Goal: Task Accomplishment & Management: Use online tool/utility

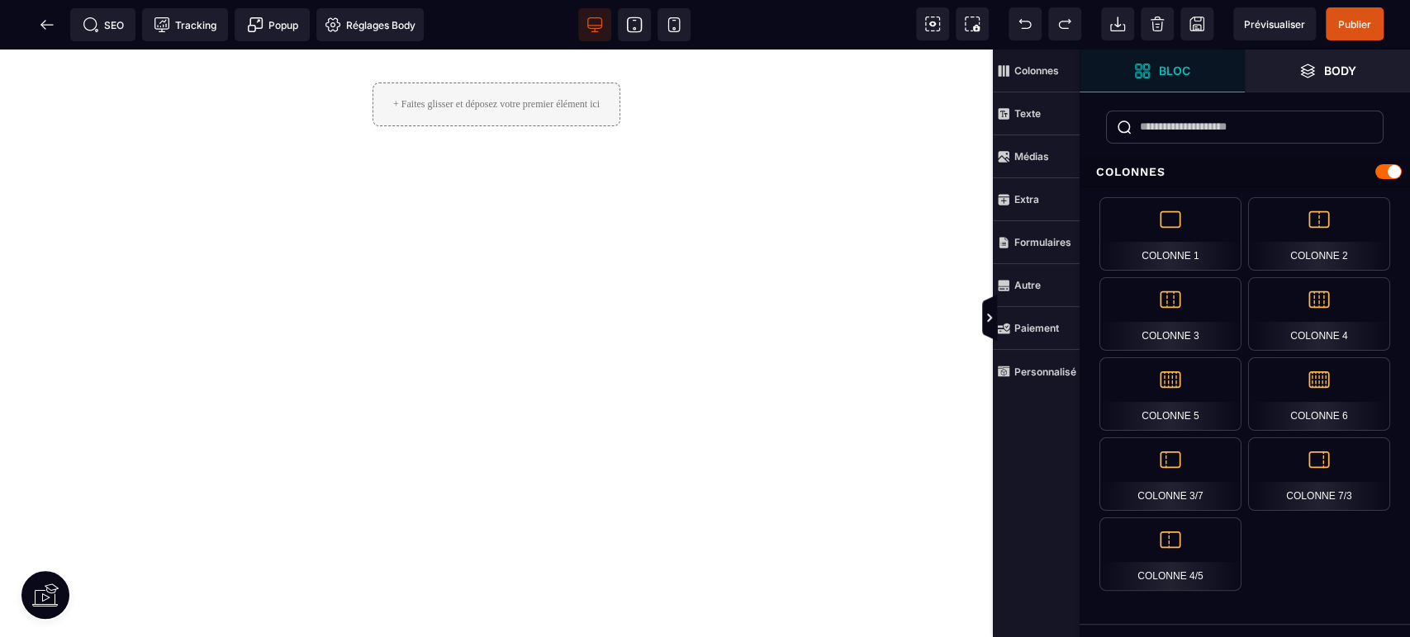
click at [1044, 322] on span "Paiement" at bounding box center [1028, 328] width 62 height 13
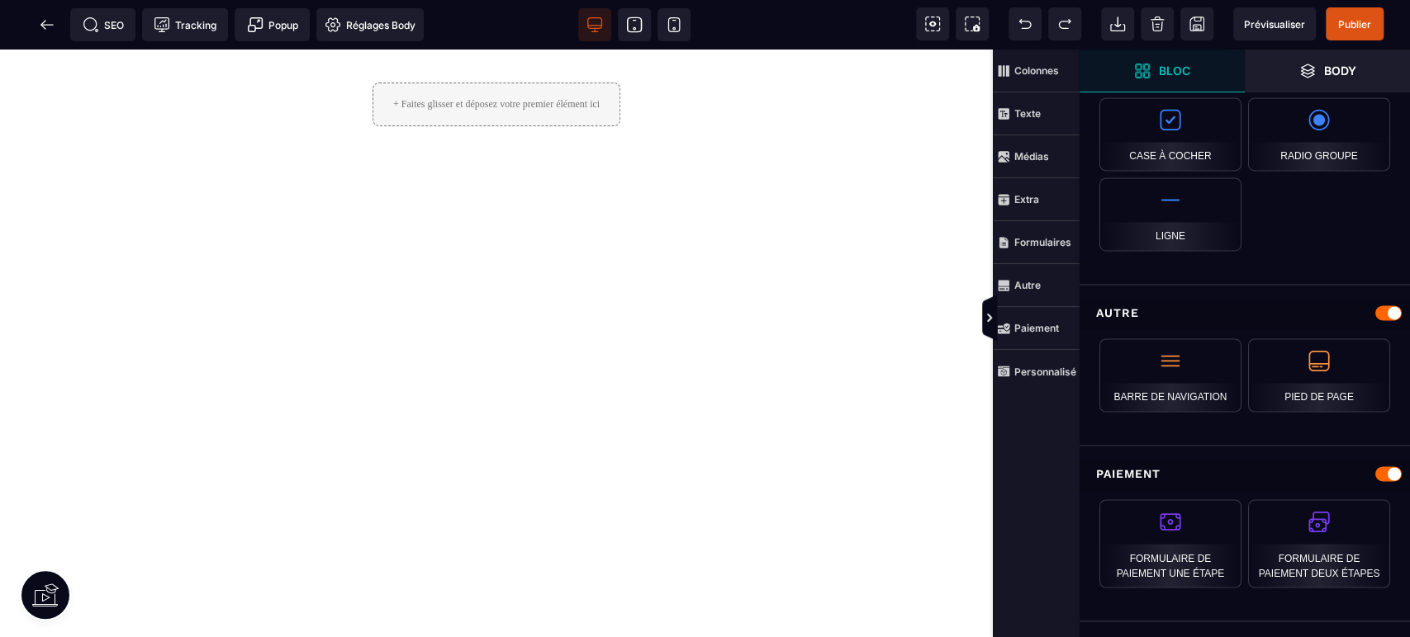
scroll to position [1580, 0]
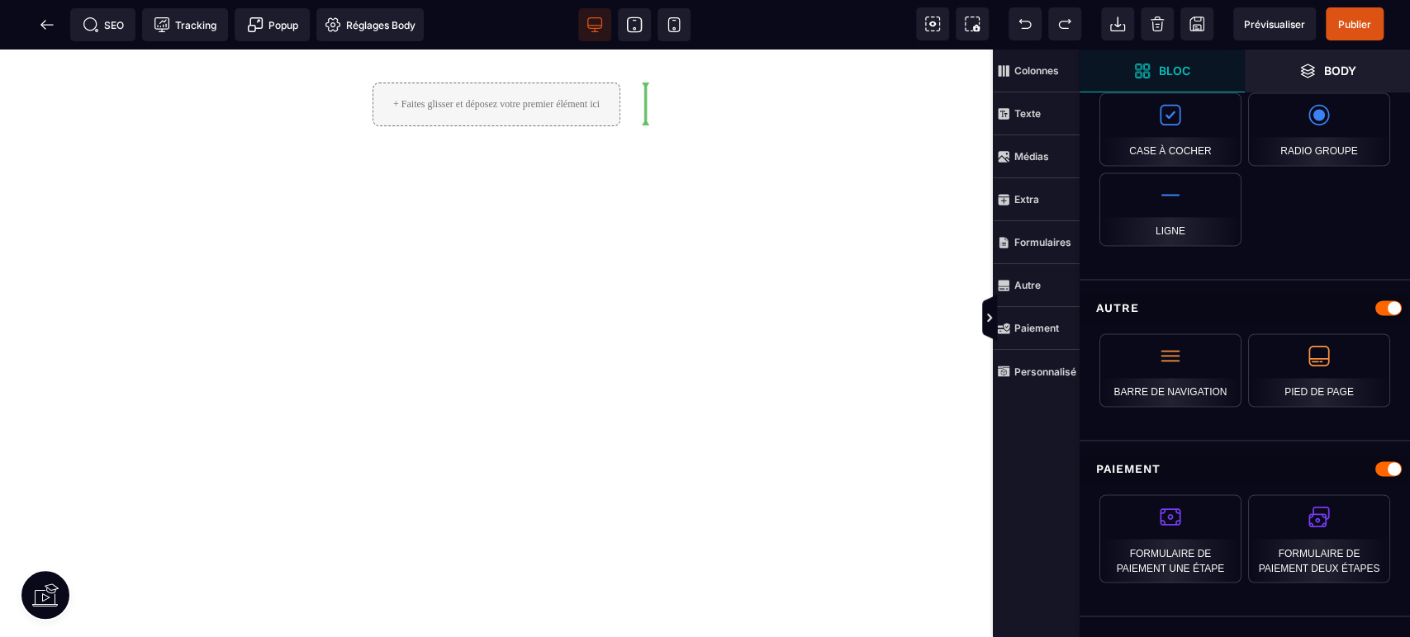
select select "**********"
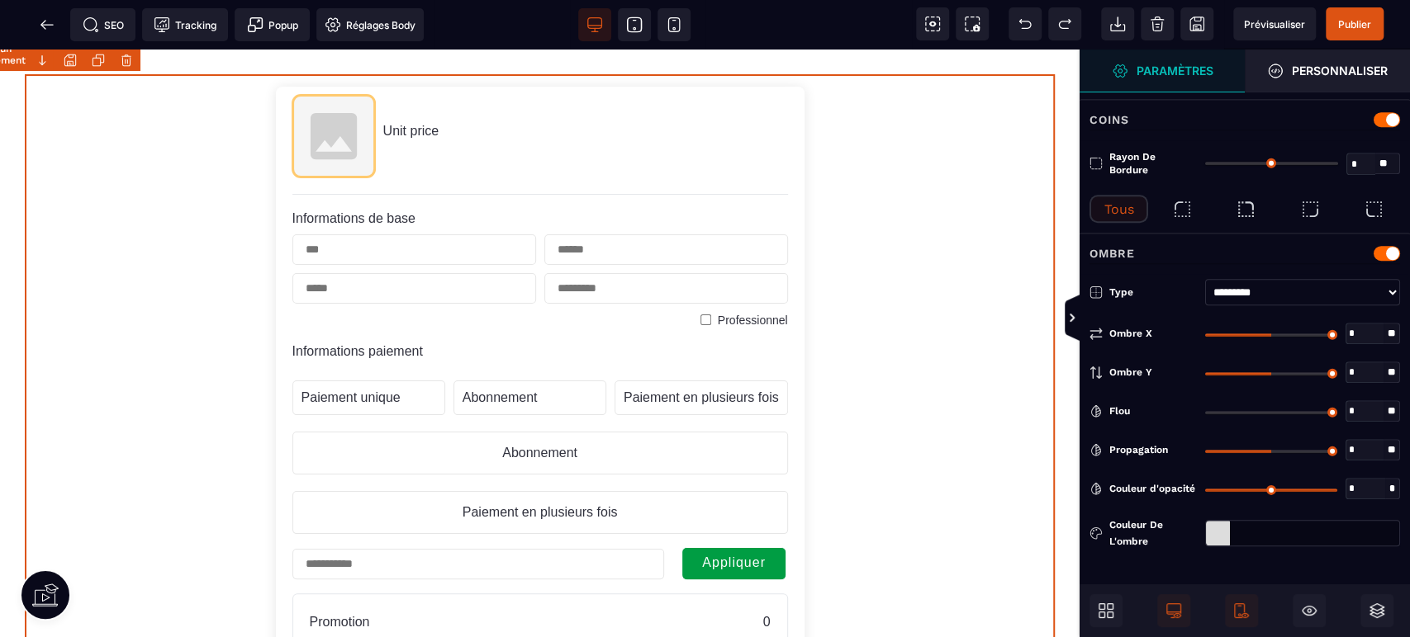
type input "*"
type input "**"
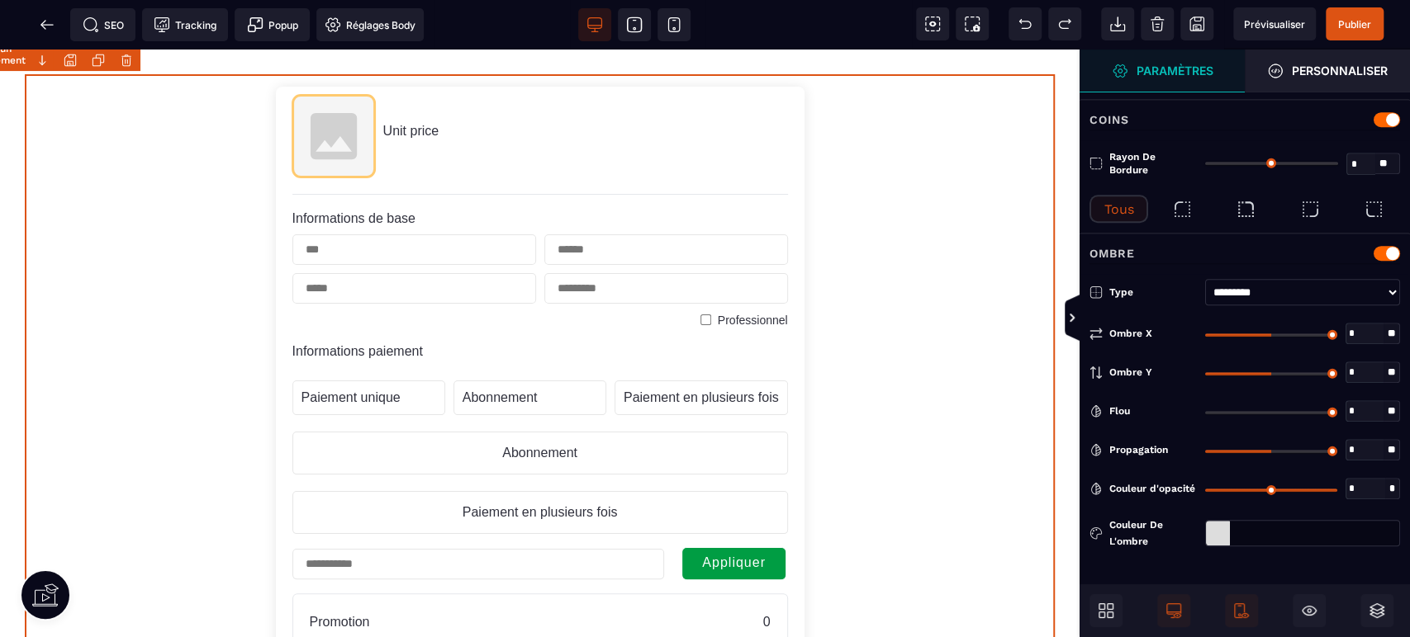
type input "**"
select select "**********"
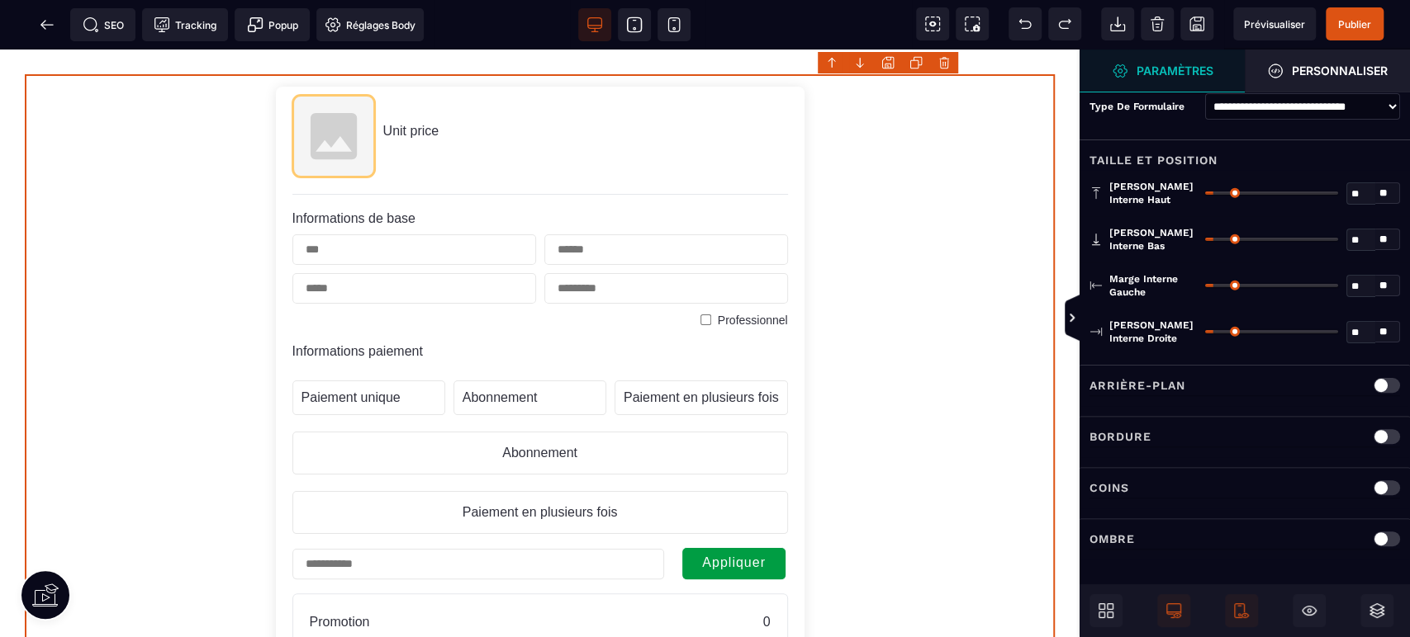
scroll to position [0, 0]
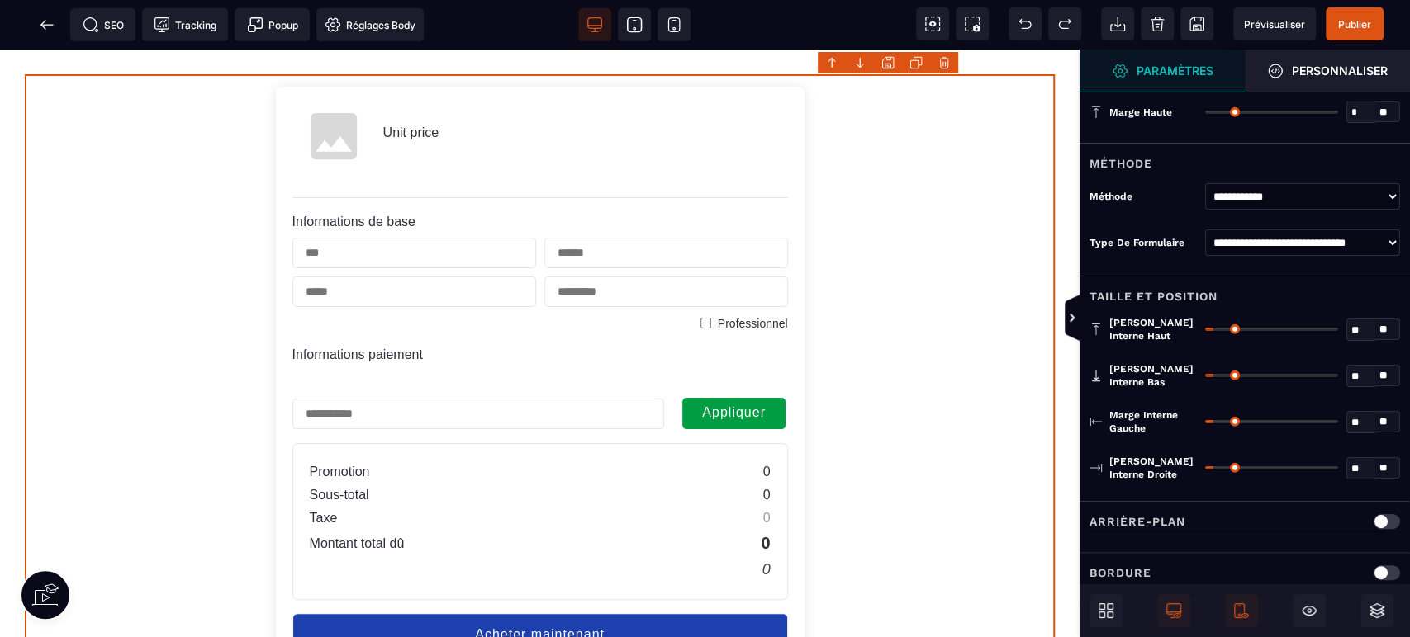
select select "**********"
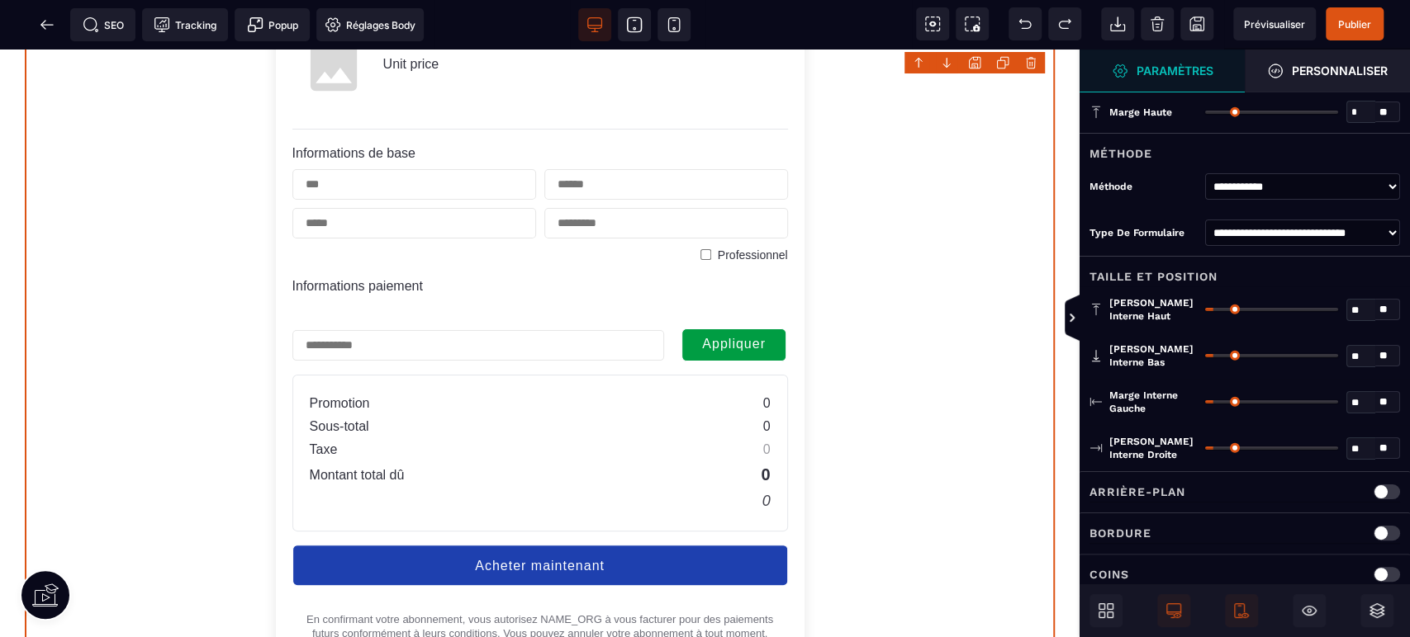
scroll to position [489, 0]
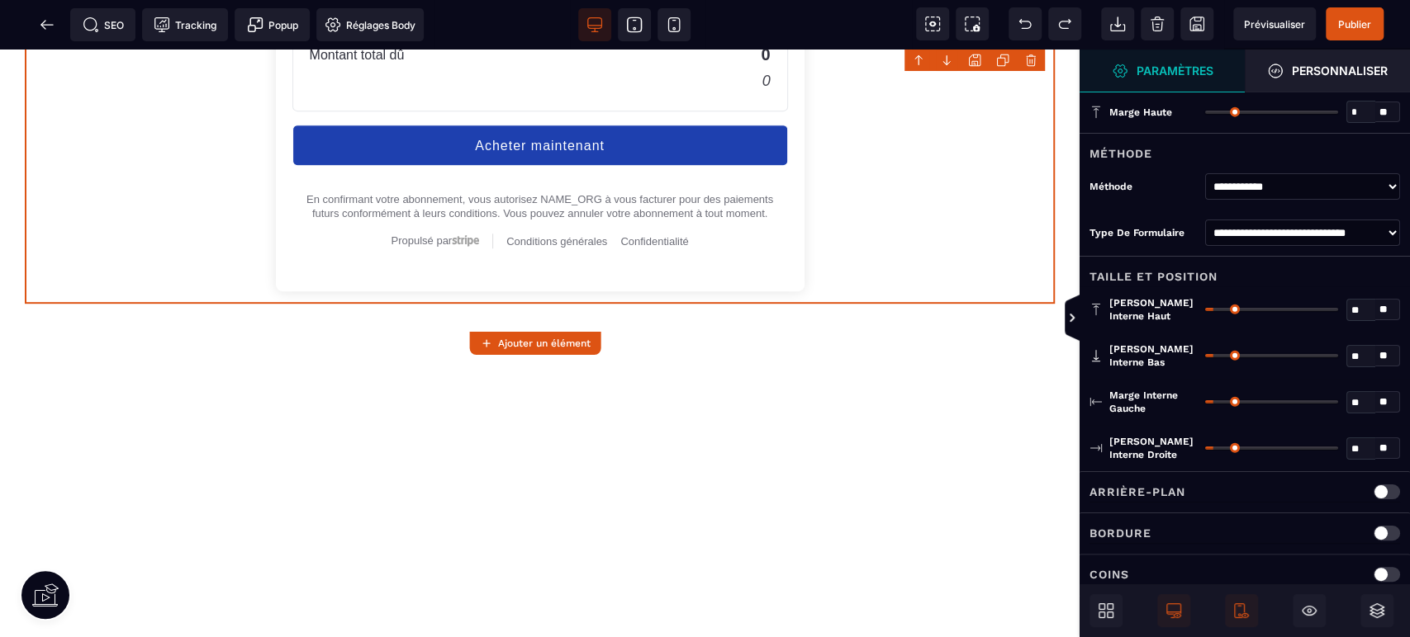
click at [1101, 605] on icon at bounding box center [1101, 607] width 7 height 7
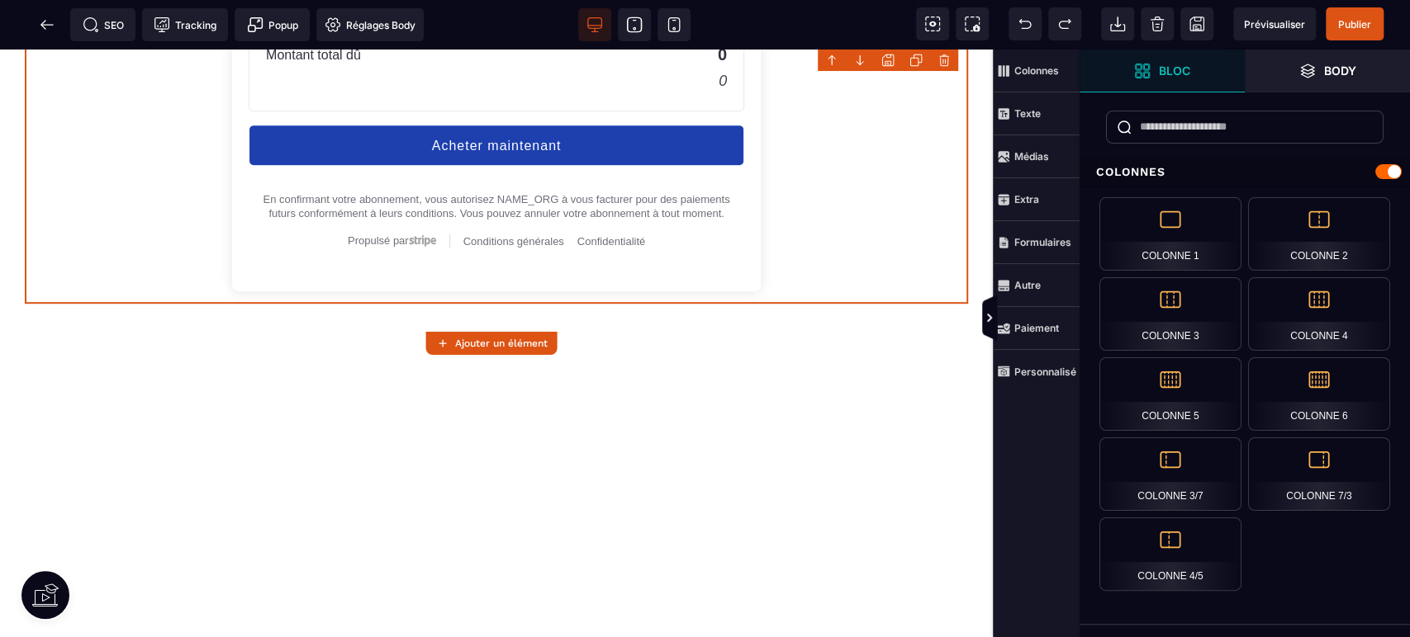
click at [1038, 197] on span "Extra" at bounding box center [1036, 199] width 87 height 43
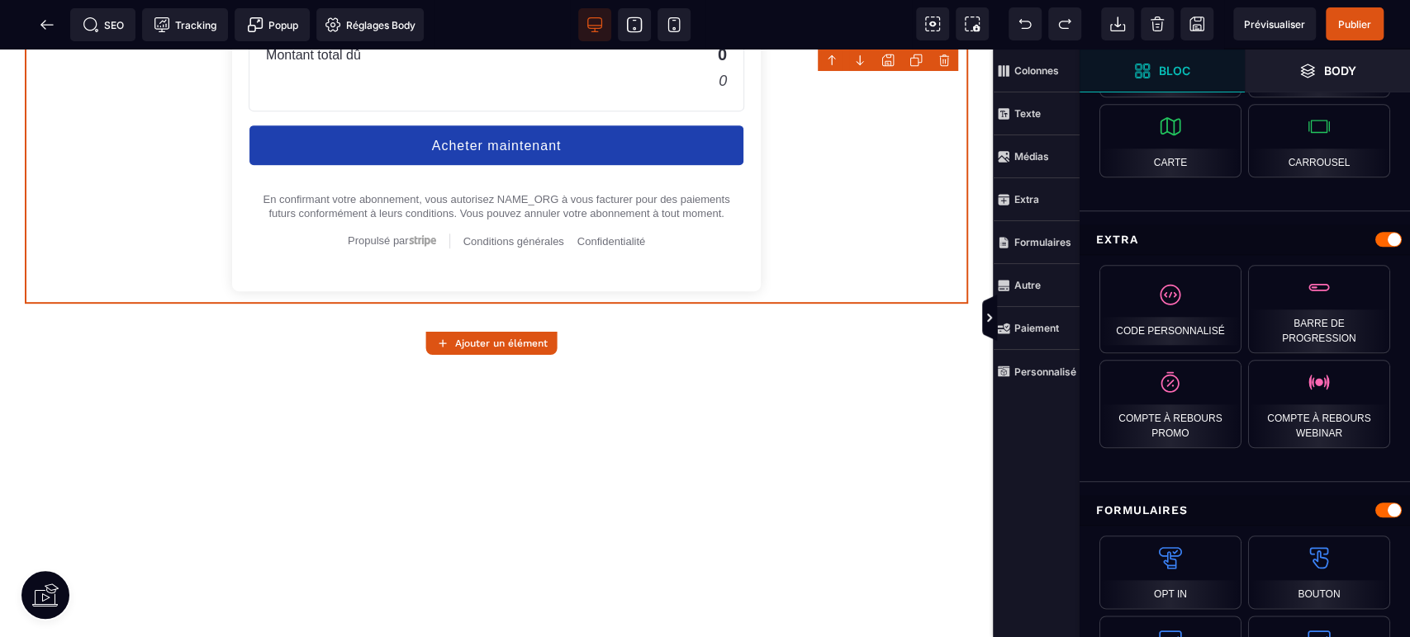
scroll to position [999, 0]
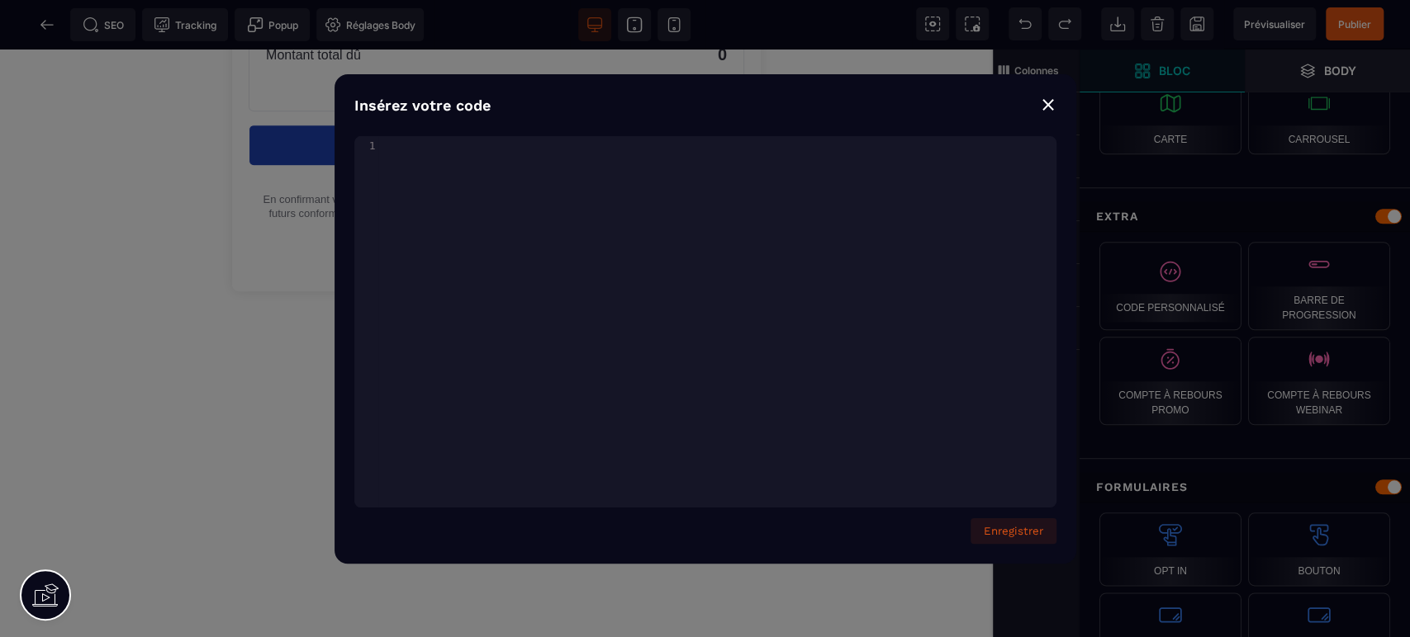
click at [1047, 109] on div "⨯" at bounding box center [1048, 103] width 17 height 23
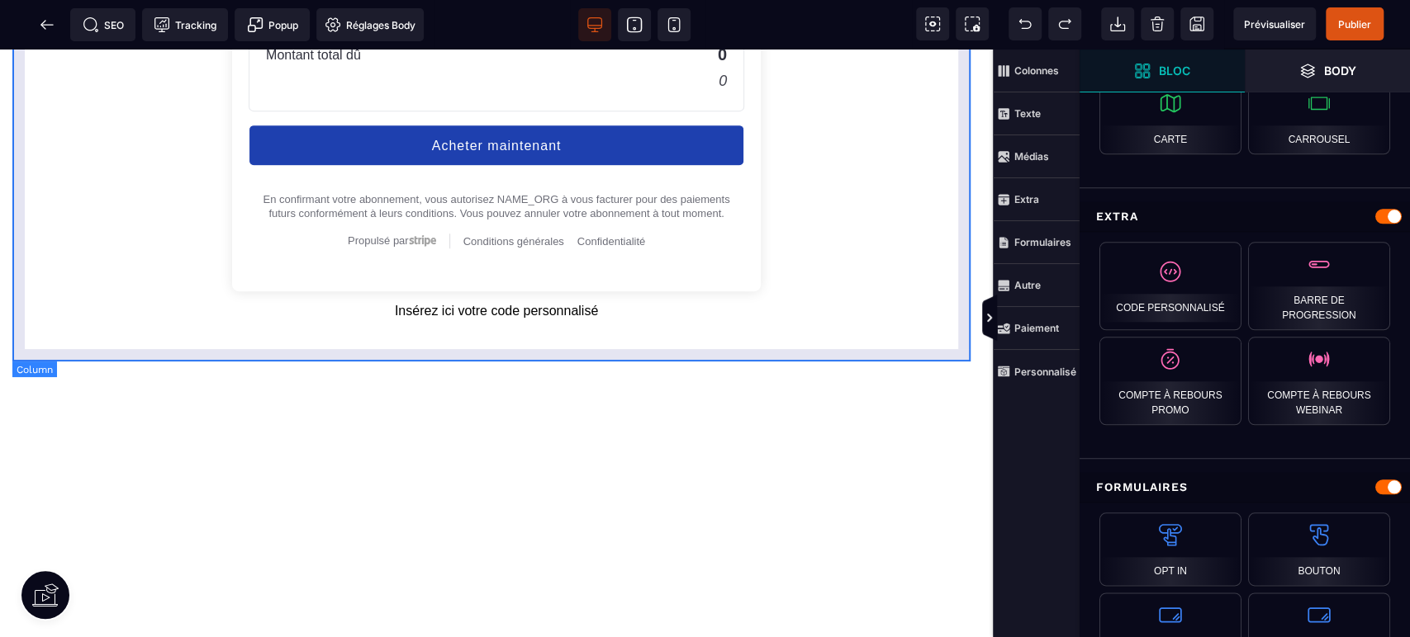
click at [601, 319] on div "Insérez ici votre code personnalisé" at bounding box center [496, 311] width 943 height 15
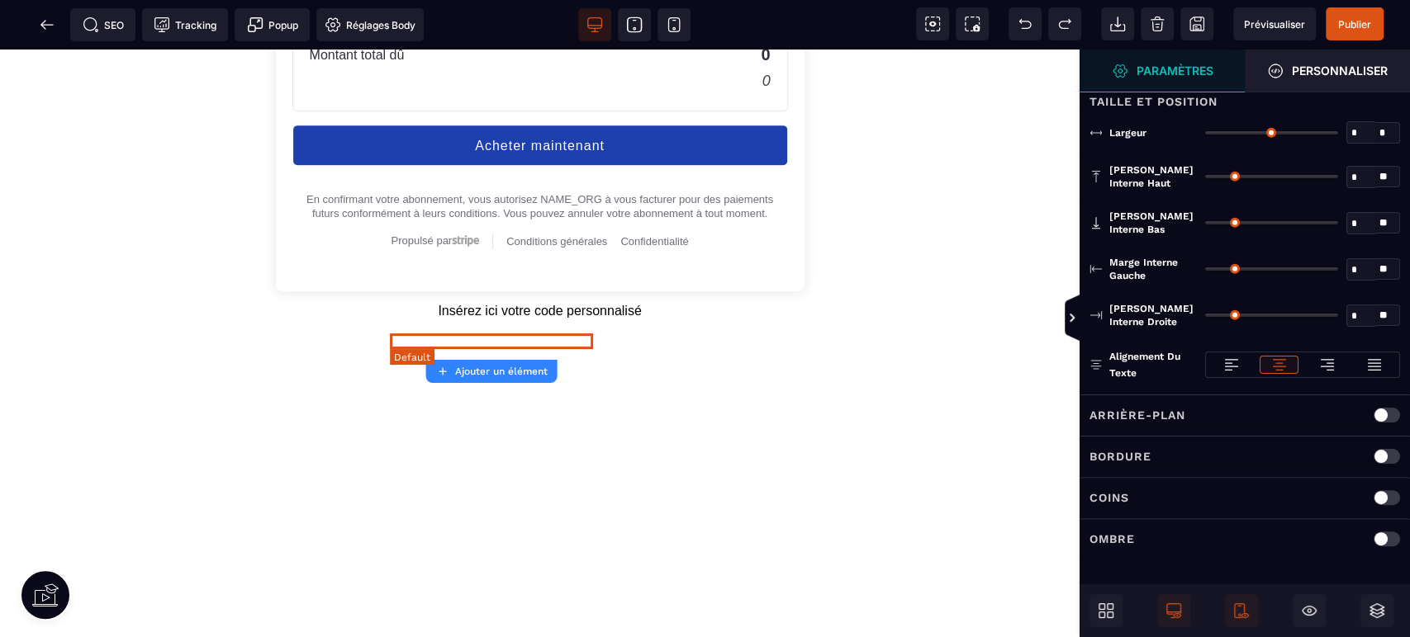
type input "*"
type input "***"
type input "**"
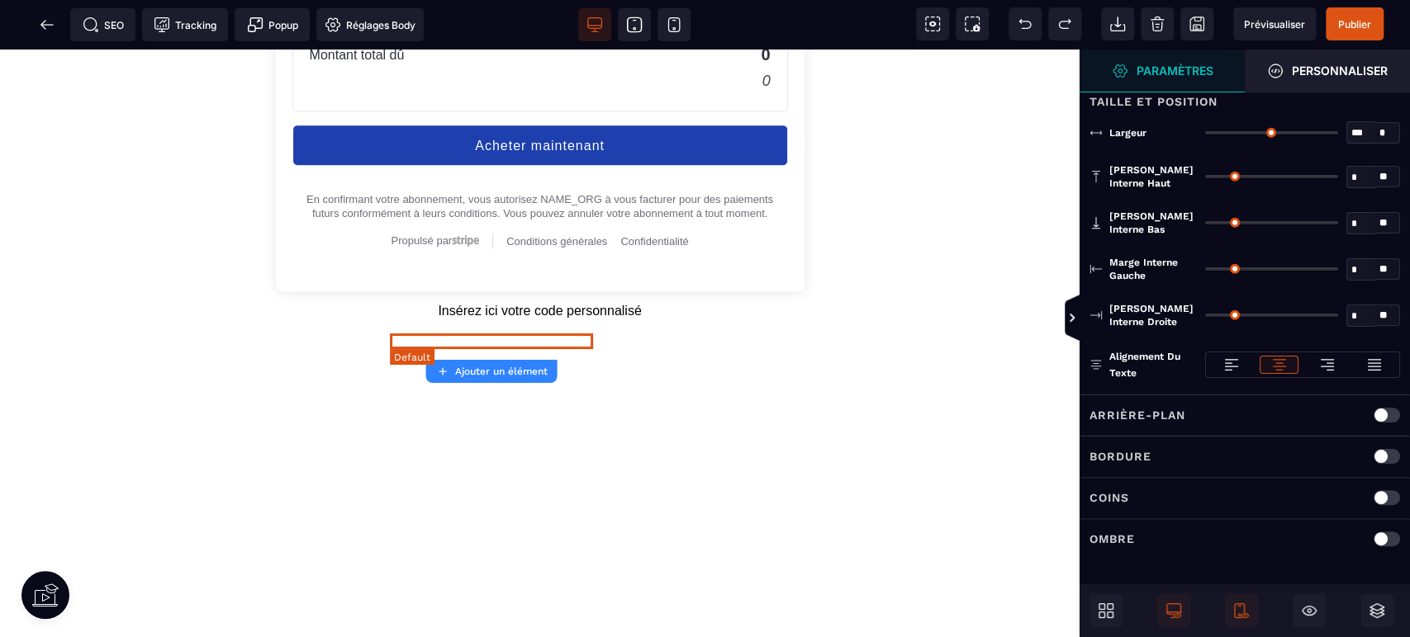
type input "**"
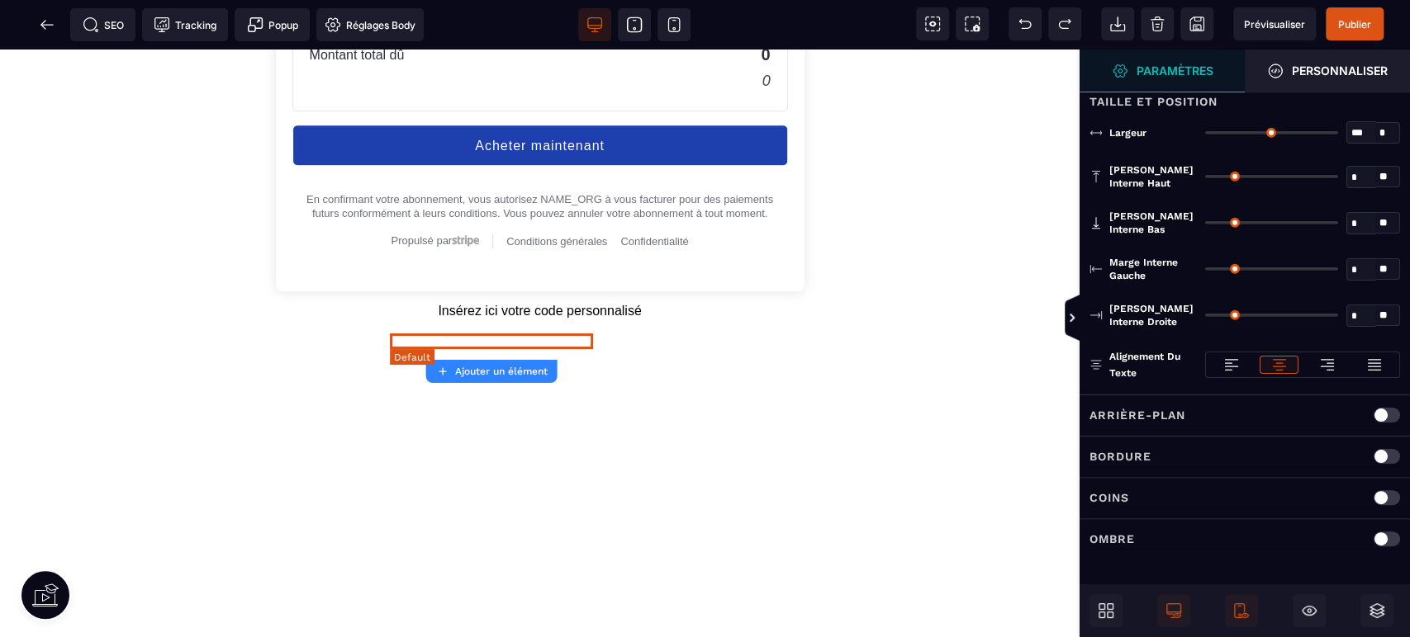
type input "**"
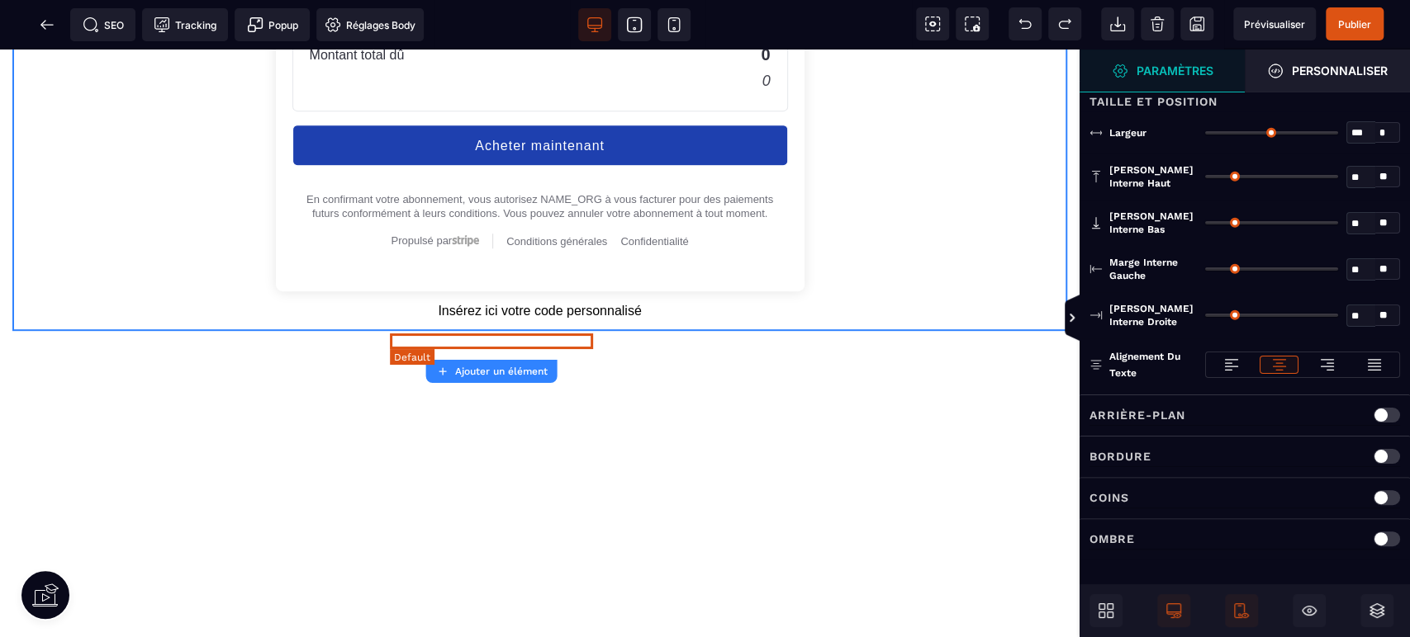
scroll to position [0, 0]
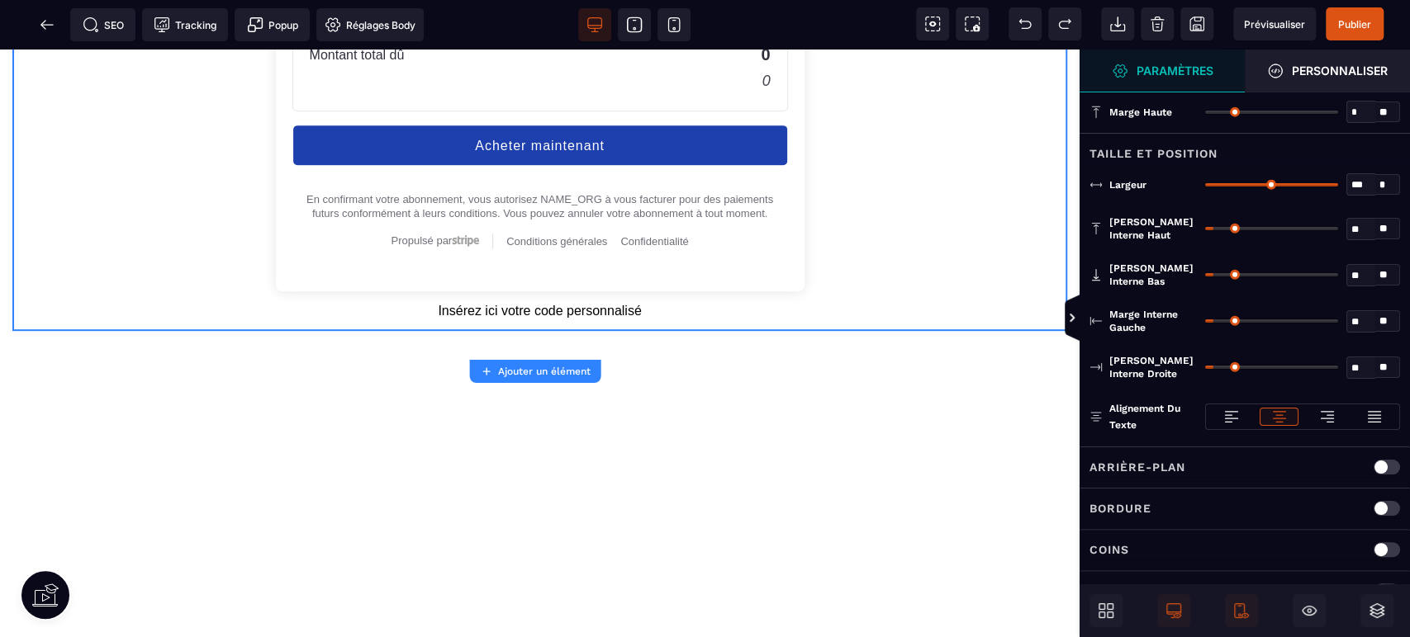
click at [1030, 16] on icon at bounding box center [1025, 24] width 17 height 17
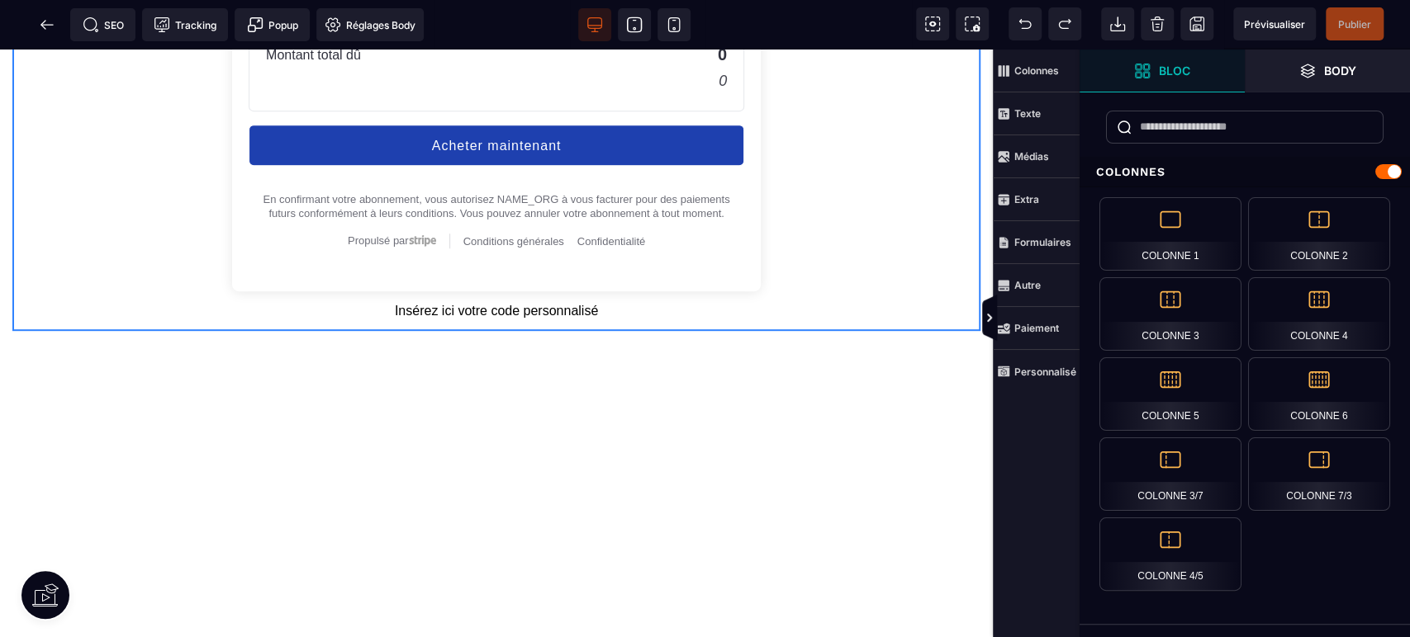
click at [1030, 17] on icon at bounding box center [1025, 24] width 17 height 17
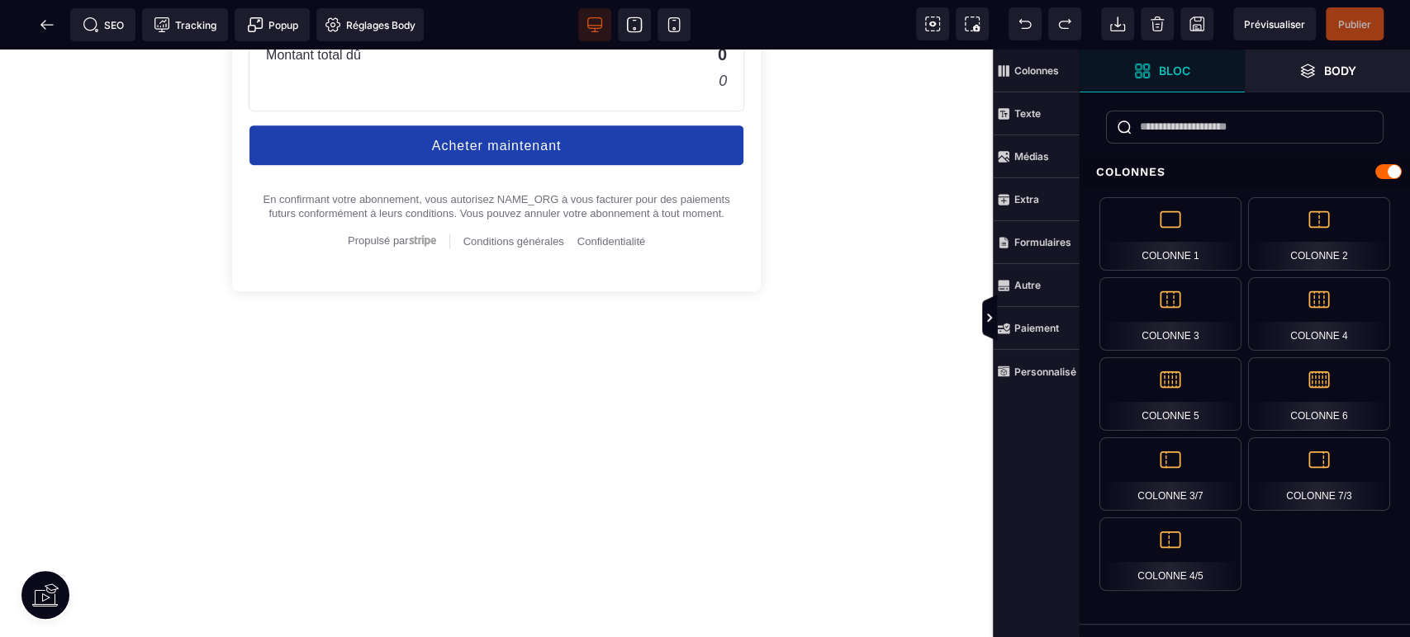
click at [1051, 71] on strong "Colonnes" at bounding box center [1036, 70] width 45 height 12
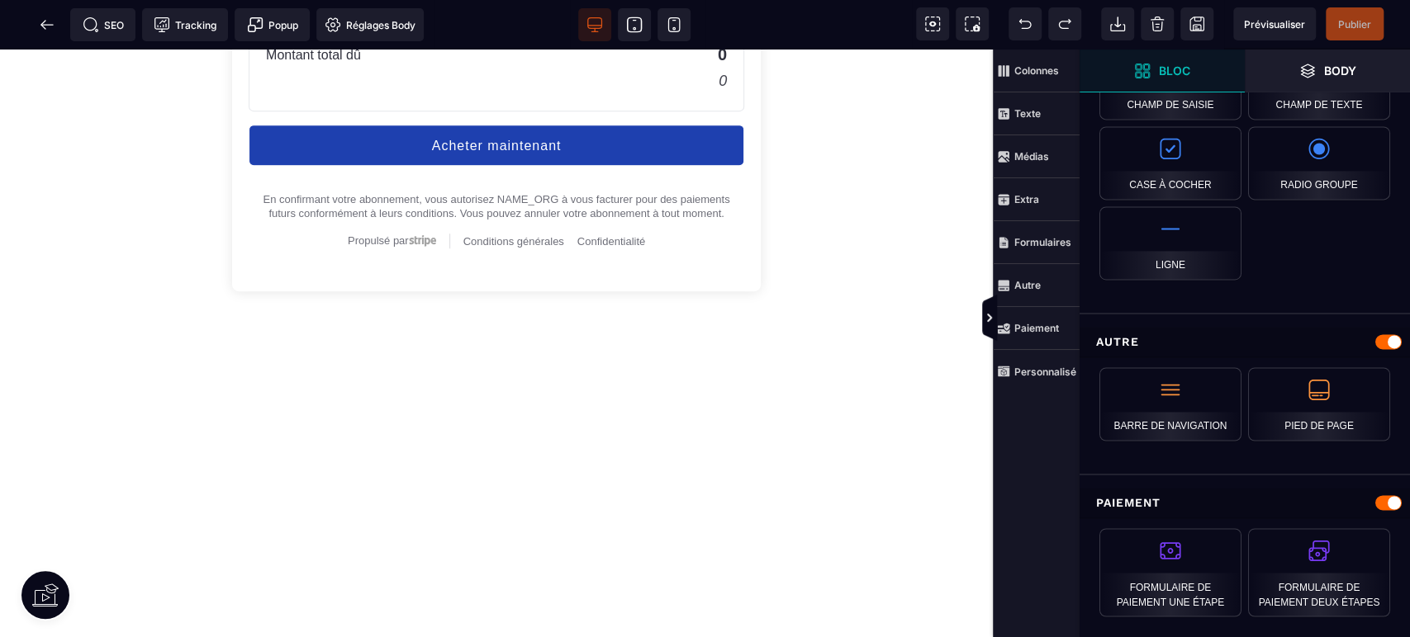
scroll to position [1580, 0]
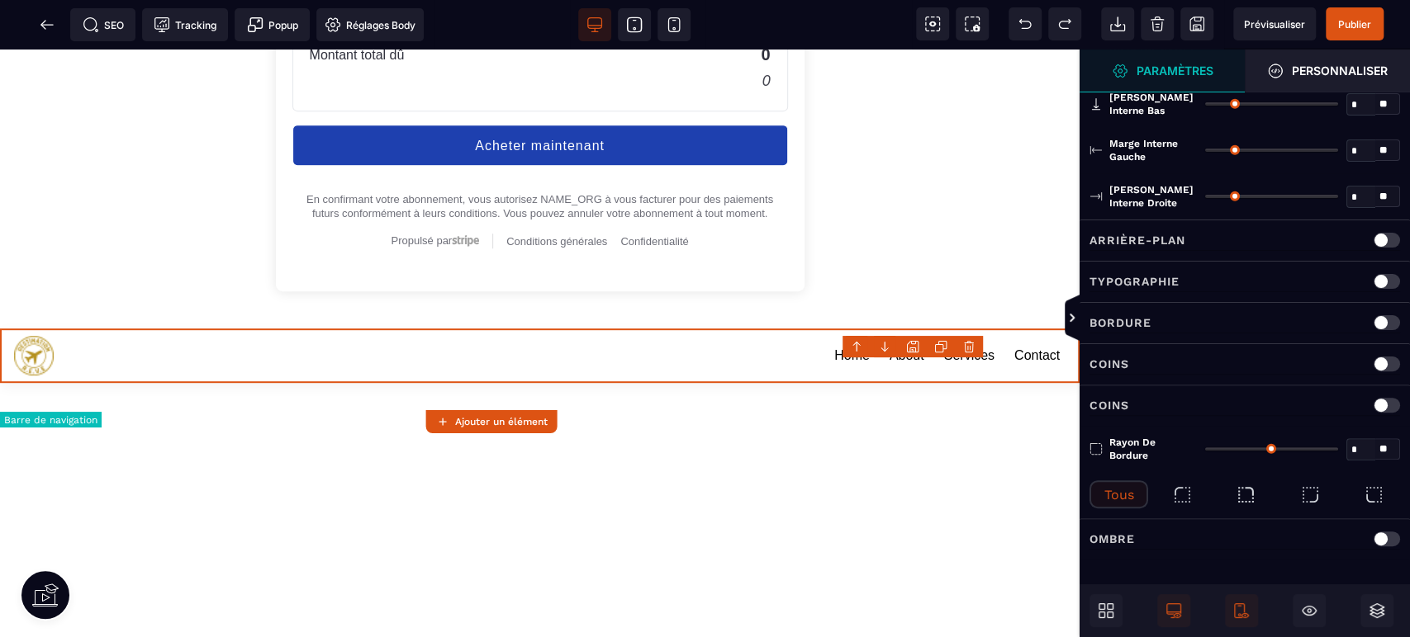
type input "*"
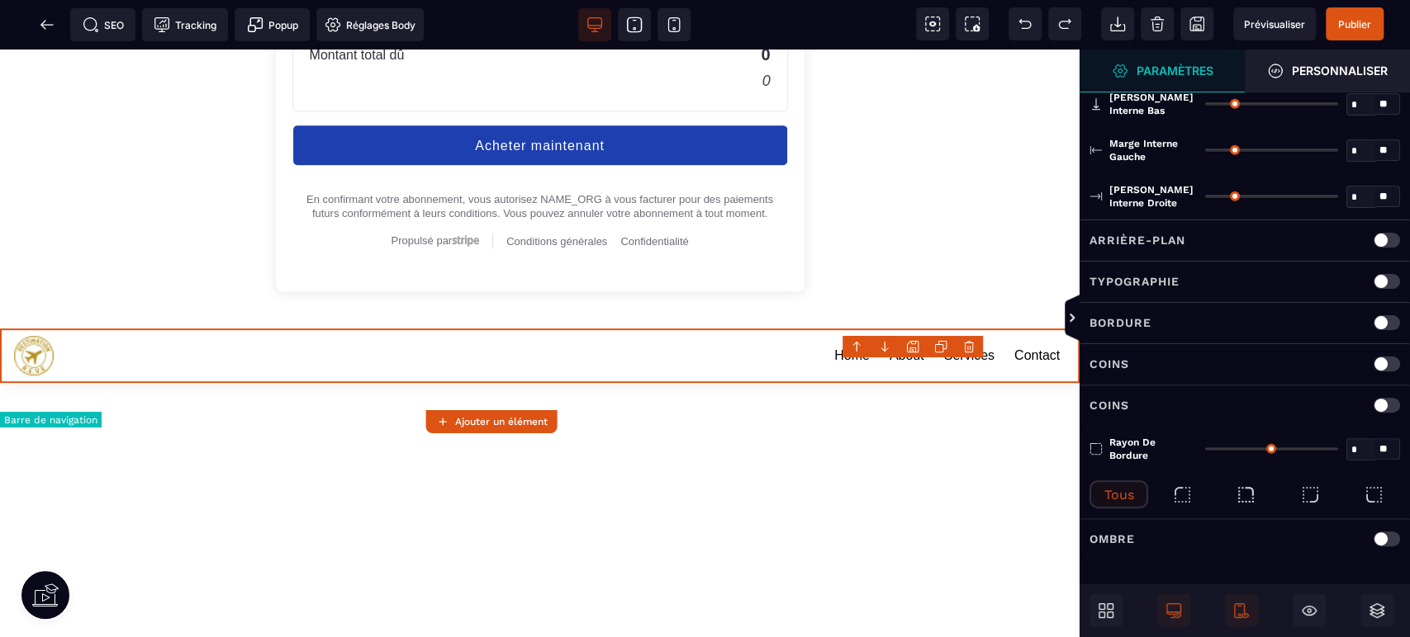
type input "**"
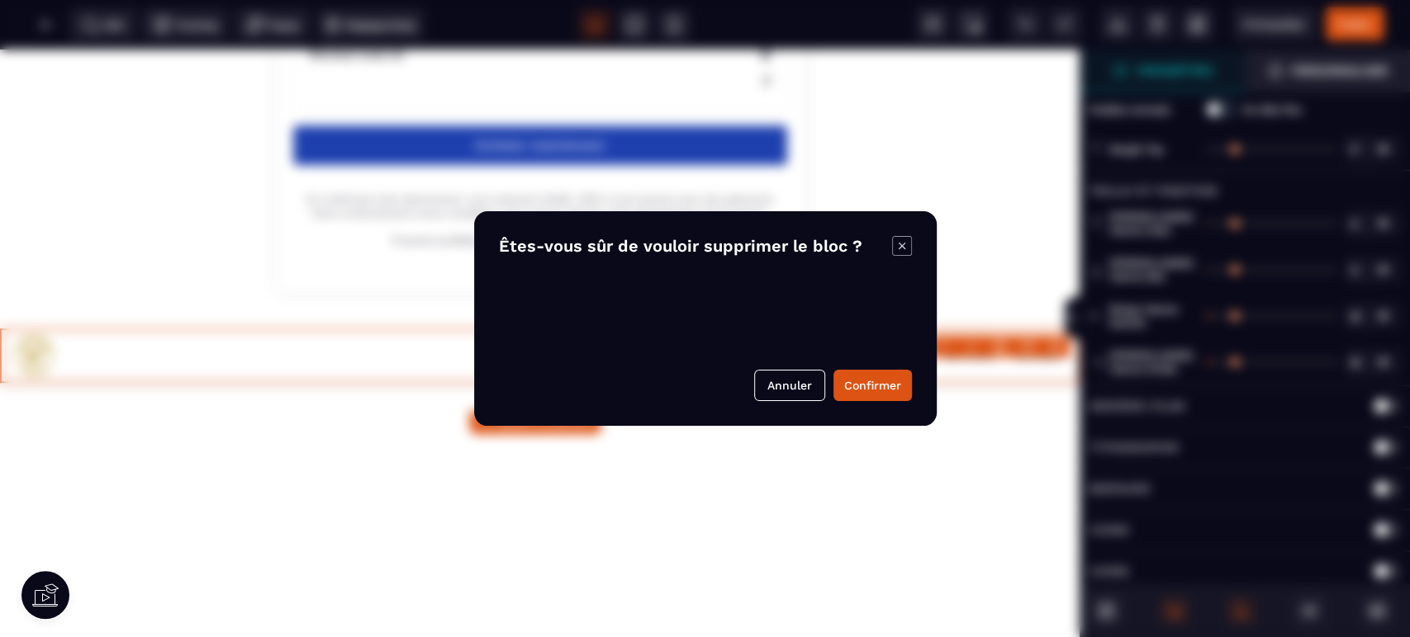
click at [1056, 351] on body "B I U S A ******* Ajouter un élément" at bounding box center [705, 318] width 1410 height 637
click at [870, 382] on button "Confirmer" at bounding box center [872, 385] width 78 height 31
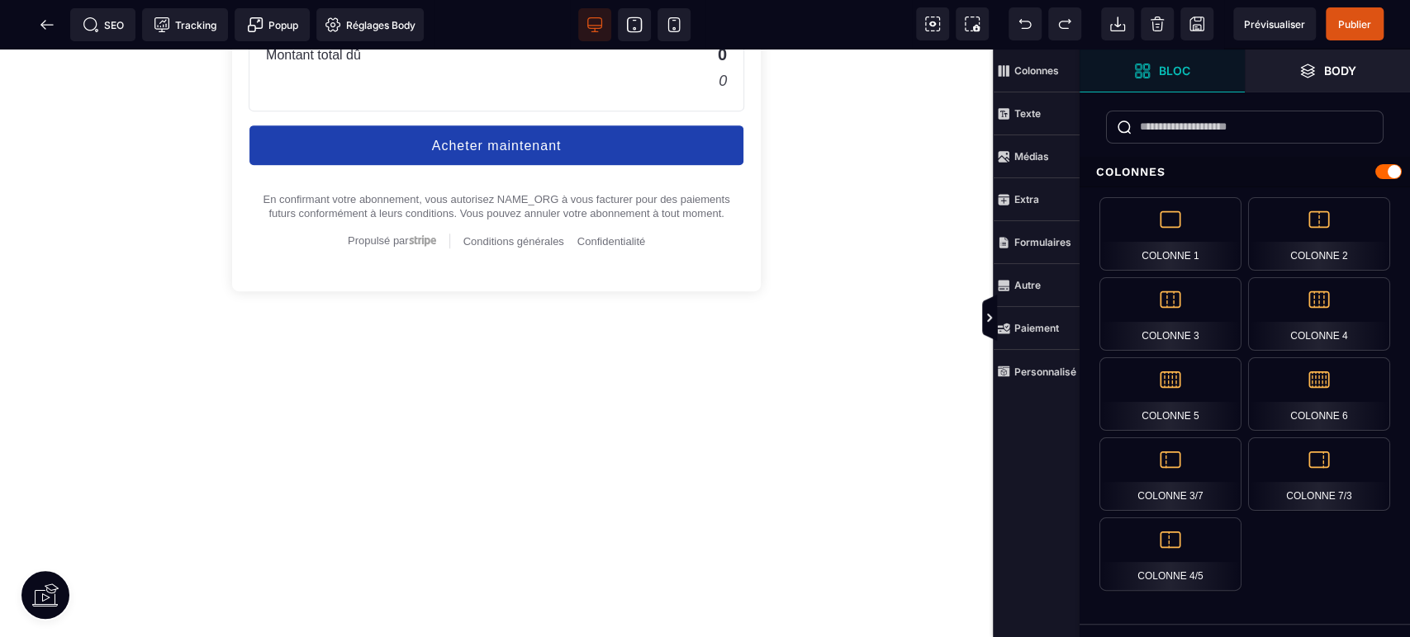
click at [1031, 282] on strong "Autre" at bounding box center [1027, 285] width 26 height 12
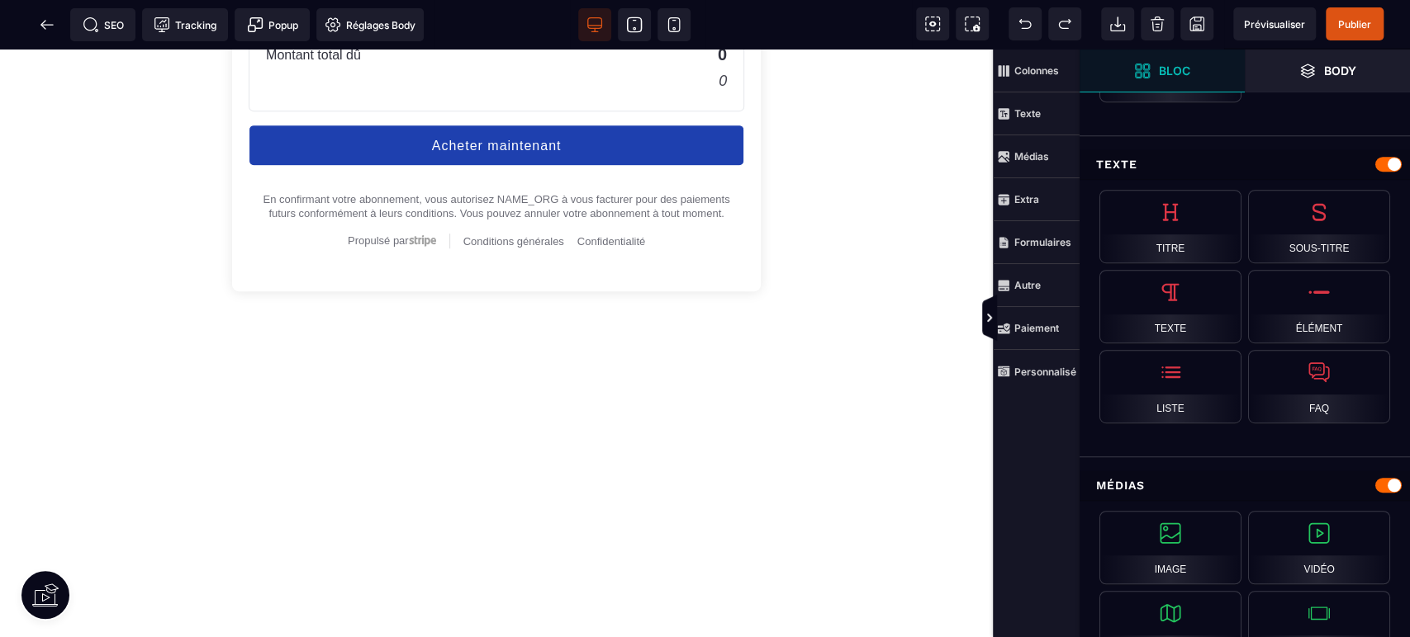
scroll to position [733, 0]
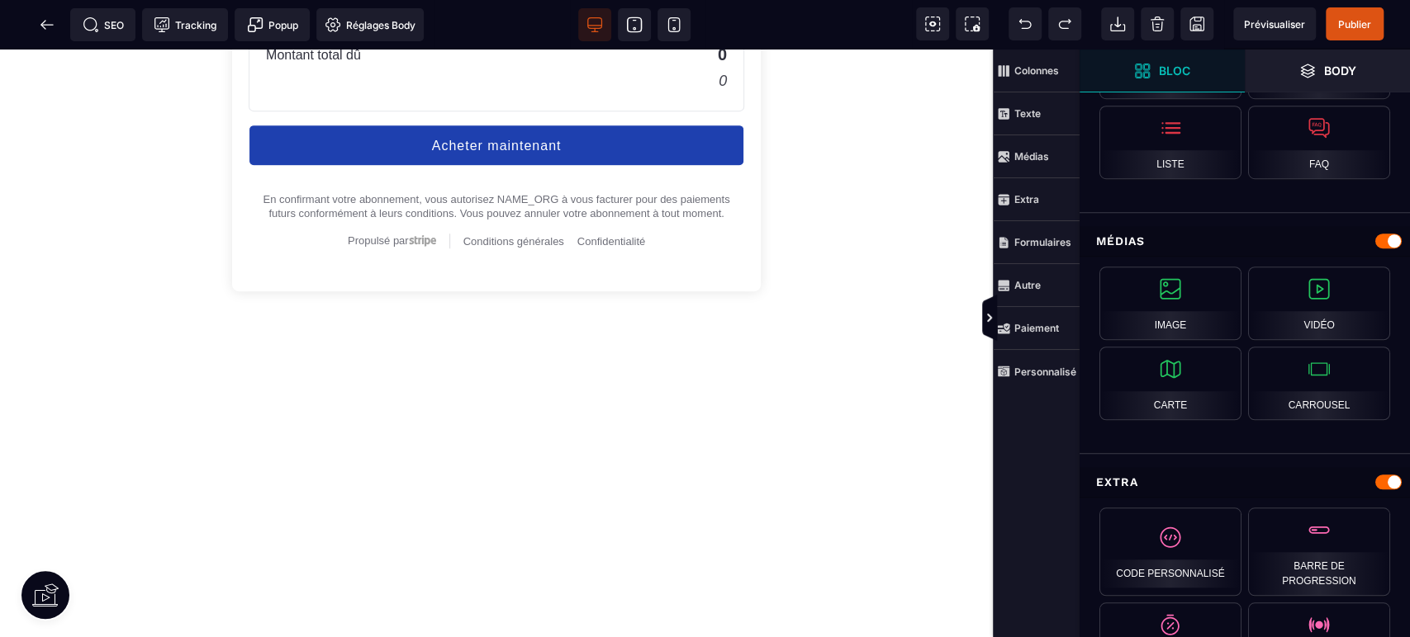
click at [1364, 26] on span "Publier" at bounding box center [1354, 24] width 33 height 12
click at [1275, 6] on div "Prévisualiser Publier" at bounding box center [1294, 24] width 232 height 48
click at [1275, 10] on span "Prévisualiser" at bounding box center [1274, 23] width 83 height 33
click at [53, 25] on icon at bounding box center [46, 24] width 12 height 1
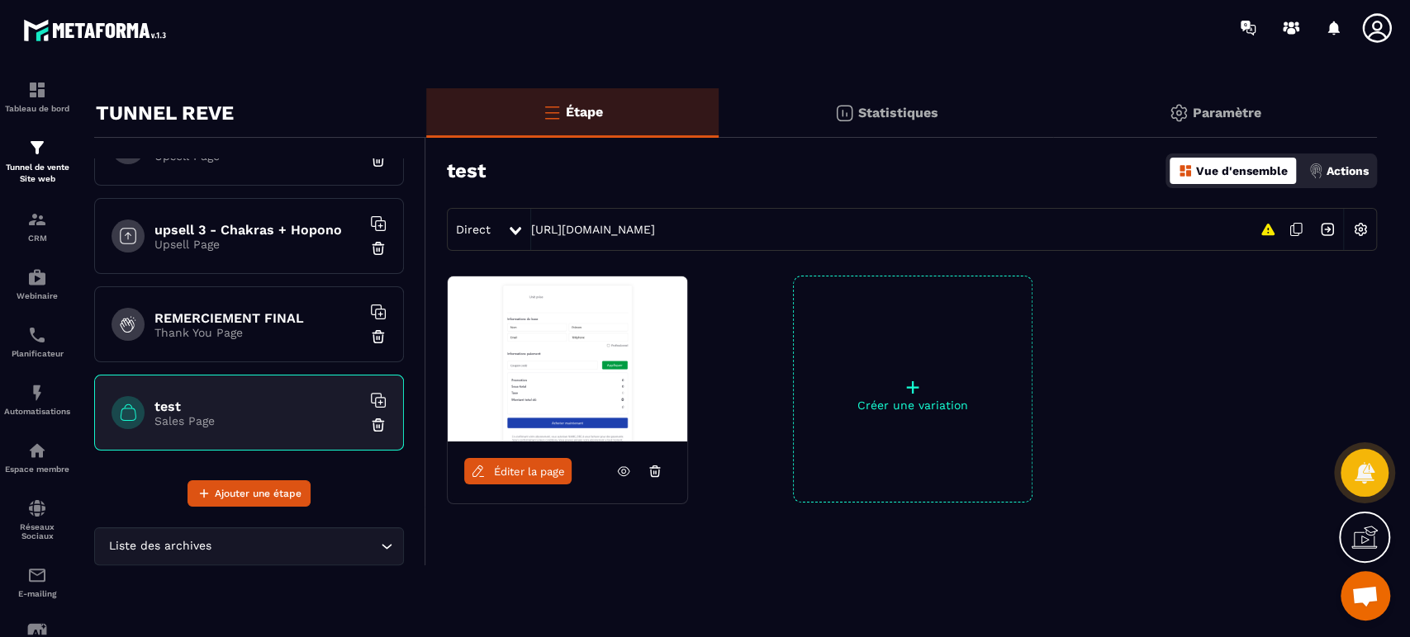
scroll to position [22, 0]
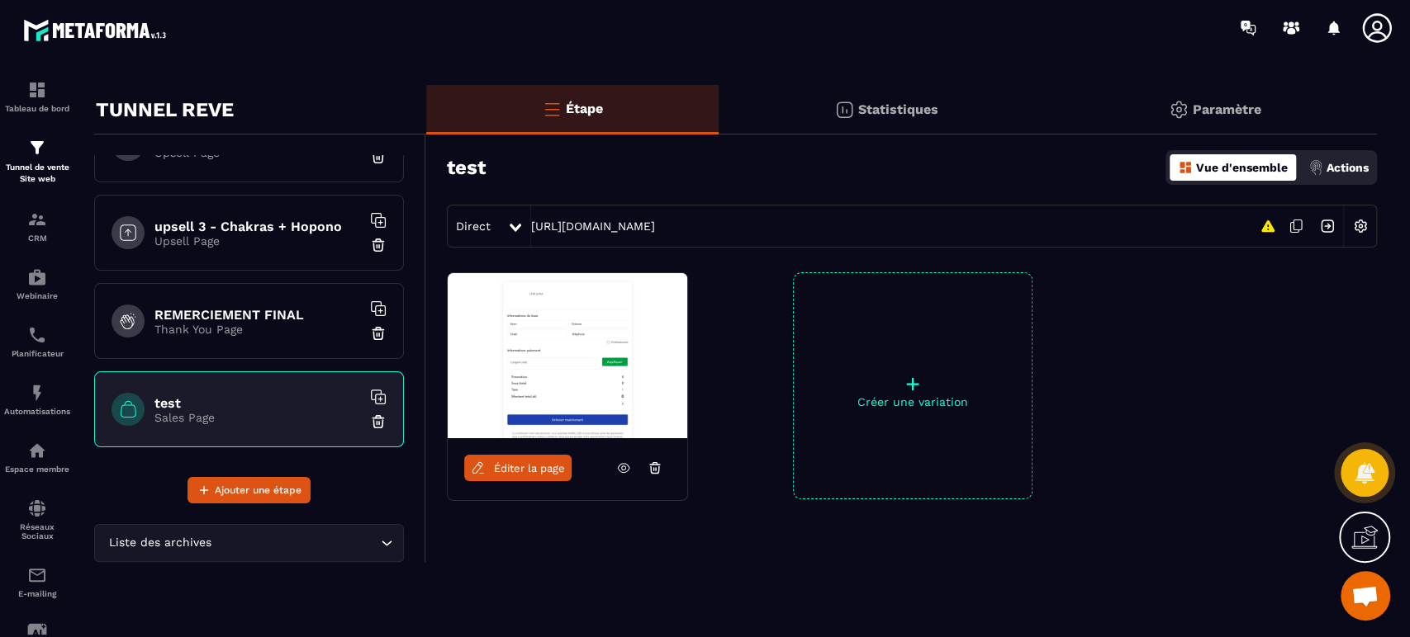
click at [370, 421] on img at bounding box center [378, 422] width 17 height 17
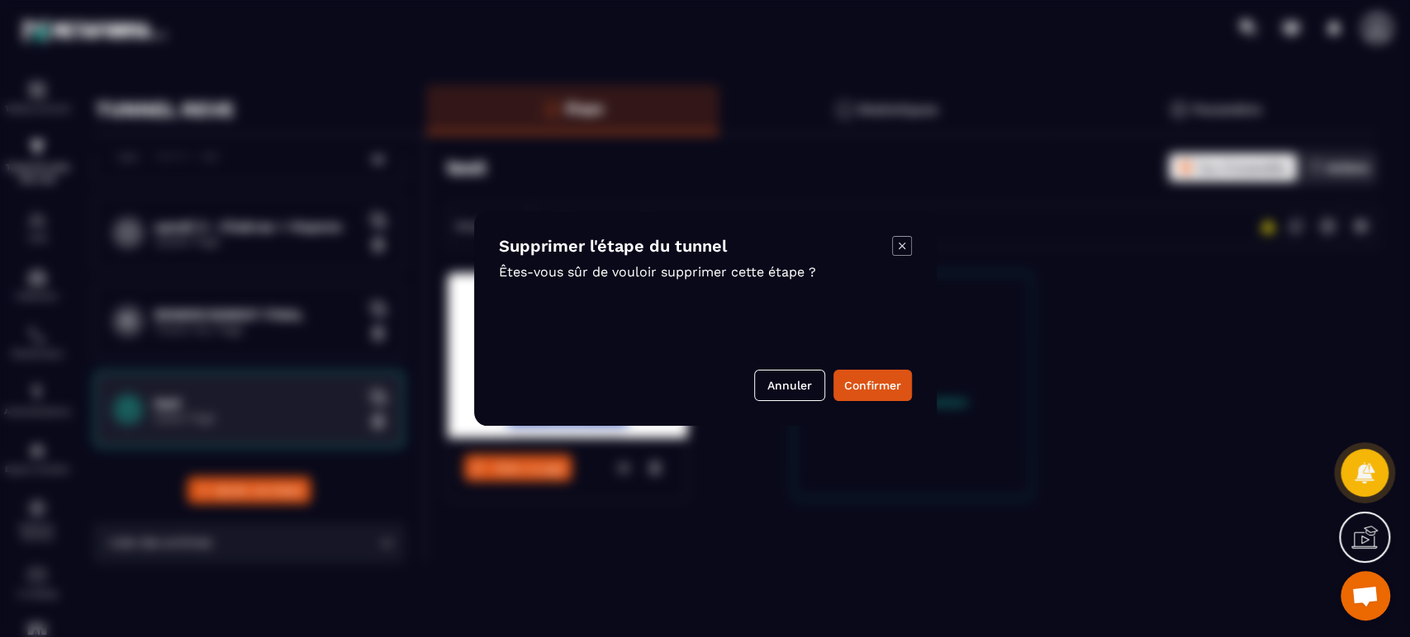
click at [867, 390] on button "Confirmer" at bounding box center [872, 385] width 78 height 31
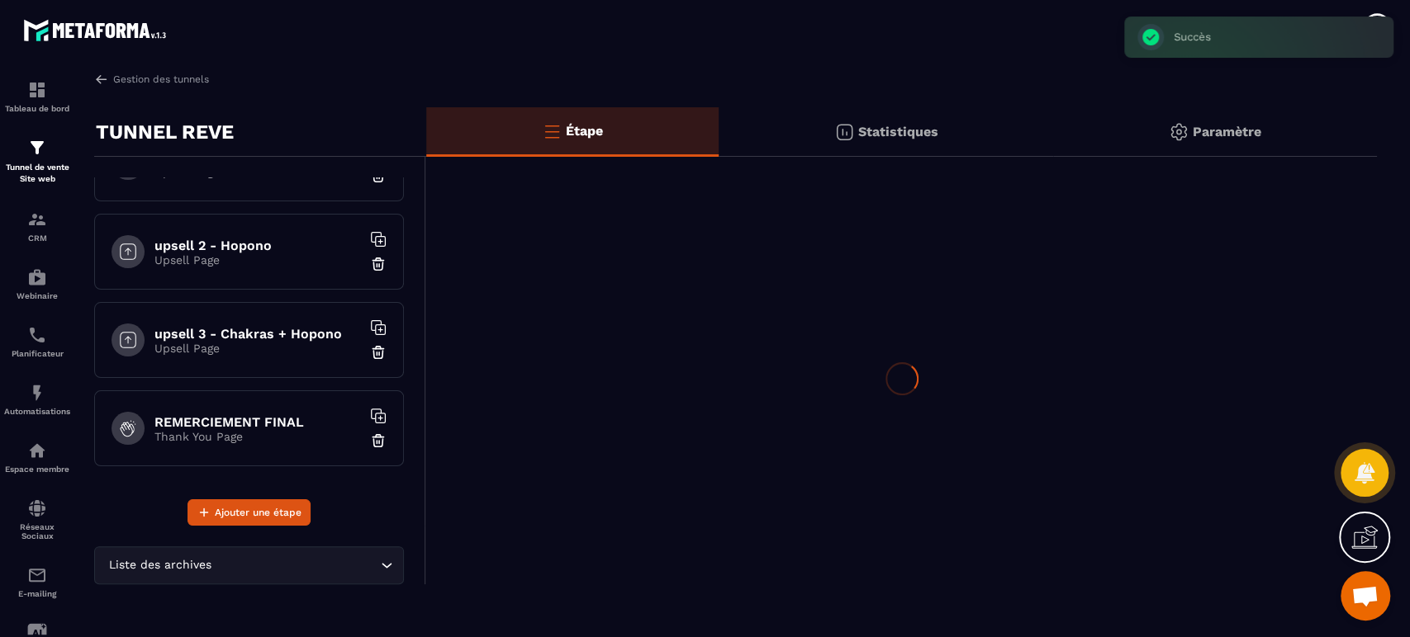
scroll to position [1021, 0]
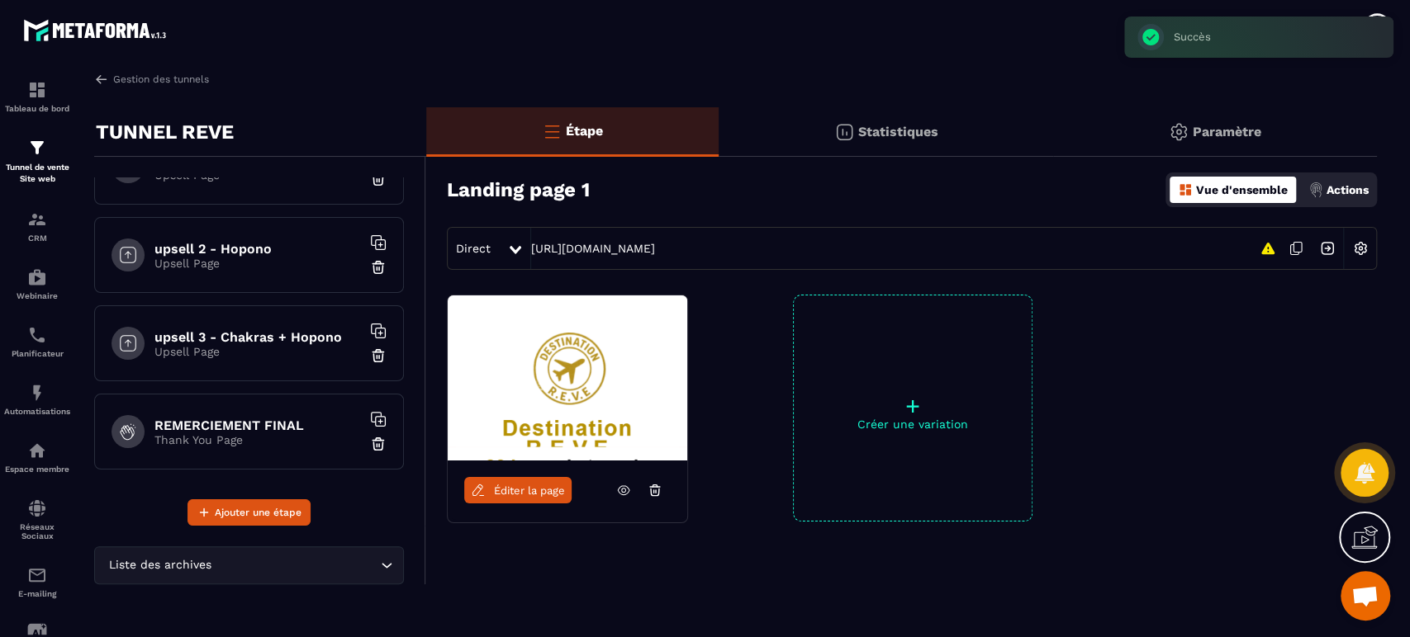
click at [1354, 604] on span "Ouvrir le chat" at bounding box center [1364, 597] width 27 height 23
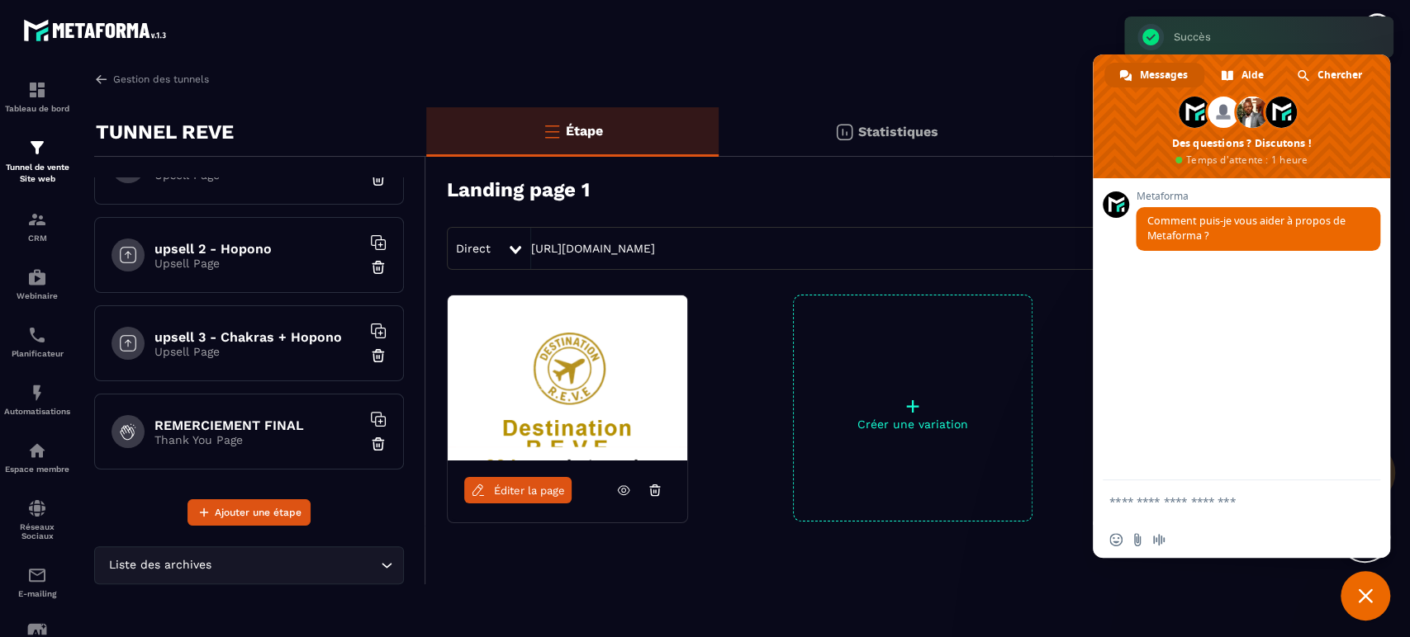
click at [1254, 69] on span "Aide" at bounding box center [1252, 75] width 22 height 25
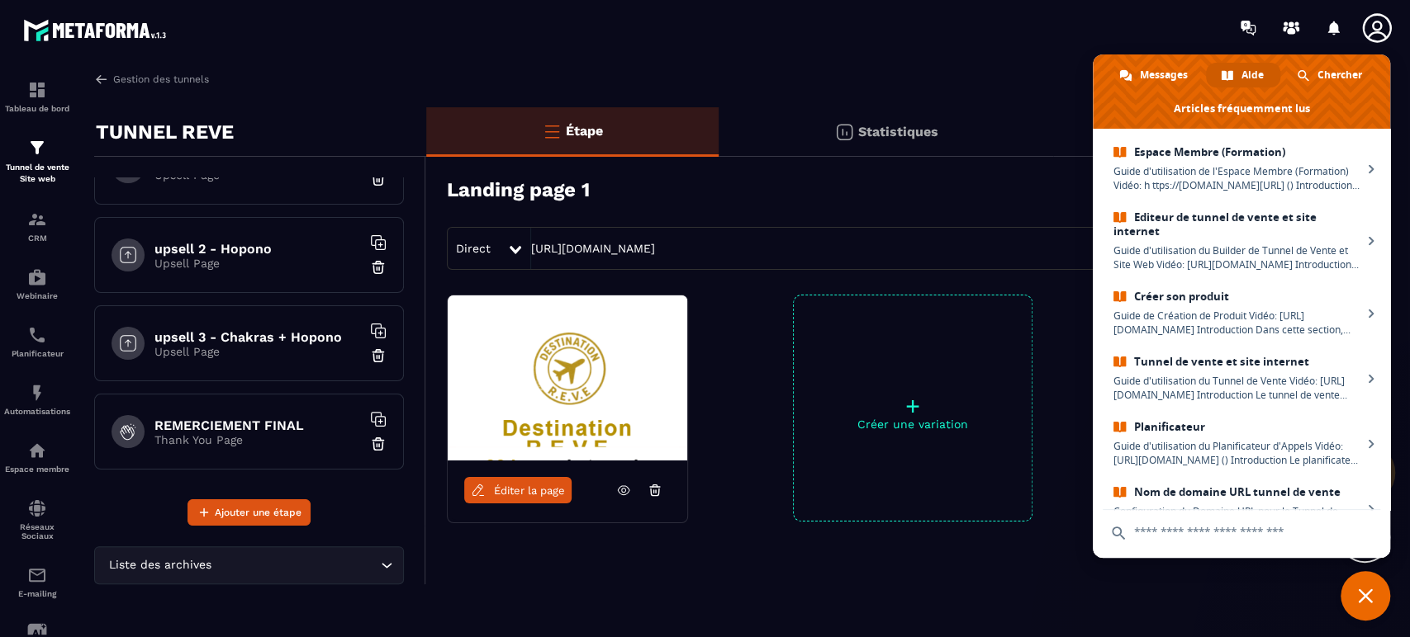
click at [1310, 74] on div "Chercher" at bounding box center [1330, 75] width 97 height 25
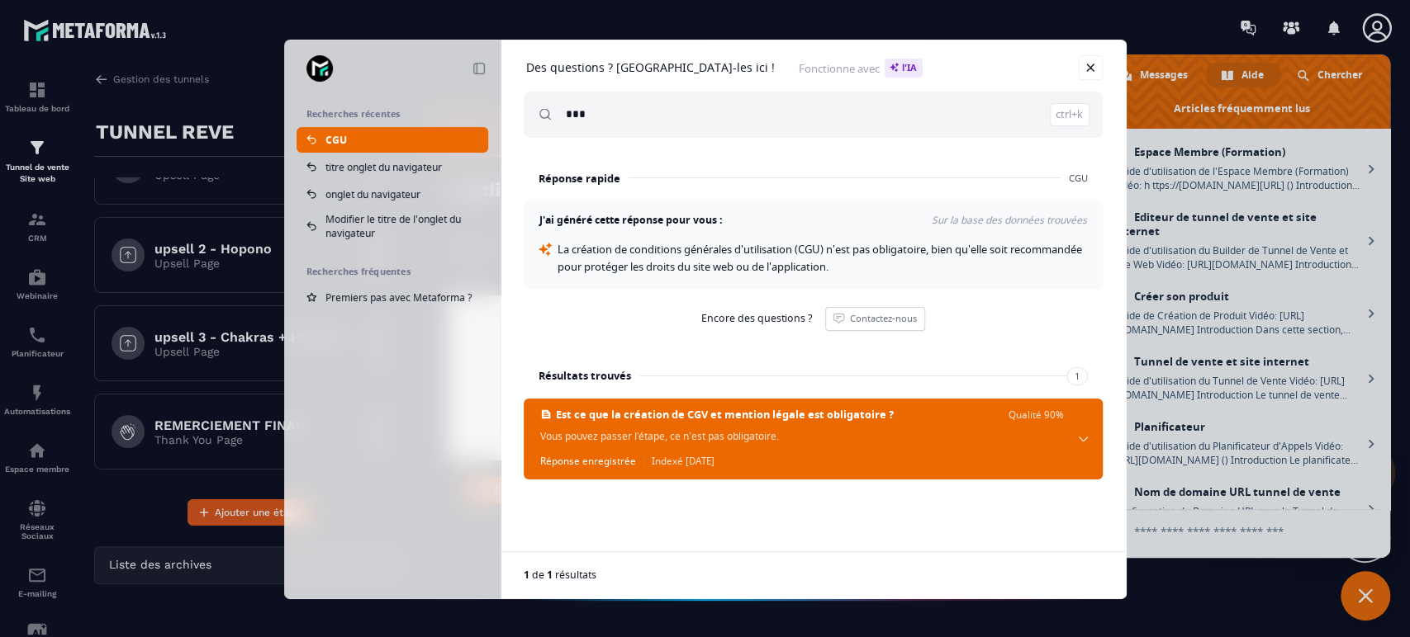
click at [865, 261] on span "La création de conditions générales d'utilisation (CGU) n'est pas obligatoire, …" at bounding box center [820, 258] width 527 height 32
click at [774, 433] on span "Vous pouvez passer l’étape, ce n’est pas obligatoire." at bounding box center [802, 437] width 524 height 16
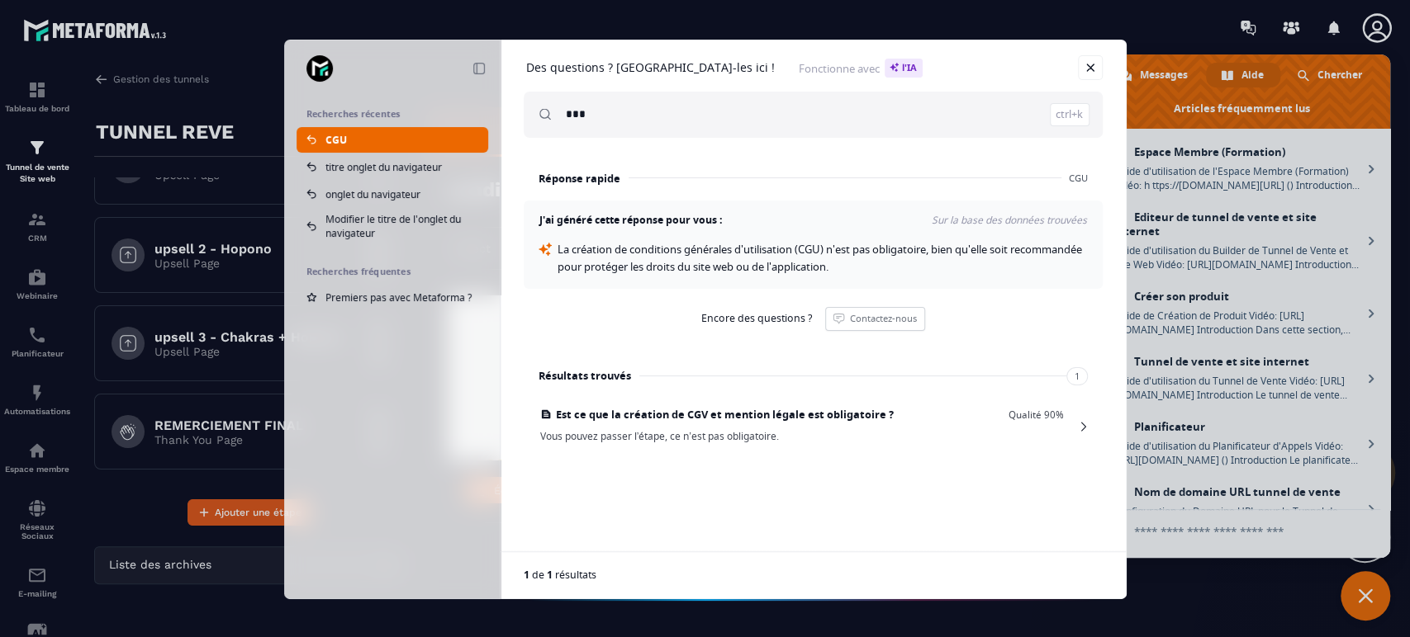
click at [774, 433] on span "Vous pouvez passer l’étape, ce n’est pas obligatoire." at bounding box center [802, 437] width 524 height 16
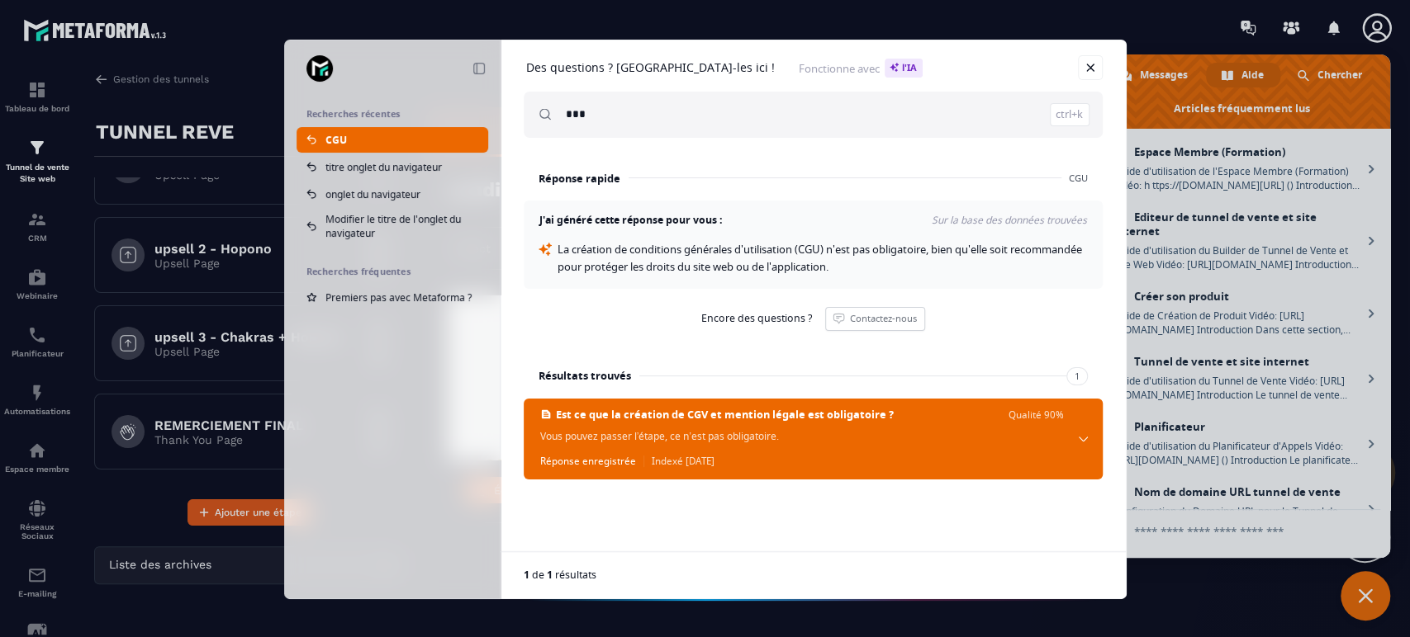
drag, startPoint x: 580, startPoint y: 110, endPoint x: 621, endPoint y: 113, distance: 41.4
click at [621, 113] on input "***" at bounding box center [828, 115] width 524 height 46
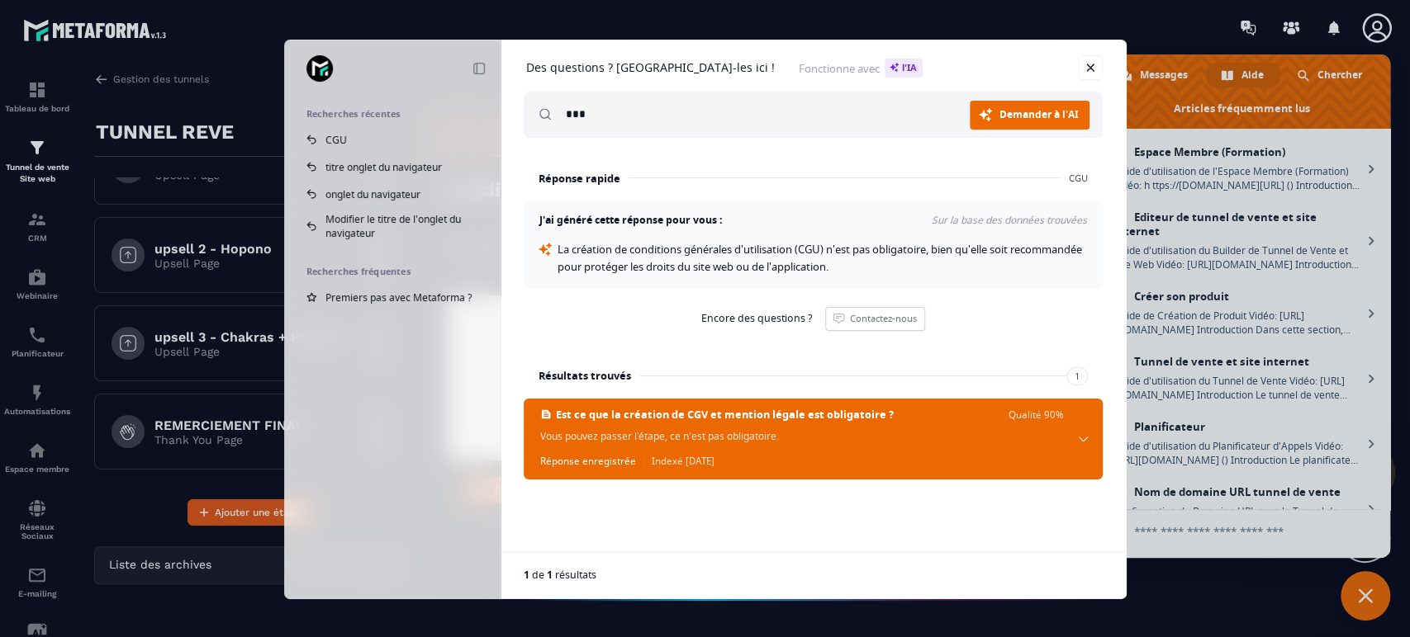
click at [1042, 116] on span "Demander à l'AI" at bounding box center [1038, 115] width 79 height 10
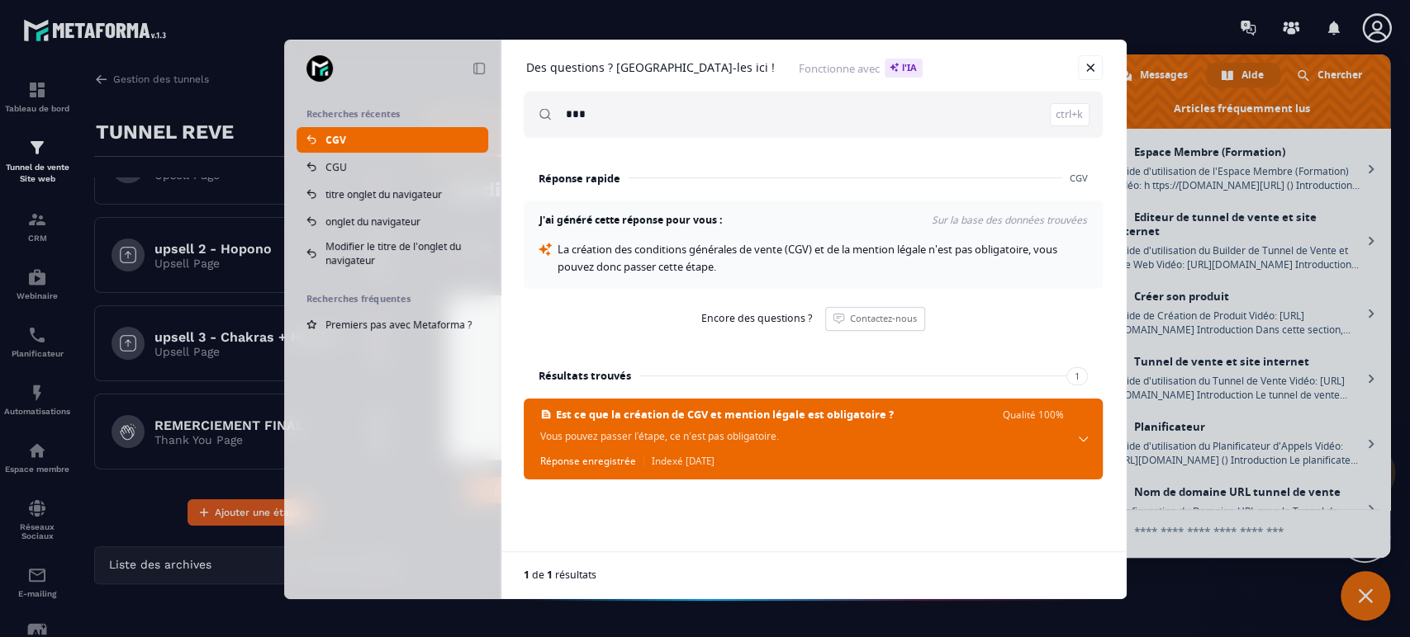
click at [756, 442] on span "Vous pouvez passer l’étape, ce n’est pas obligatoire." at bounding box center [802, 437] width 524 height 16
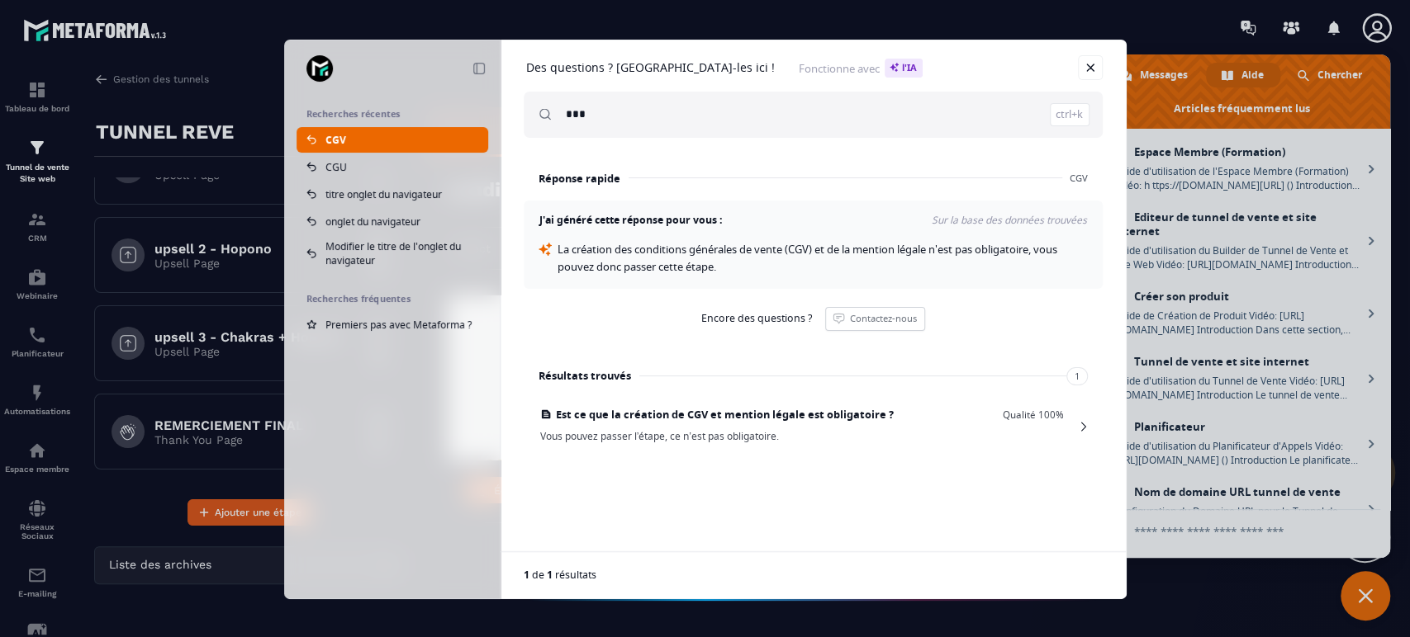
click at [756, 442] on span "Vous pouvez passer l’étape, ce n’est pas obligatoire." at bounding box center [802, 437] width 524 height 16
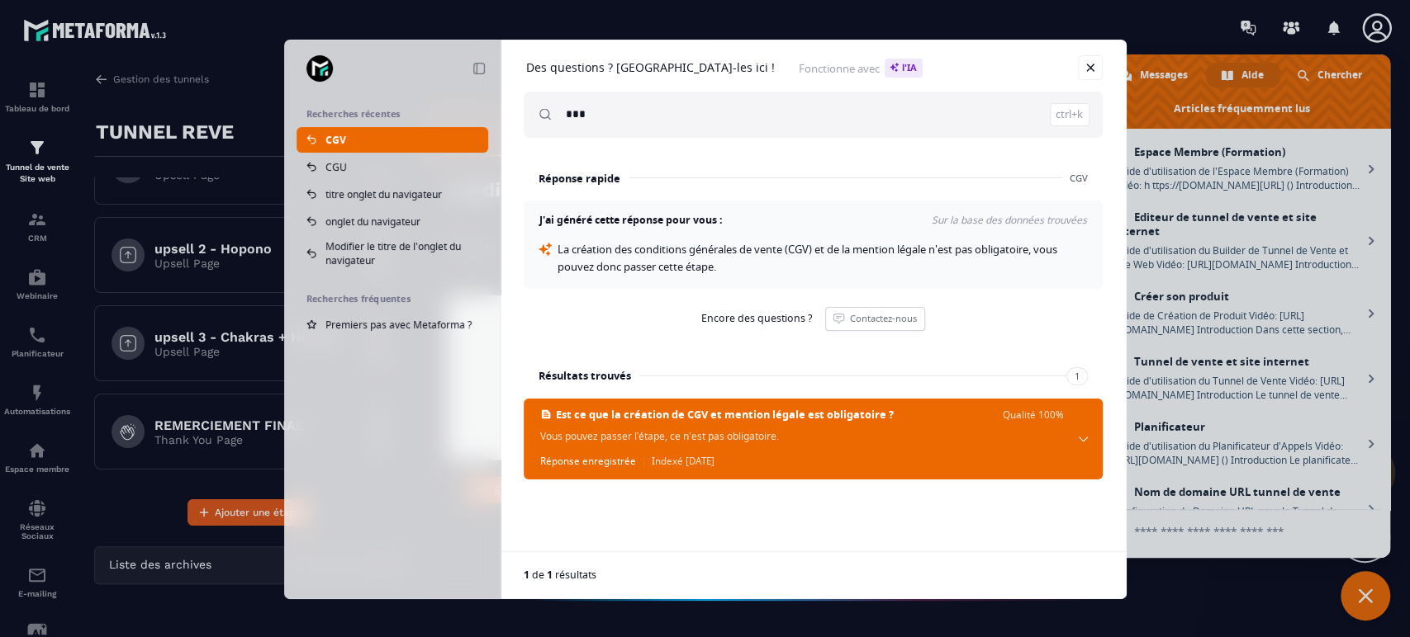
click at [652, 117] on input "***" at bounding box center [828, 115] width 524 height 46
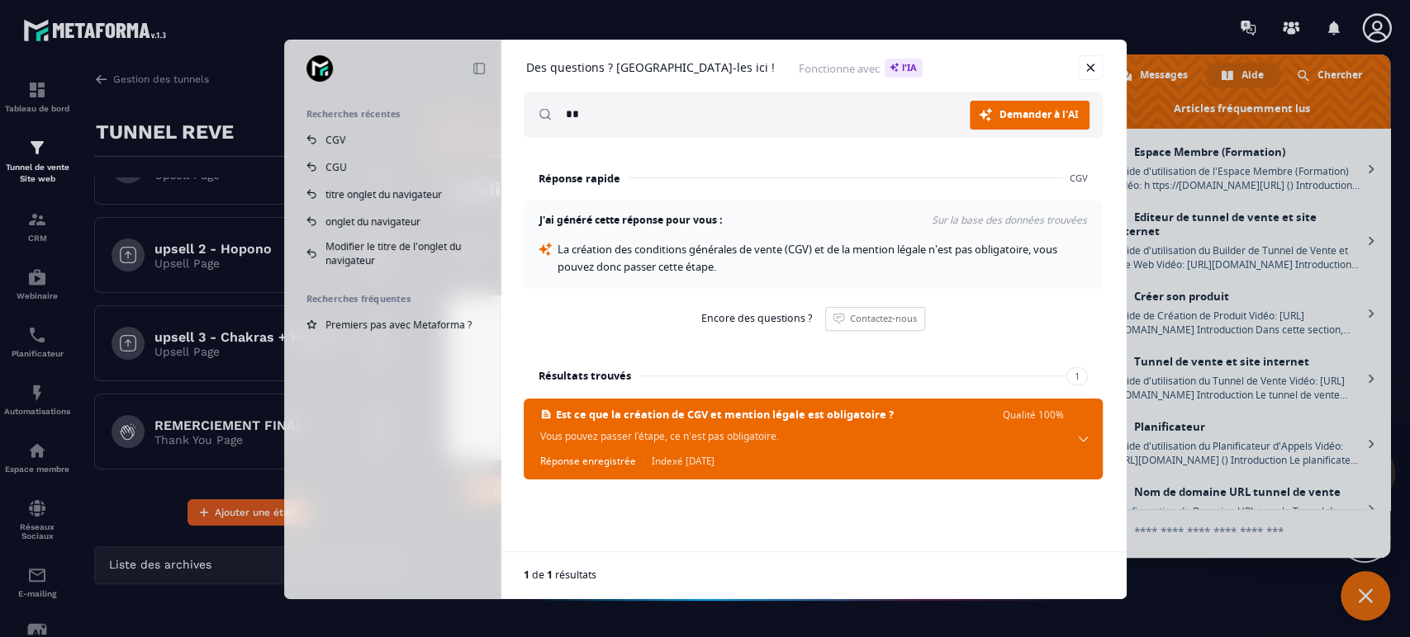
type input "*"
type input "**********"
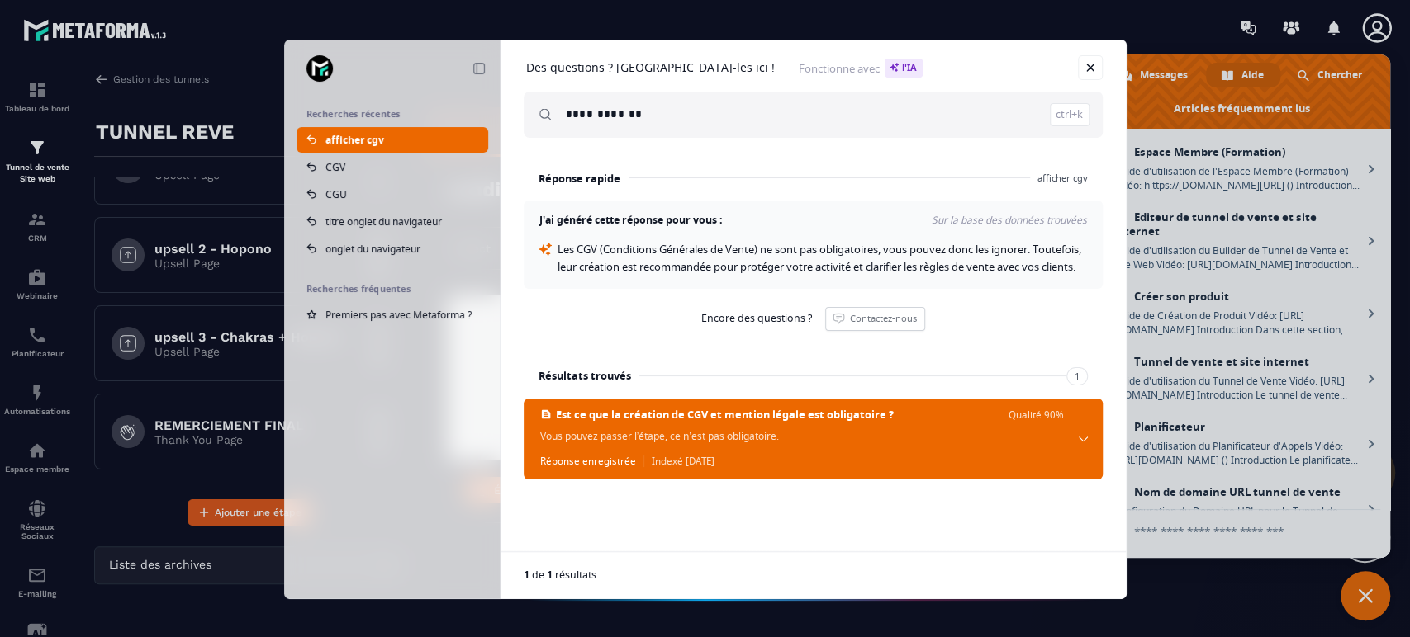
click at [647, 118] on input "**********" at bounding box center [828, 115] width 524 height 46
click at [1093, 59] on link "Fermer" at bounding box center [1090, 67] width 25 height 25
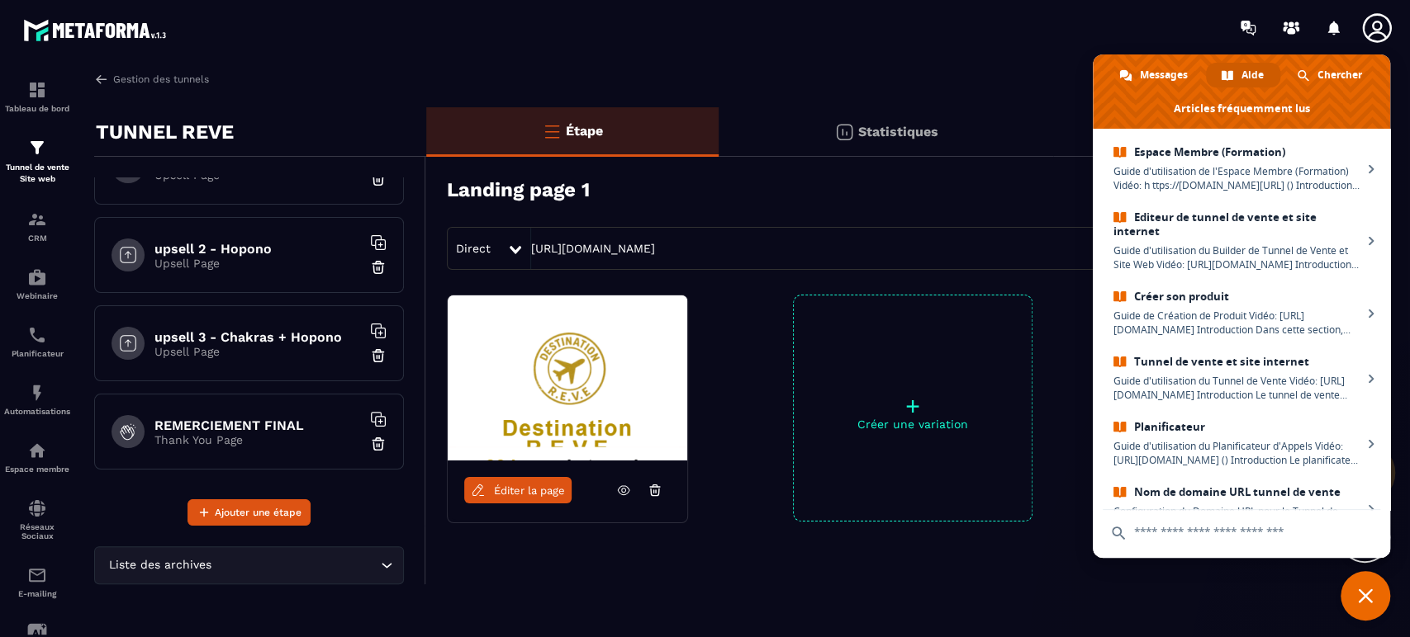
click at [1338, 69] on span "Chercher" at bounding box center [1339, 75] width 45 height 25
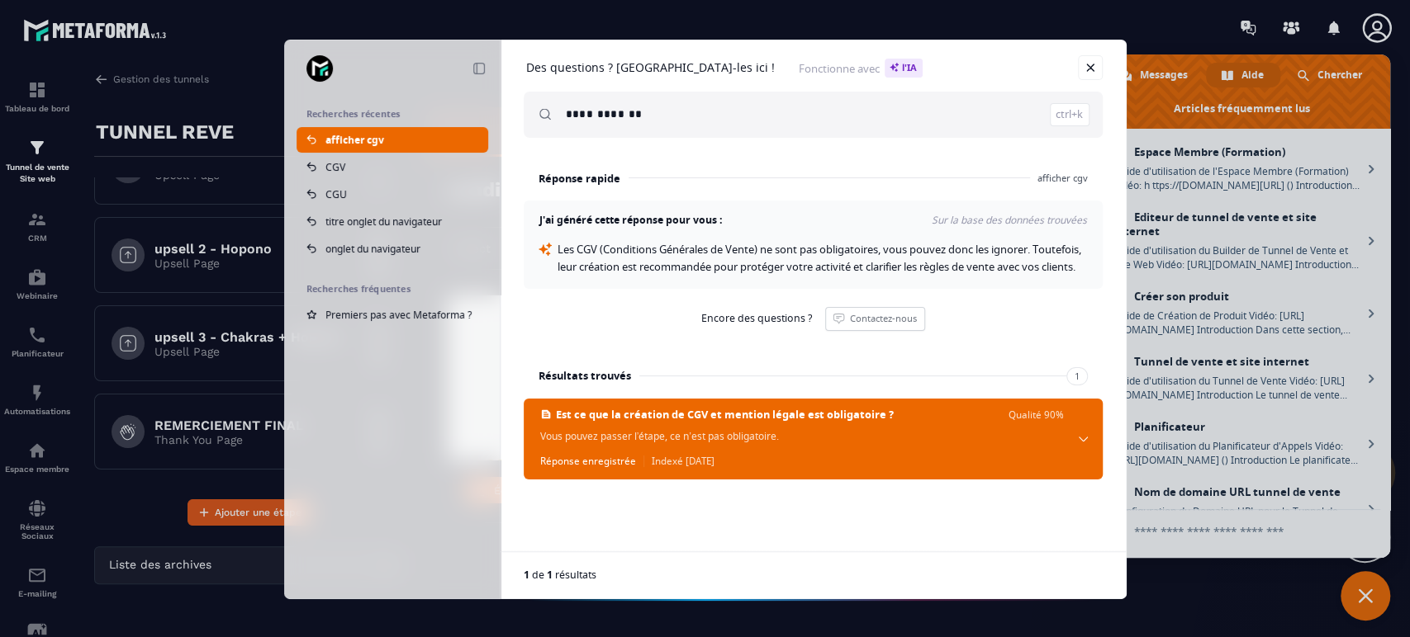
drag, startPoint x: 702, startPoint y: 118, endPoint x: 357, endPoint y: 82, distance: 347.1
click at [357, 82] on div "**********" at bounding box center [705, 319] width 842 height 558
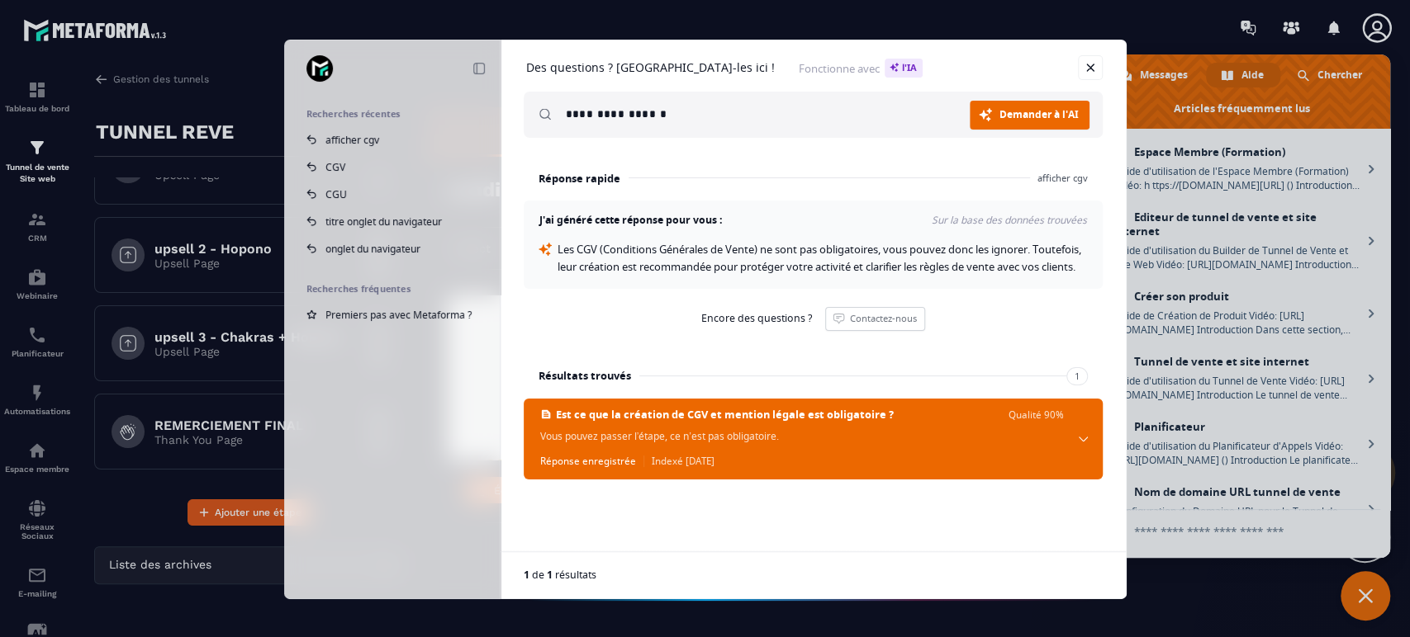
type input "**********"
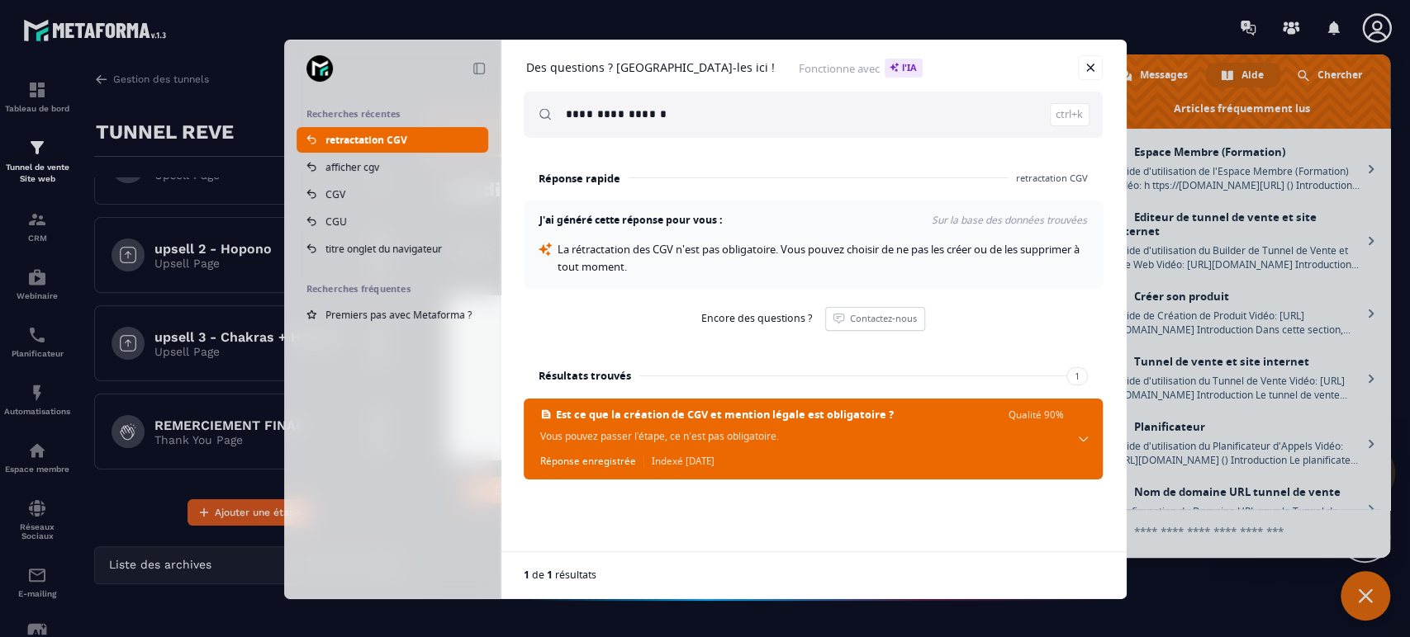
click at [634, 117] on input "**********" at bounding box center [828, 115] width 524 height 46
click at [1090, 68] on link "Fermer" at bounding box center [1090, 67] width 25 height 25
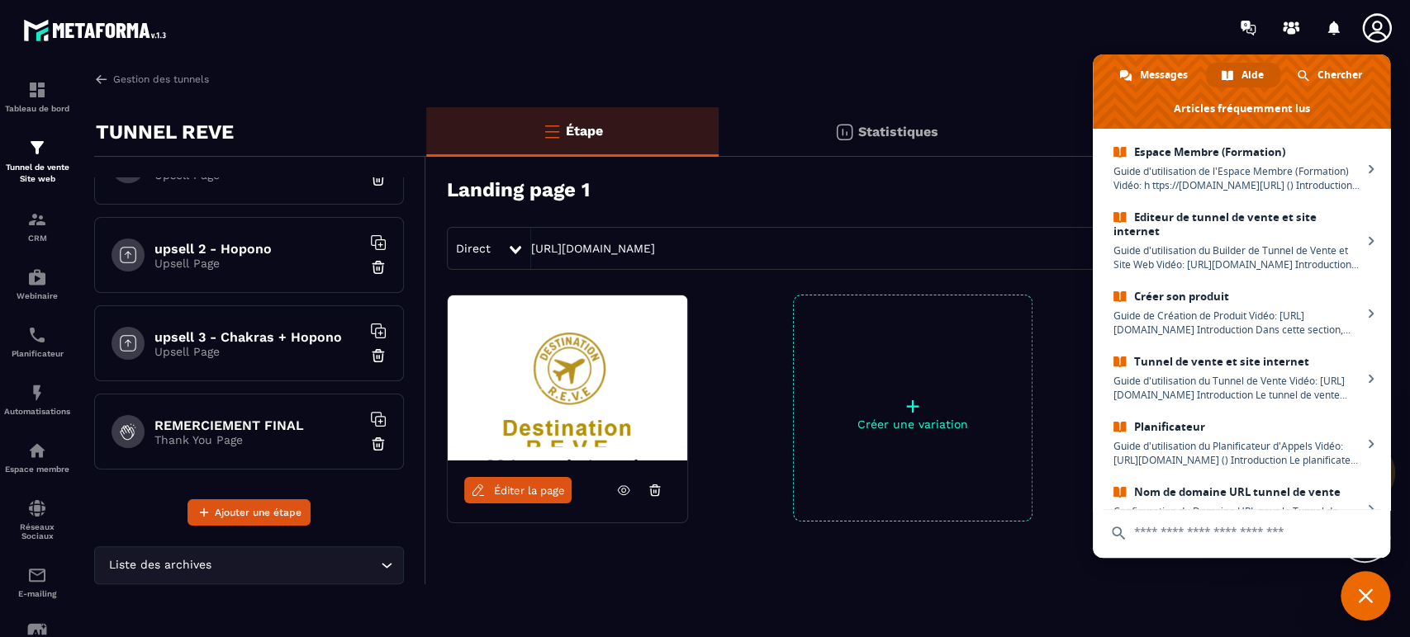
click at [1152, 75] on span "Messages" at bounding box center [1164, 75] width 48 height 25
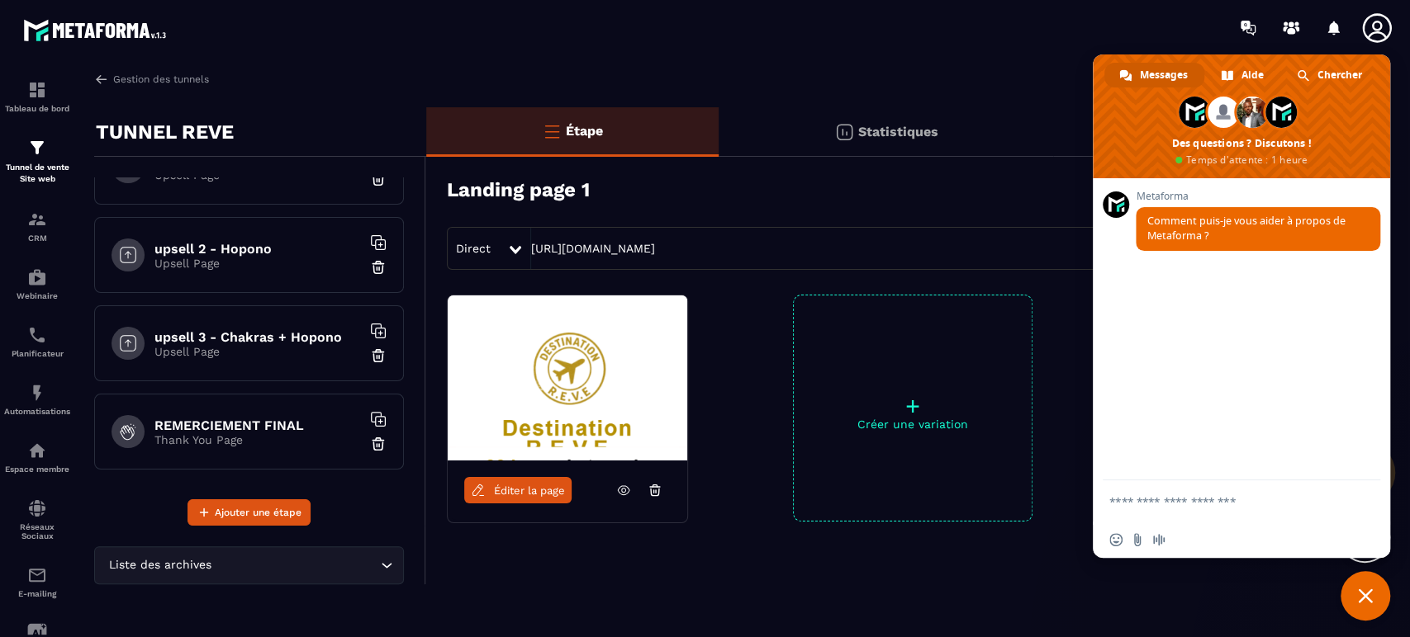
click at [1254, 78] on span "Aide" at bounding box center [1252, 75] width 22 height 25
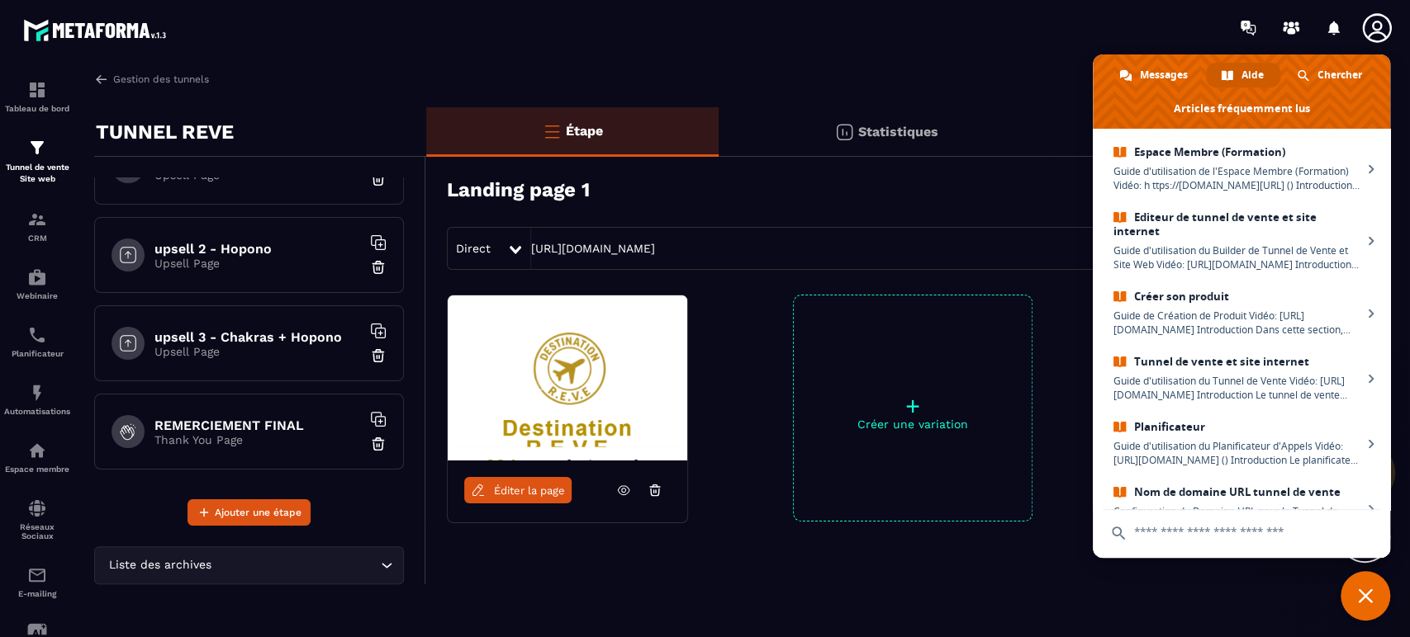
click at [1369, 596] on span "Fermer le chat" at bounding box center [1365, 596] width 15 height 15
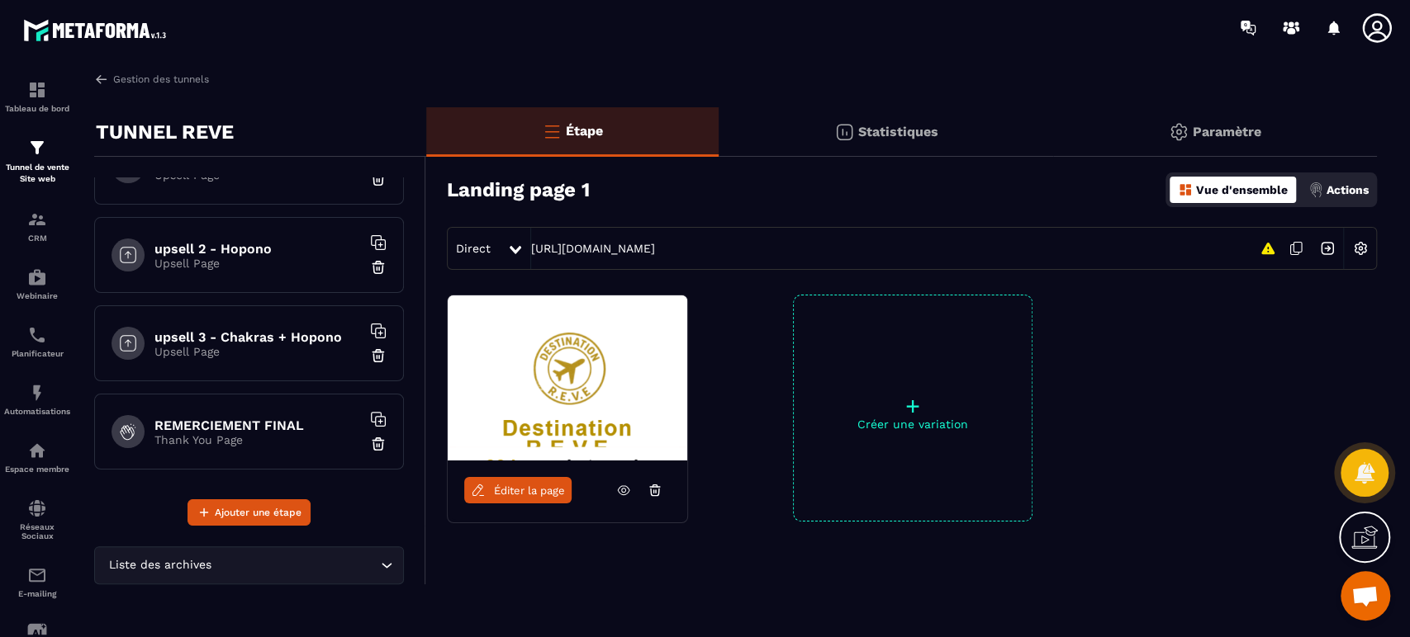
click at [1377, 31] on icon at bounding box center [1376, 28] width 33 height 33
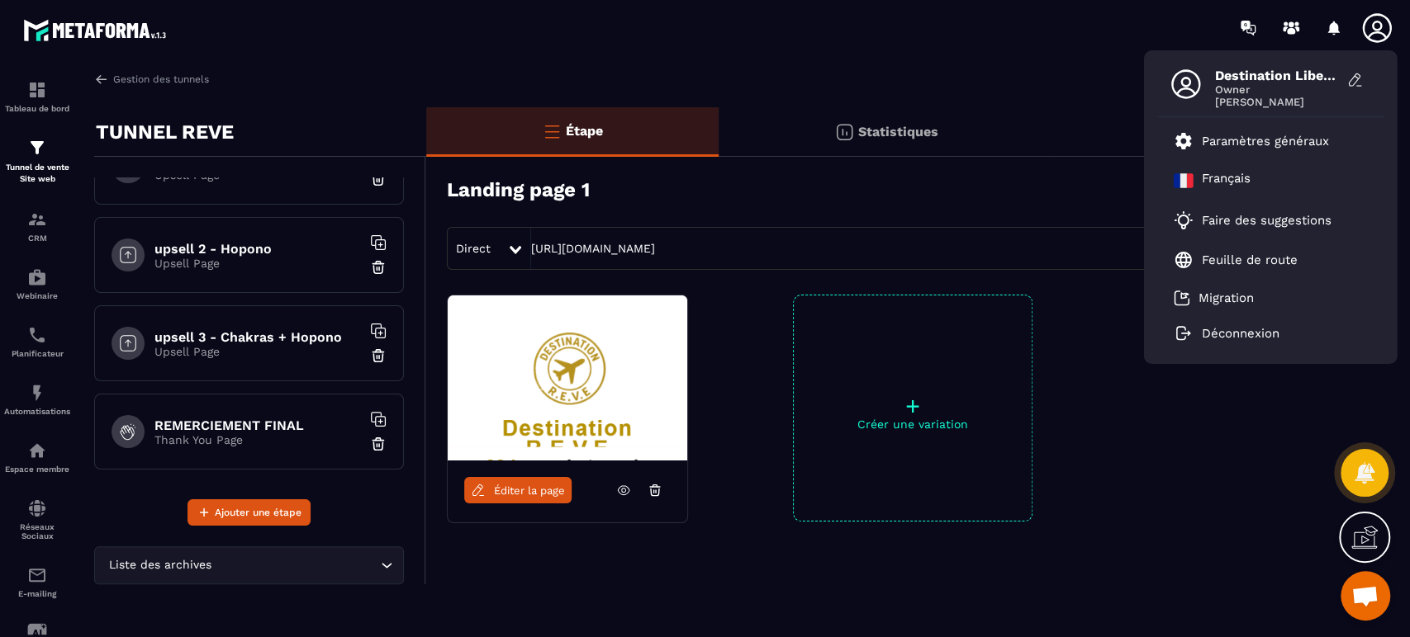
click at [1249, 140] on p "Paramètres généraux" at bounding box center [1264, 141] width 127 height 15
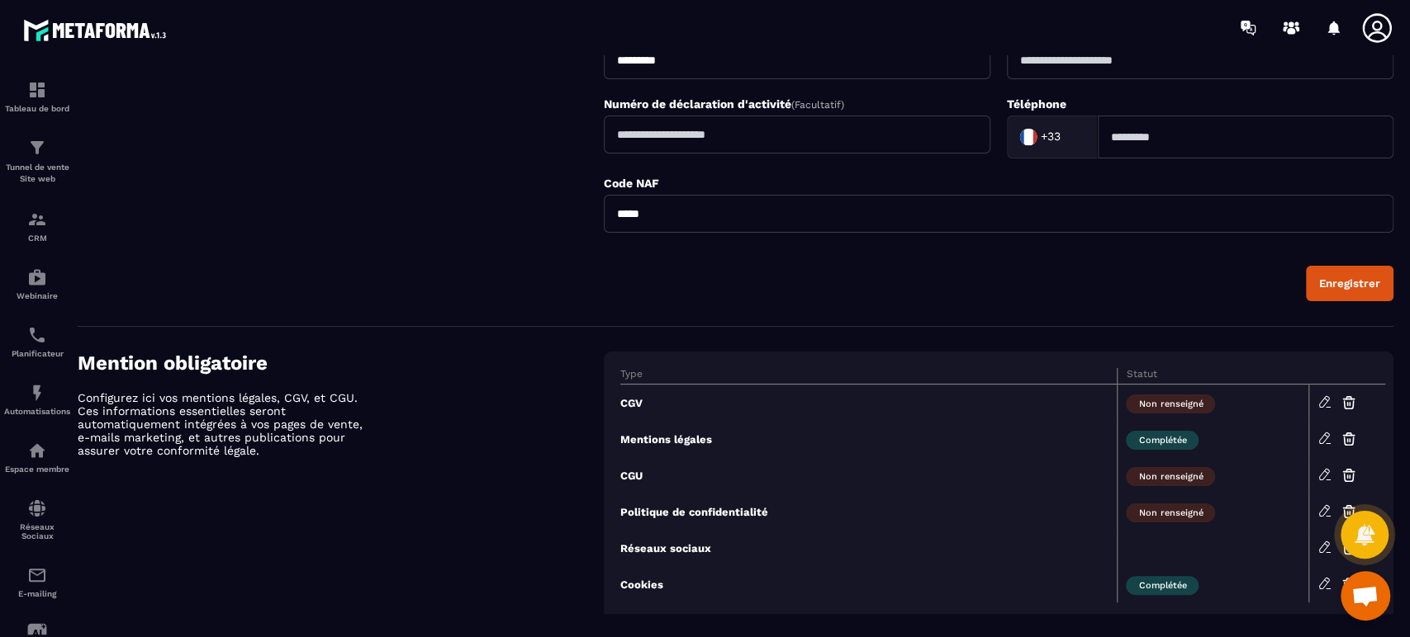
scroll to position [576, 0]
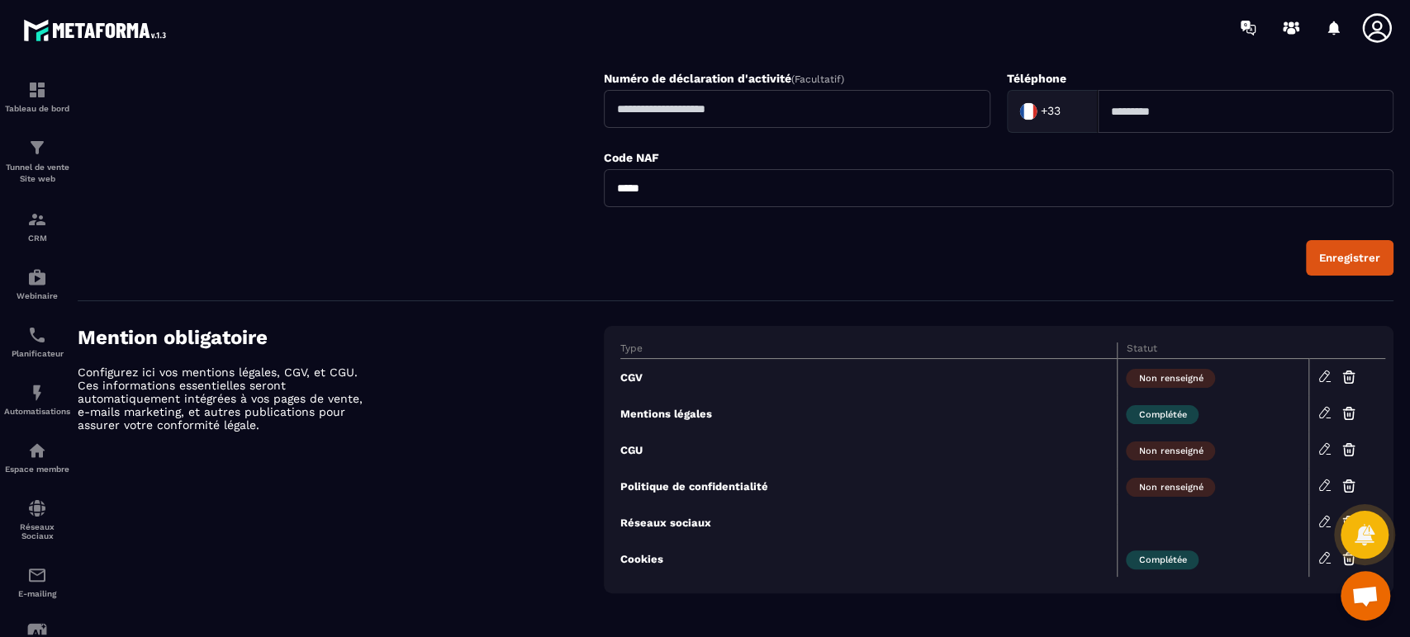
click at [1375, 589] on span "Ouvrir le chat" at bounding box center [1364, 597] width 27 height 23
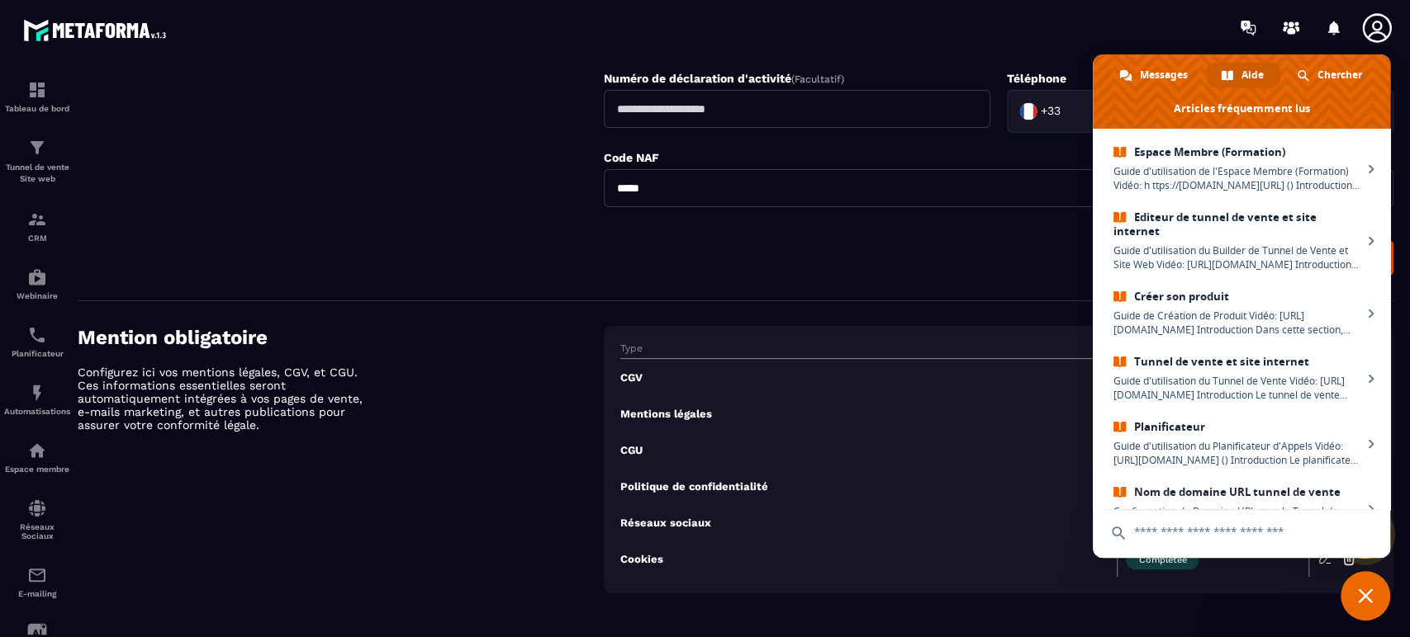
click at [1368, 593] on span "Fermer le chat" at bounding box center [1365, 596] width 15 height 15
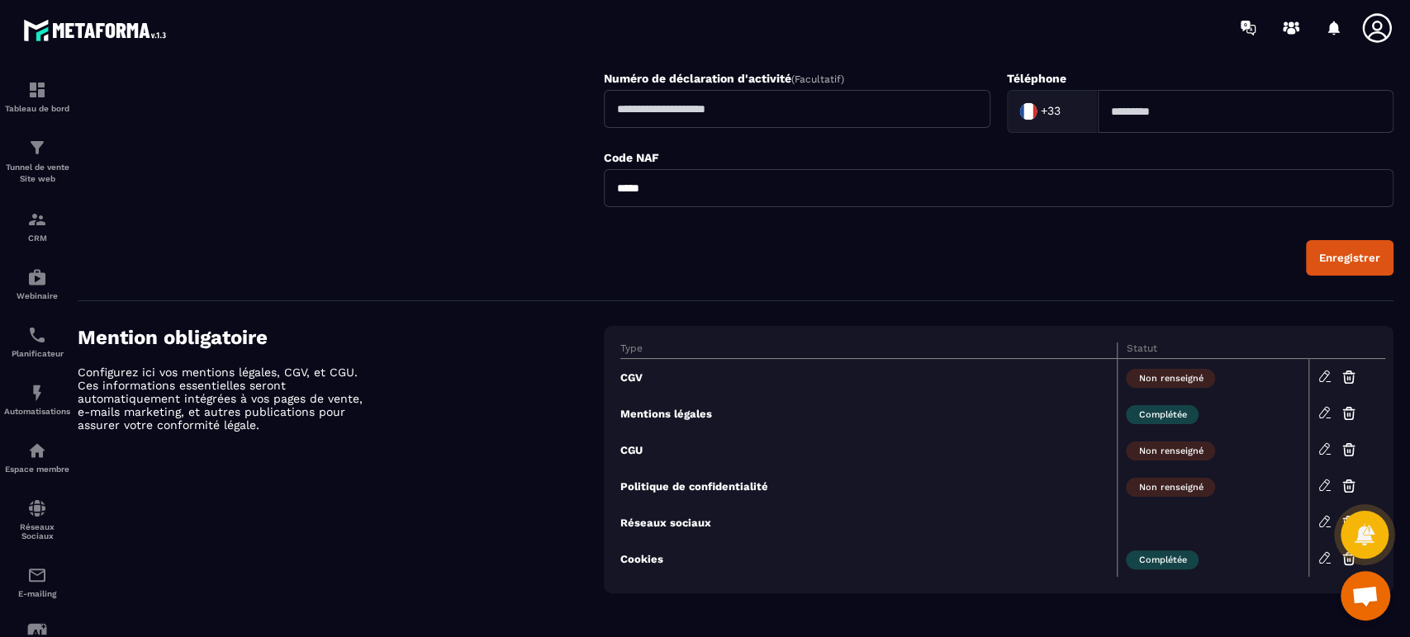
click at [1370, 533] on icon at bounding box center [1364, 534] width 20 height 21
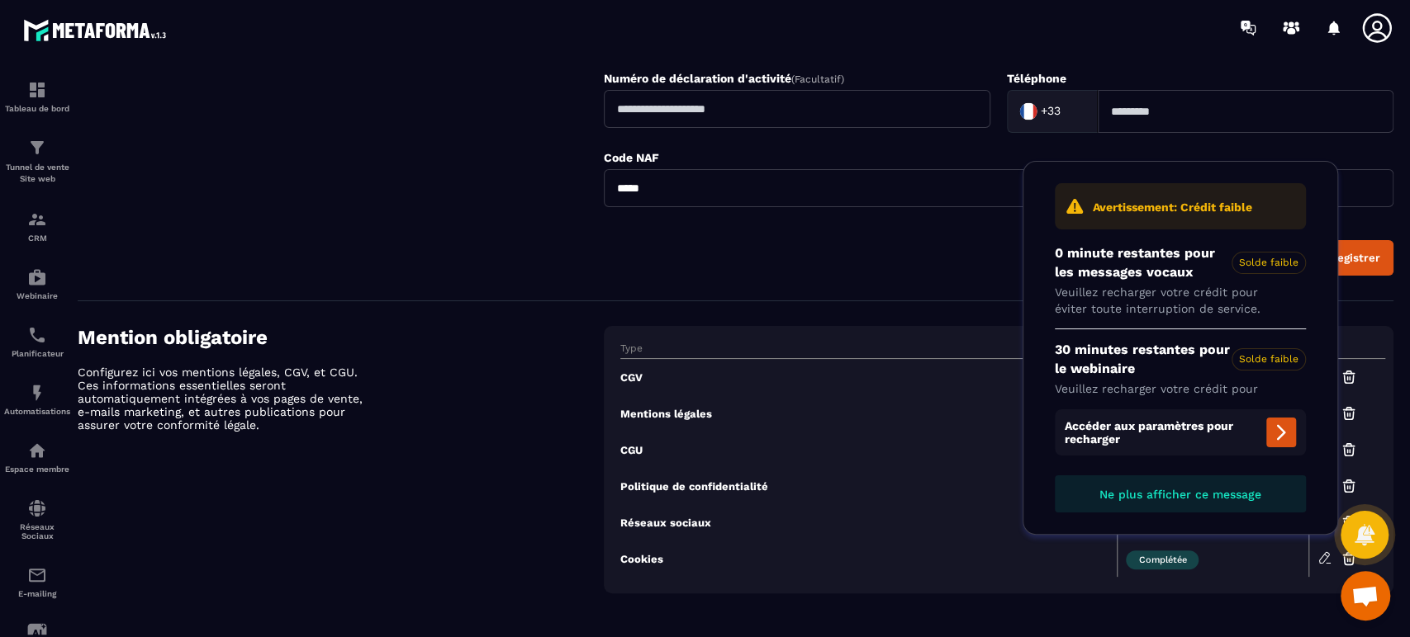
click at [1246, 495] on span "Ne plus afficher ce message" at bounding box center [1180, 494] width 162 height 13
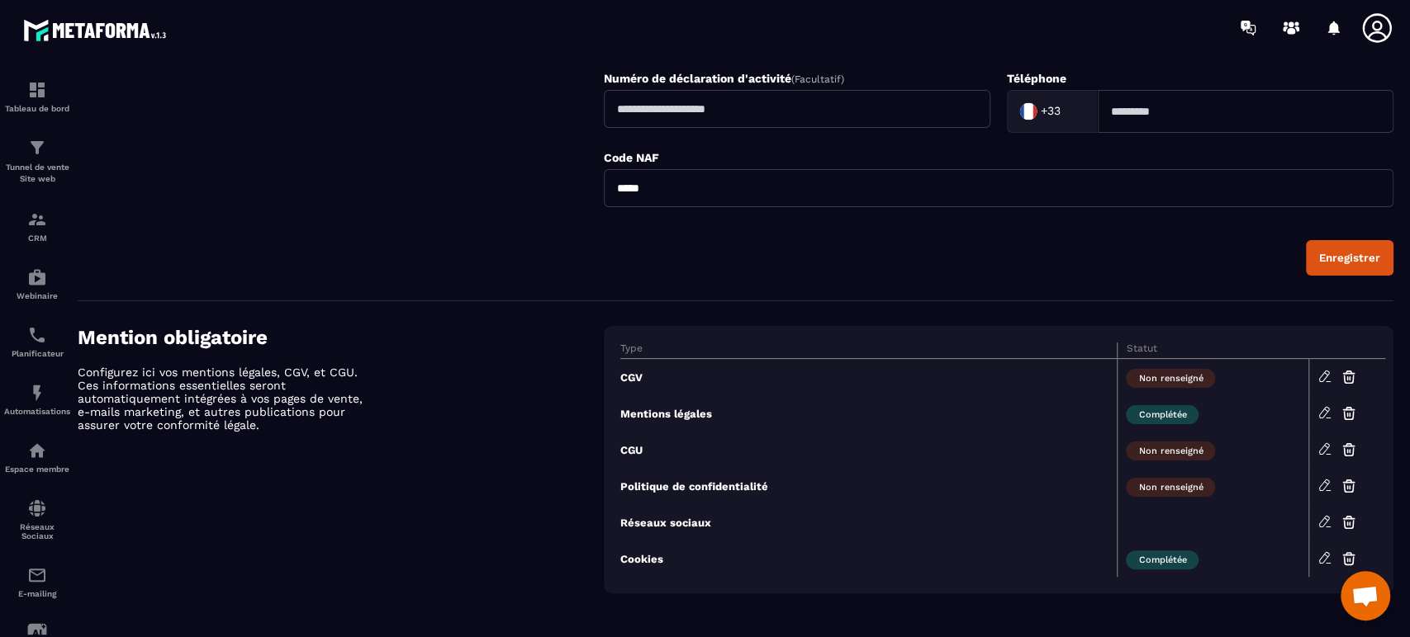
click at [1323, 407] on icon at bounding box center [1324, 412] width 10 height 11
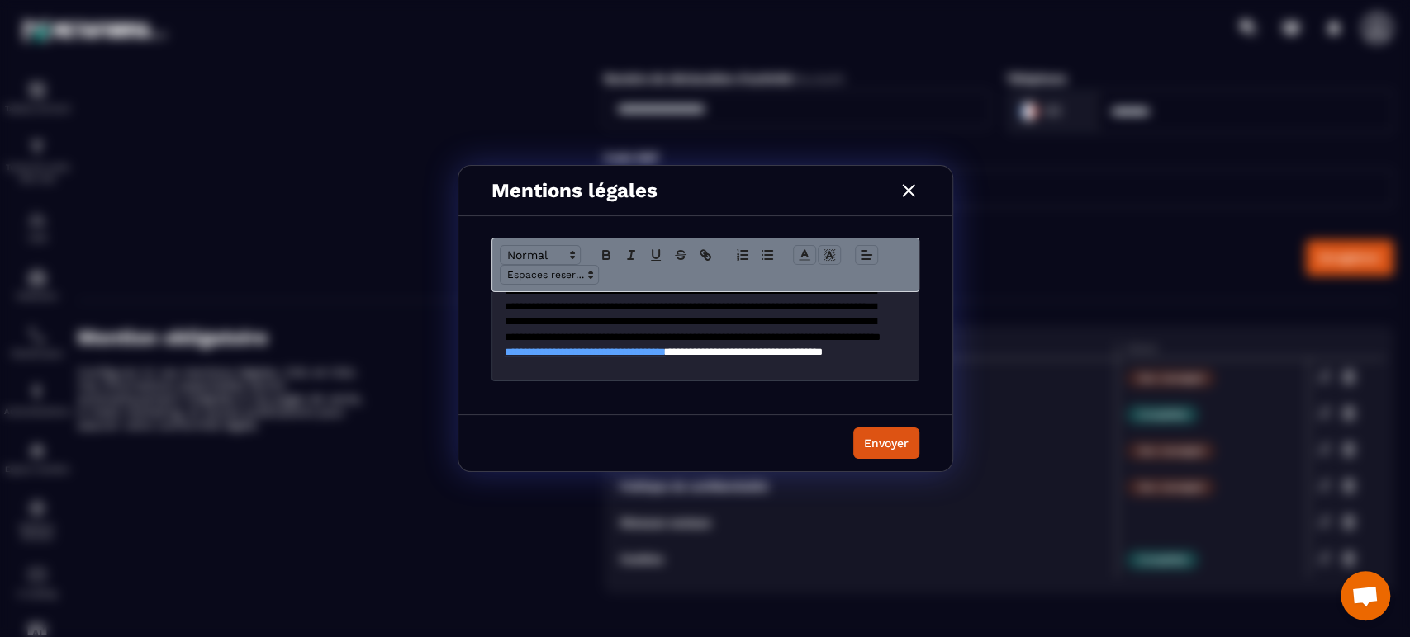
scroll to position [0, 0]
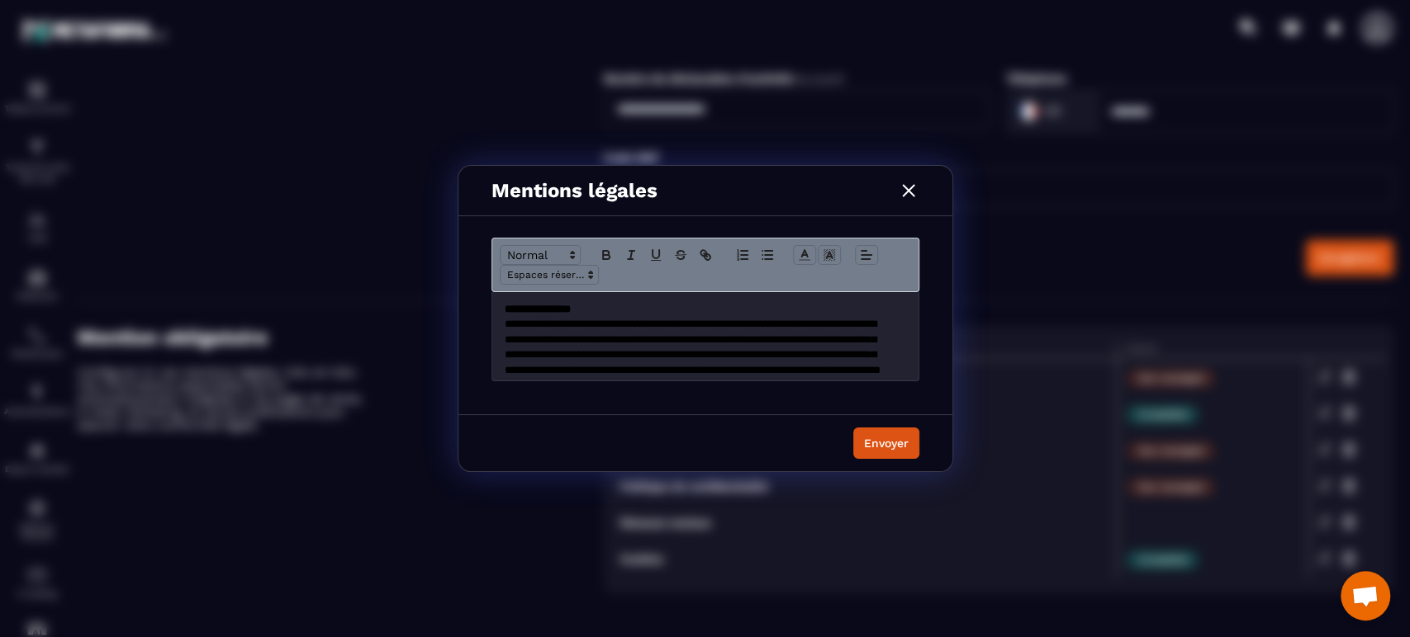
click at [910, 186] on img "Modal window" at bounding box center [908, 190] width 21 height 21
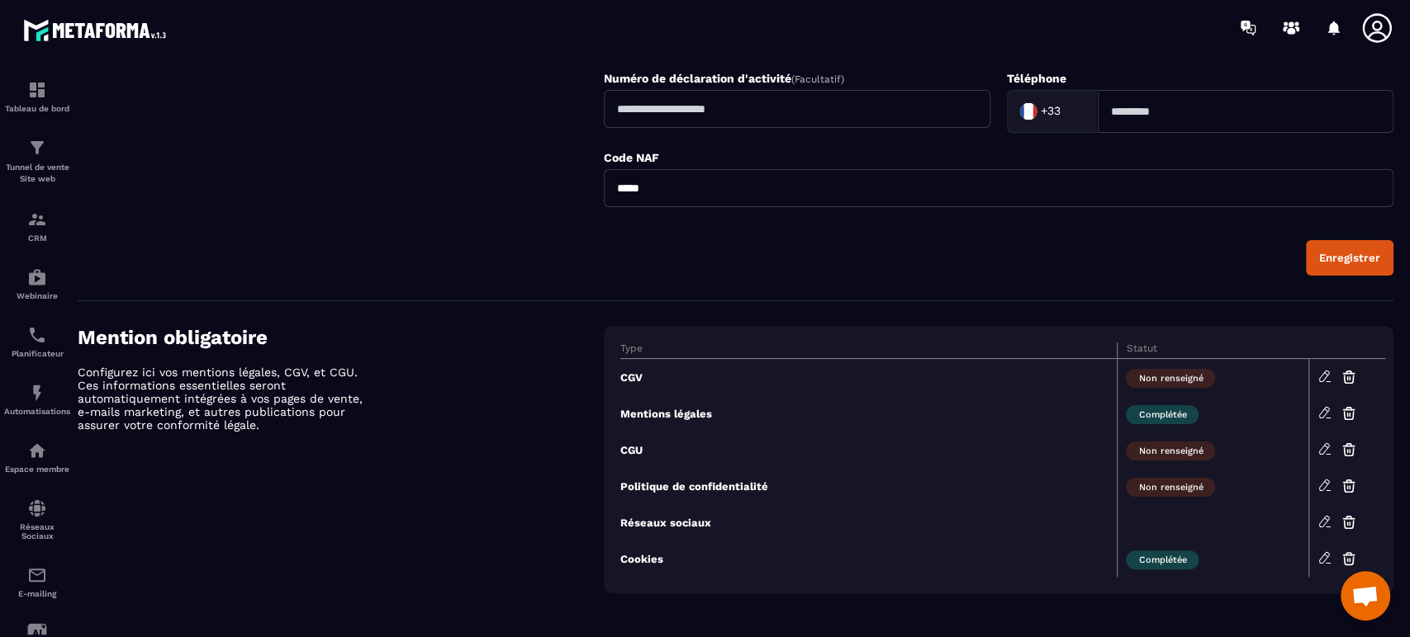
click at [1377, 31] on icon at bounding box center [1376, 28] width 33 height 33
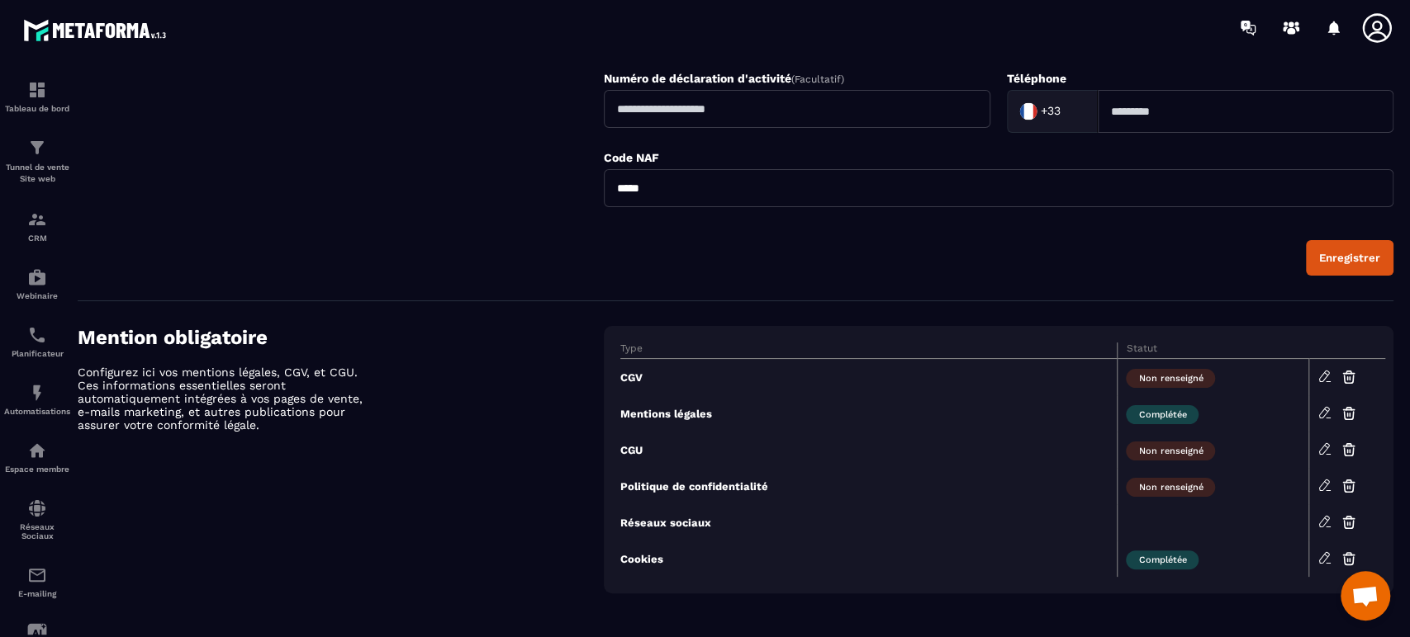
click at [1349, 590] on span "Ouvrir le chat" at bounding box center [1365, 596] width 50 height 50
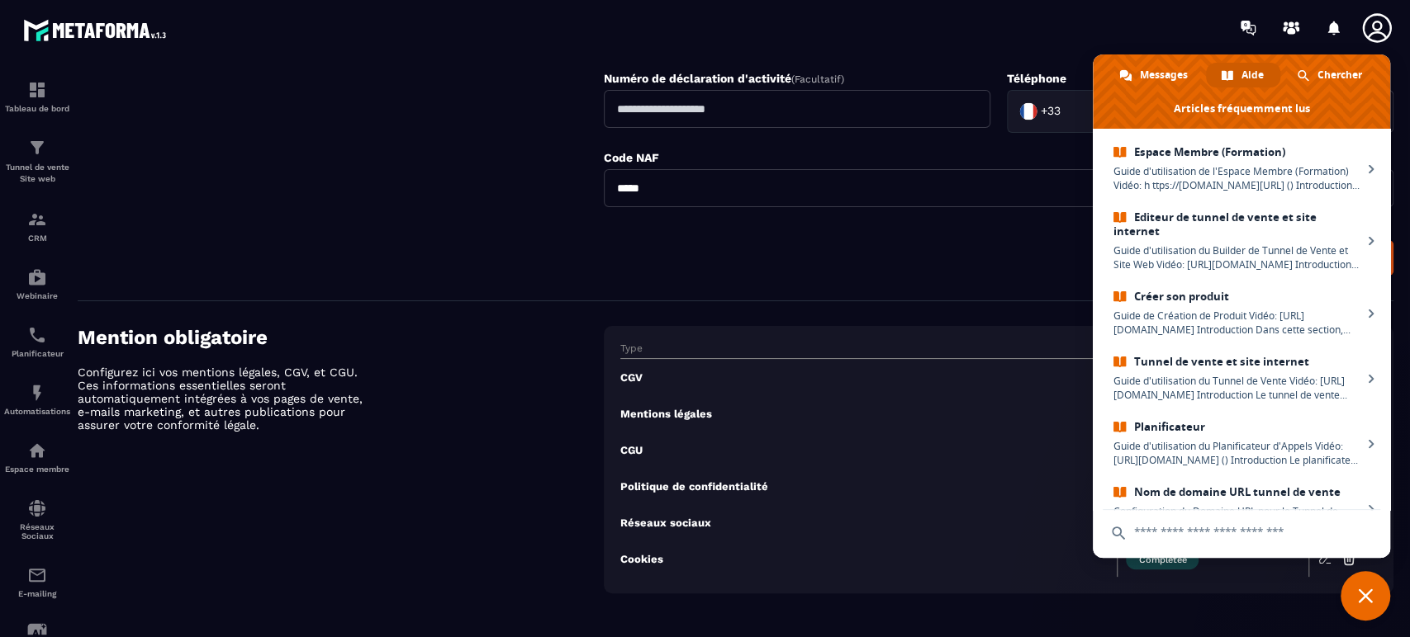
click at [151, 49] on div at bounding box center [97, 27] width 194 height 55
click at [31, 108] on p "Tableau de bord" at bounding box center [37, 108] width 66 height 9
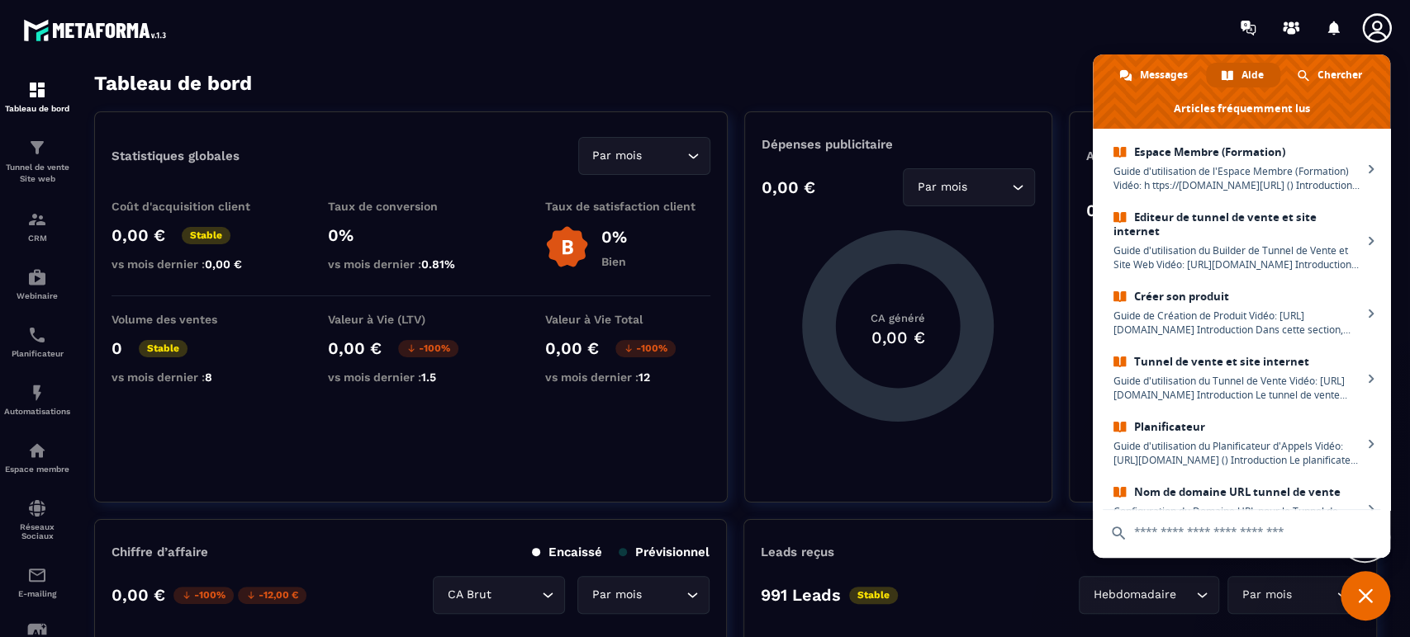
click at [1240, 20] on icon at bounding box center [1248, 28] width 26 height 26
click at [1288, 25] on circle at bounding box center [1291, 24] width 6 height 6
click at [782, 66] on section "Tableau de bord Tunnel de vente Site web CRM Webinaire Planificateur Automatisa…" at bounding box center [705, 355] width 1410 height 600
click at [1370, 595] on span "Fermer le chat" at bounding box center [1365, 596] width 15 height 15
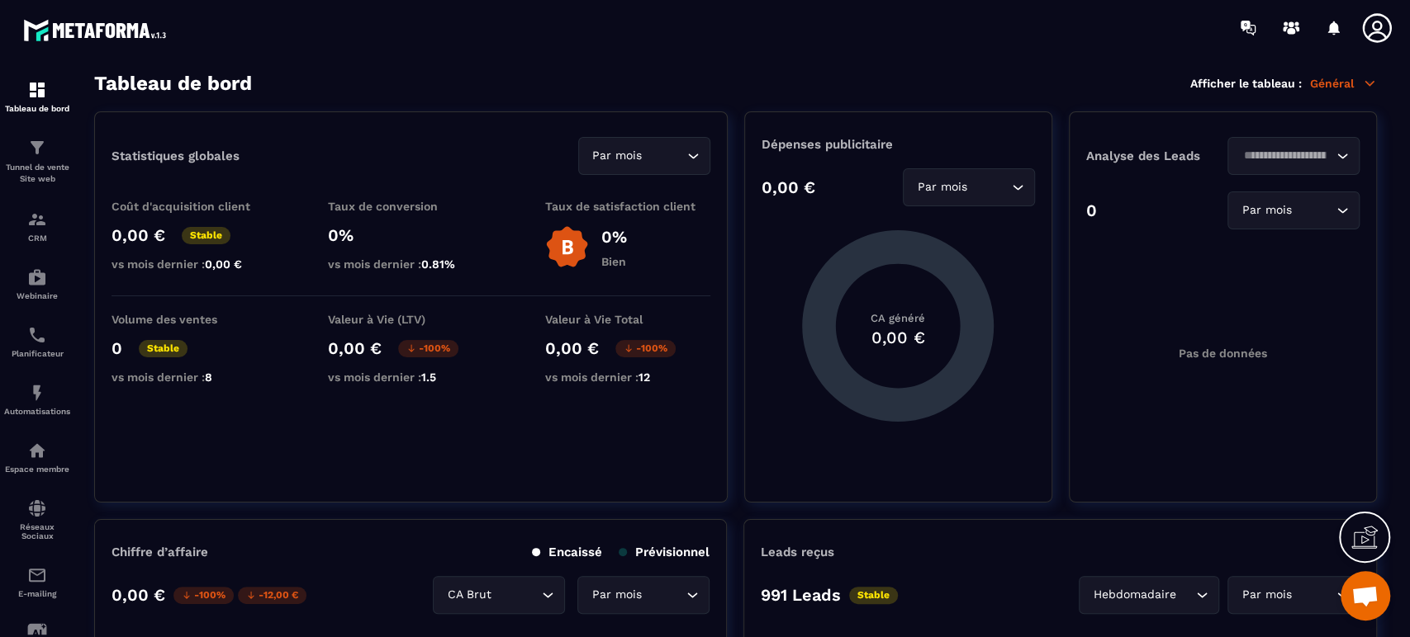
click at [1249, 34] on icon at bounding box center [1248, 28] width 26 height 26
click at [1346, 88] on p "Général" at bounding box center [1343, 83] width 67 height 15
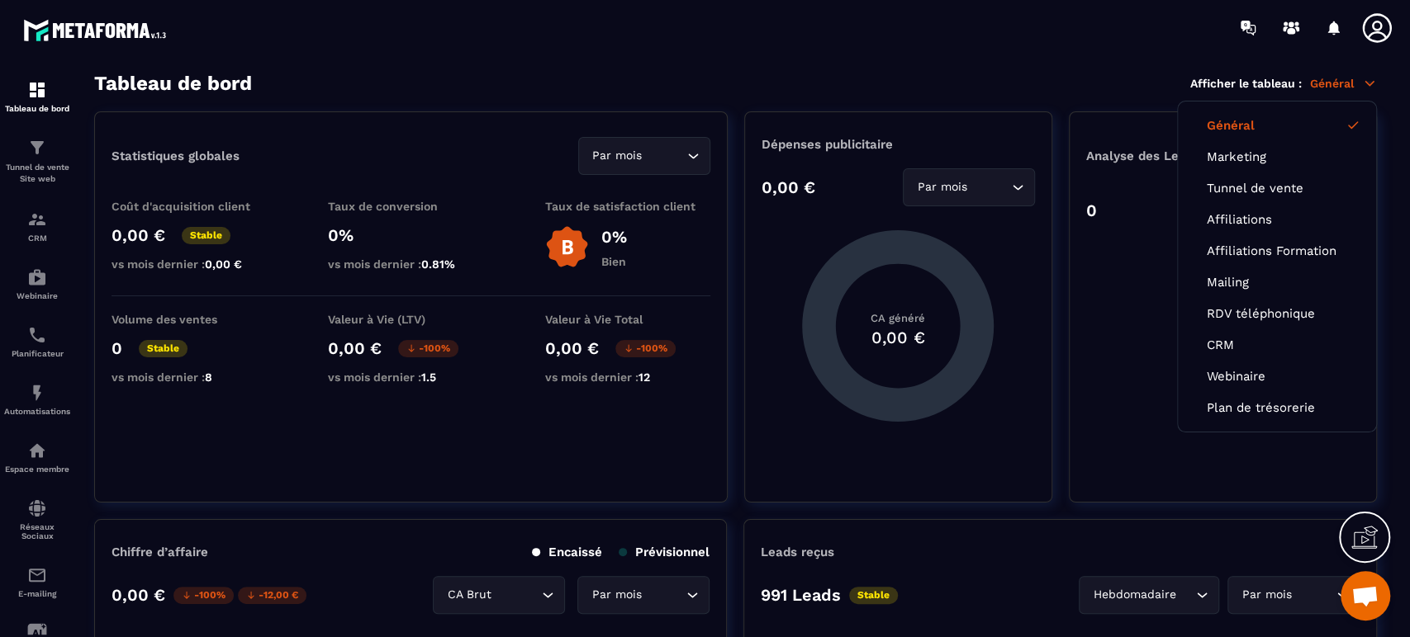
click at [1300, 191] on link "Tunnel de vente" at bounding box center [1276, 188] width 140 height 15
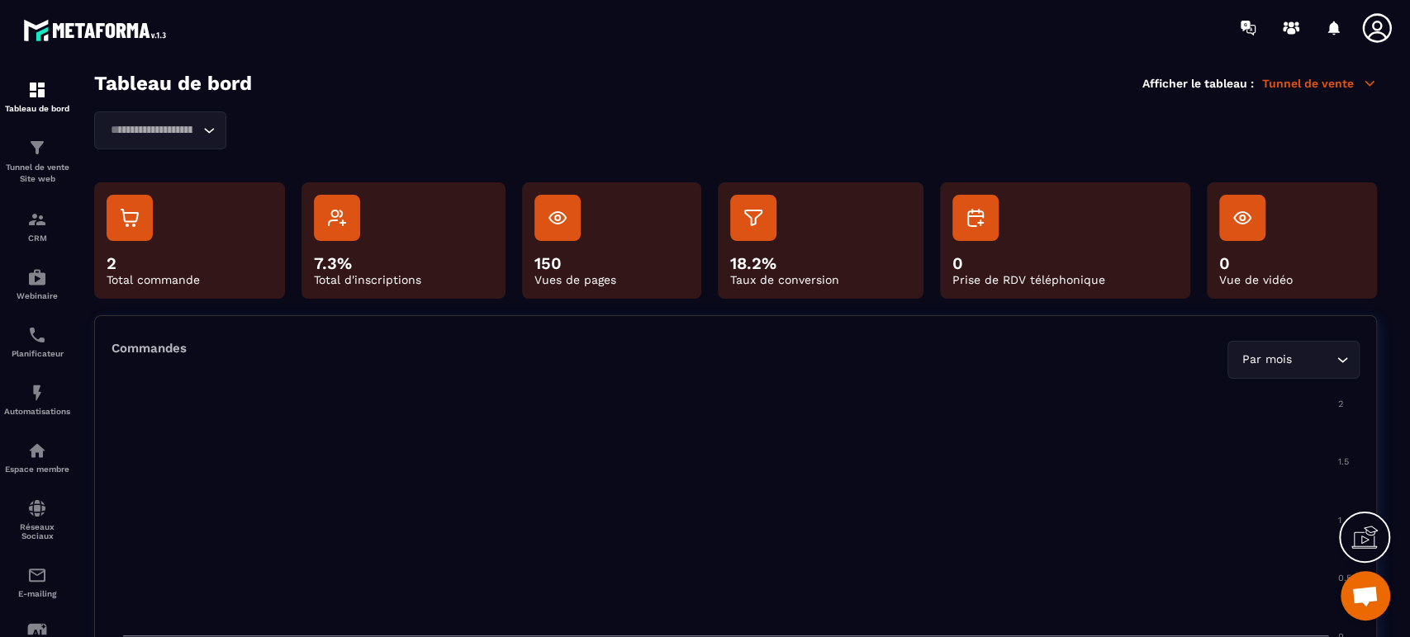
click at [44, 102] on div "Tableau de bord" at bounding box center [37, 96] width 66 height 33
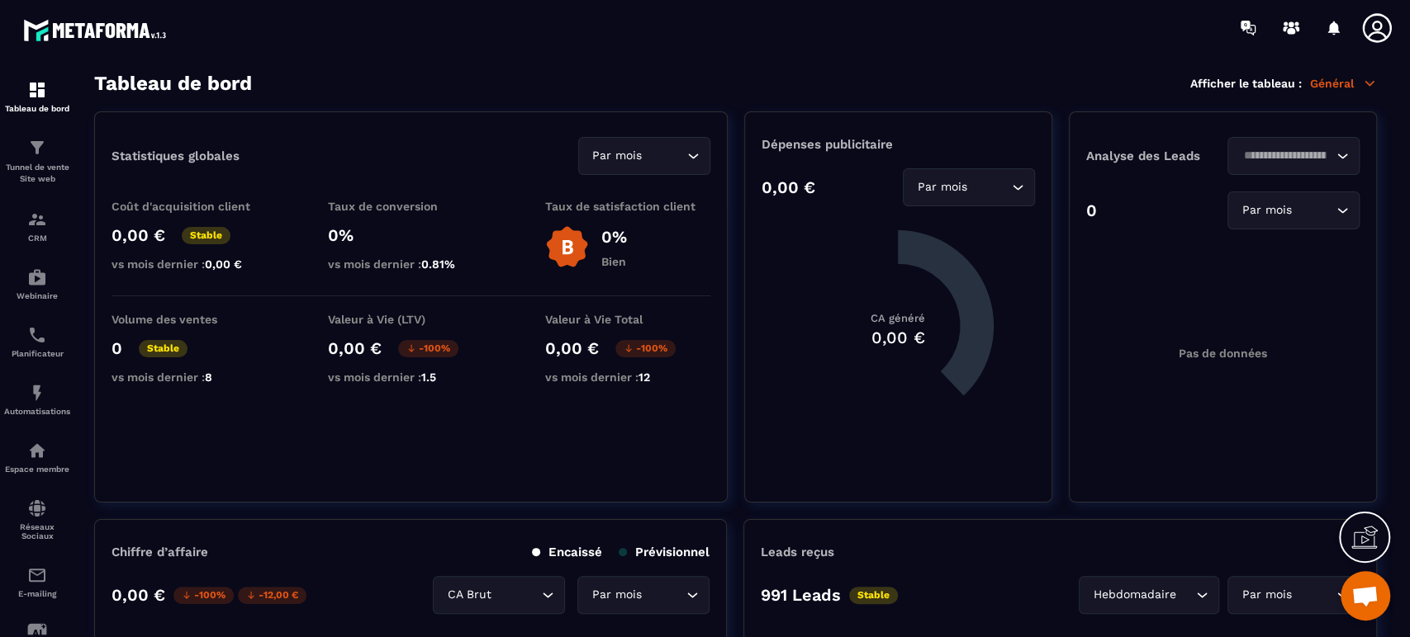
click at [0, 0] on img at bounding box center [0, 0] width 0 height 0
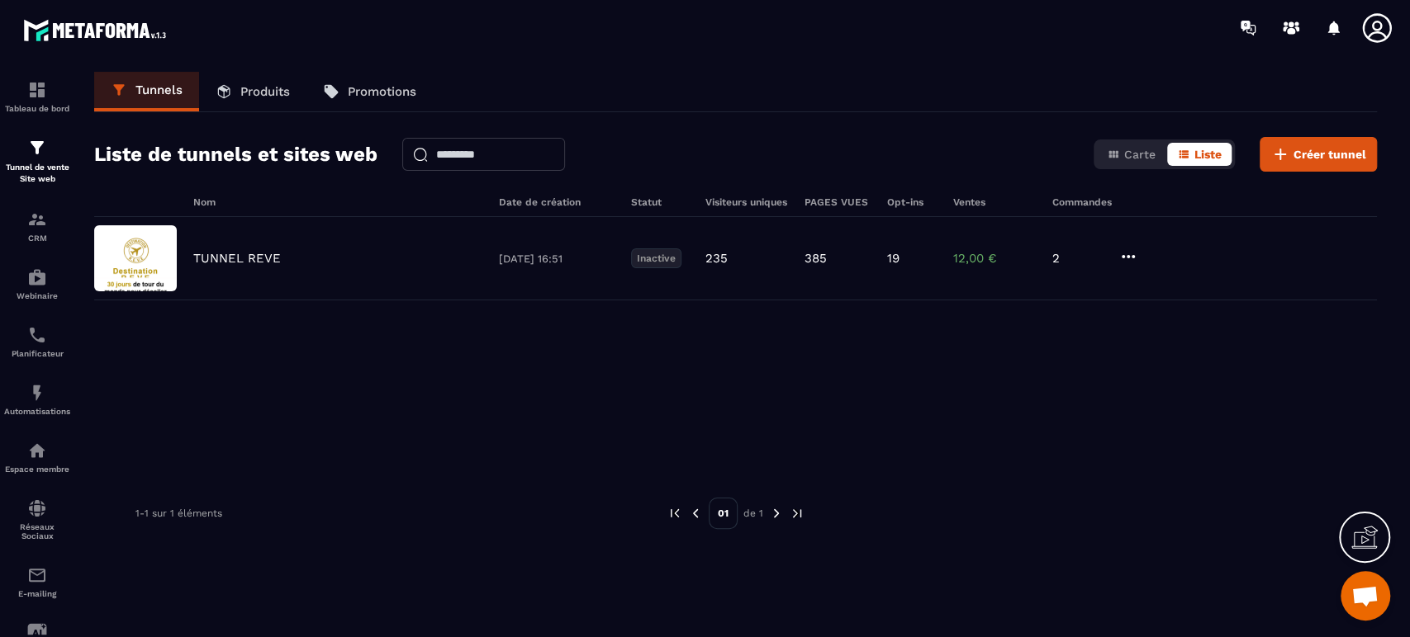
click at [277, 89] on p "Produits" at bounding box center [265, 91] width 50 height 15
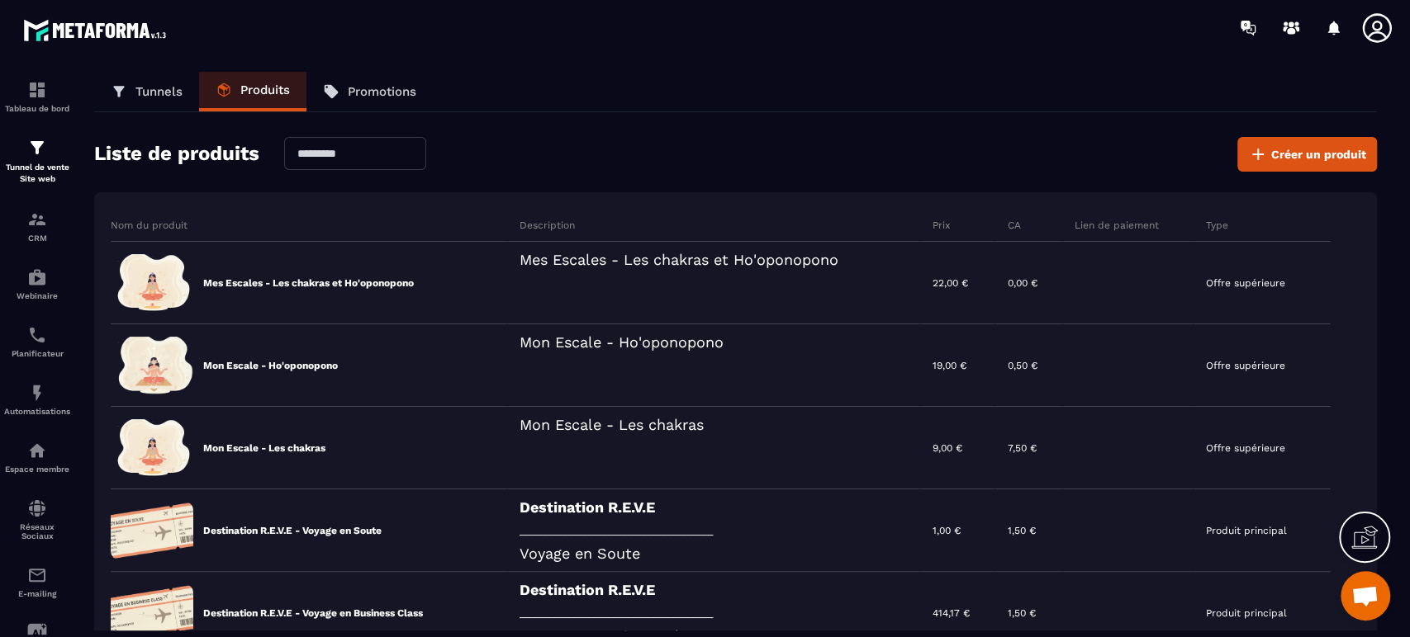
scroll to position [244, 0]
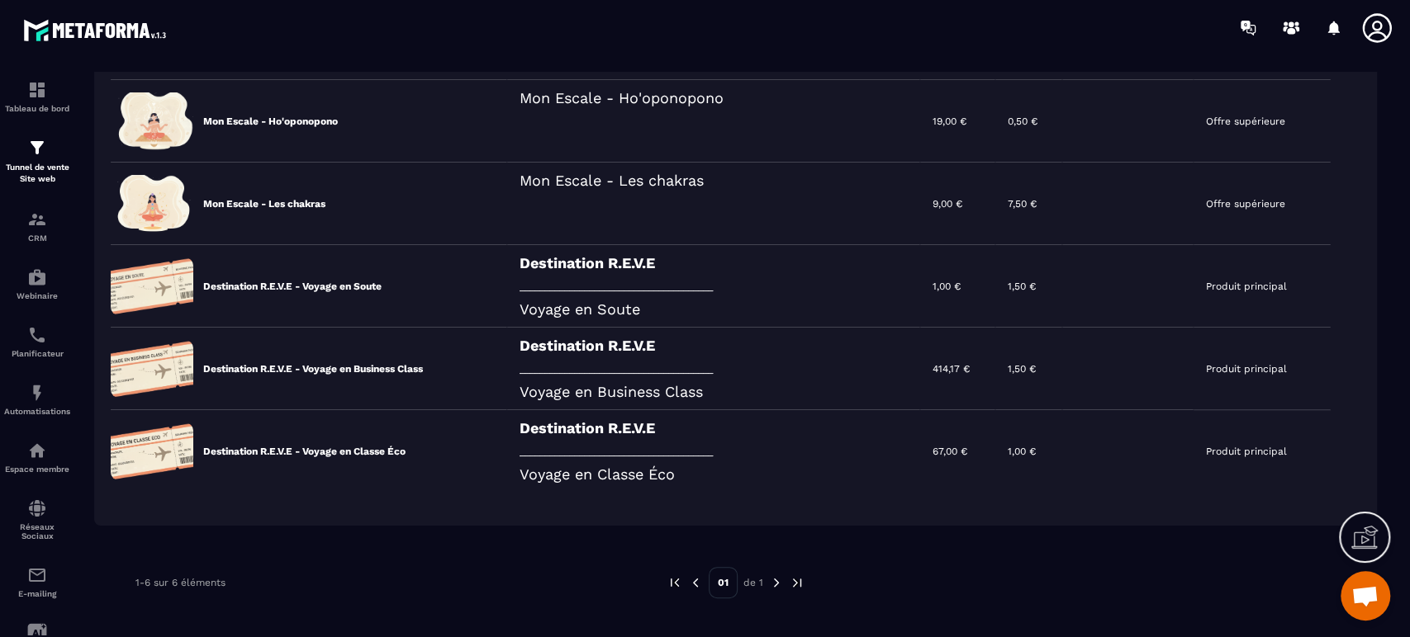
click at [0, 0] on icon at bounding box center [0, 0] width 0 height 0
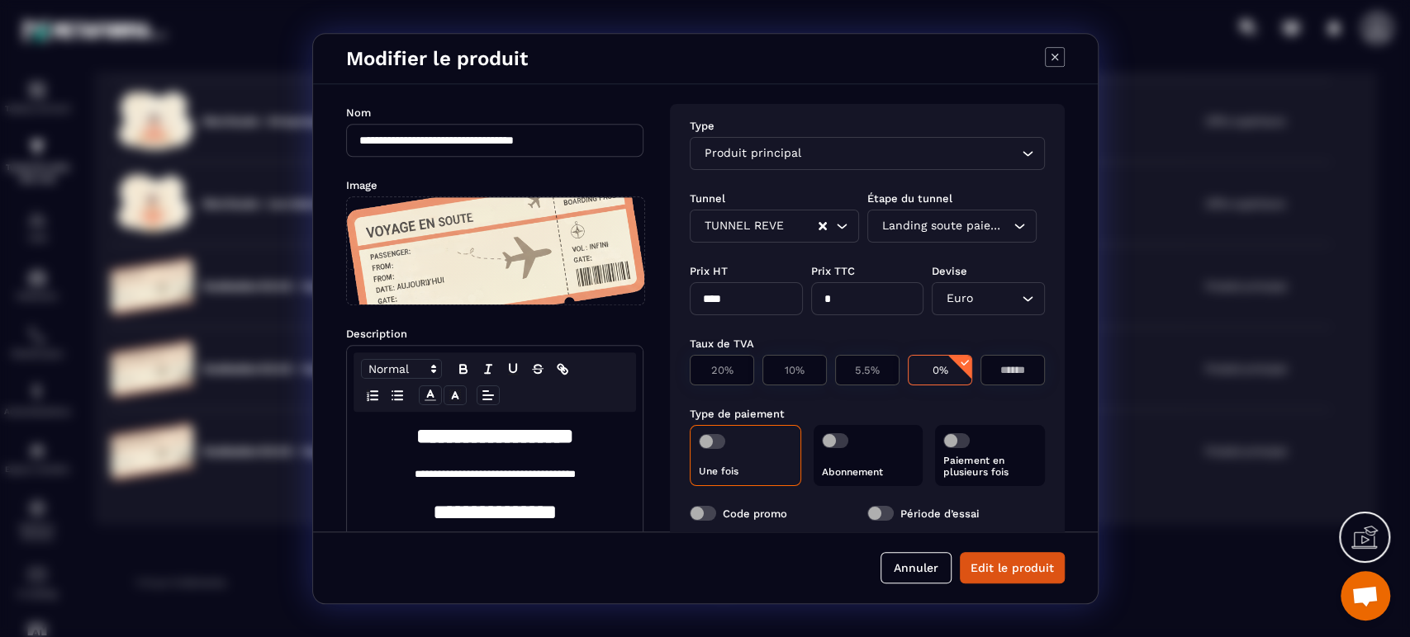
drag, startPoint x: 746, startPoint y: 296, endPoint x: 641, endPoint y: 277, distance: 107.5
click at [642, 277] on div "**********" at bounding box center [705, 308] width 784 height 448
type input "*****"
type input "**"
click at [1017, 565] on button "Edit le produit" at bounding box center [1012, 567] width 105 height 31
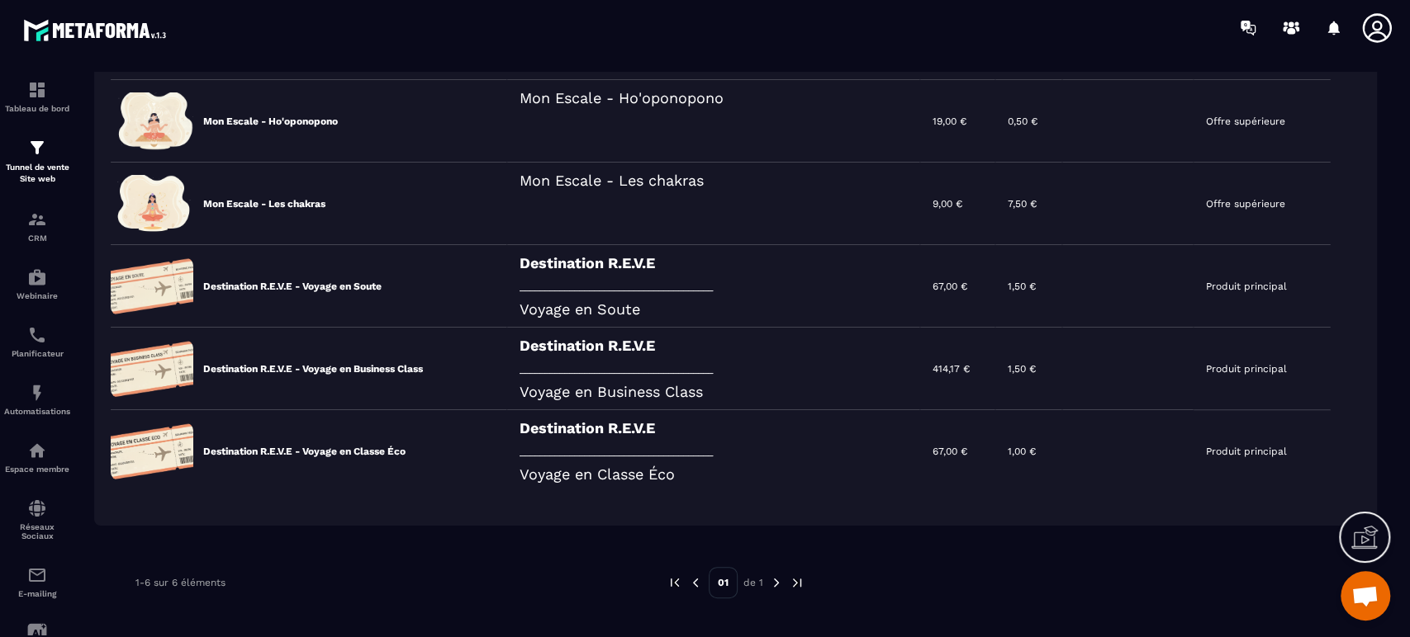
click at [0, 0] on icon at bounding box center [0, 0] width 0 height 0
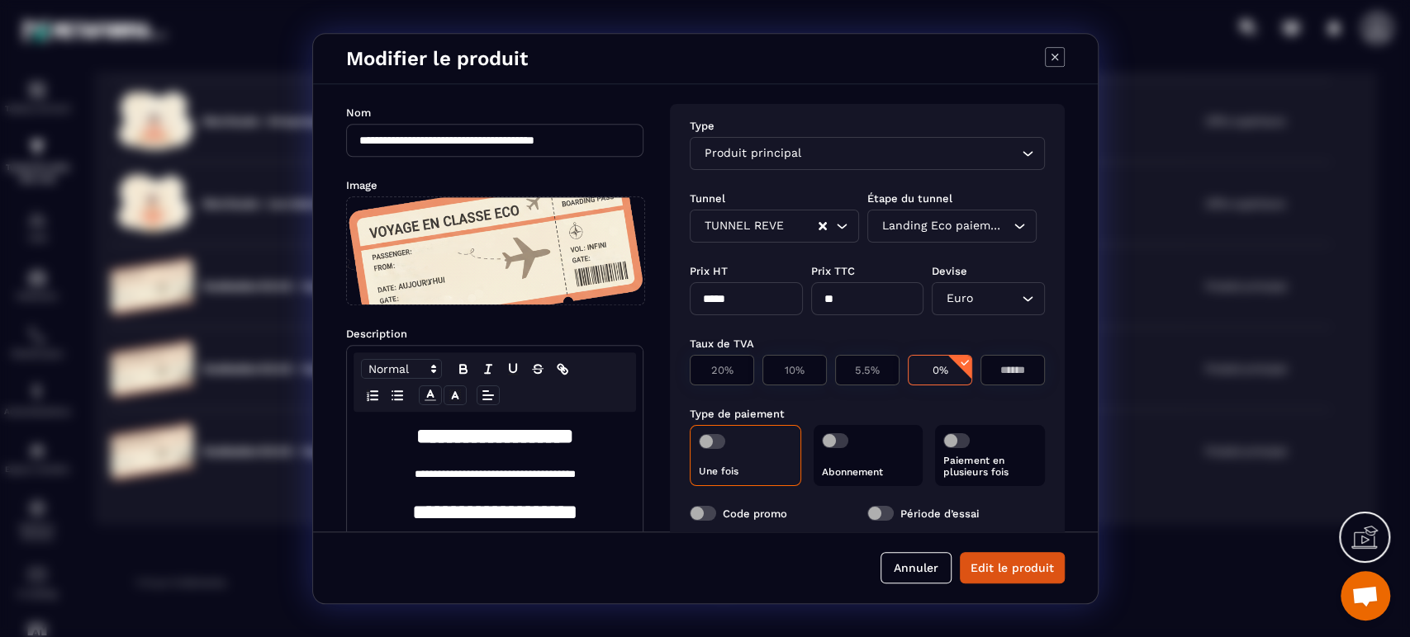
drag, startPoint x: 737, startPoint y: 298, endPoint x: 676, endPoint y: 296, distance: 61.2
click at [676, 296] on div "Type Produit principal Loading... Tunnel Étape du tunnel TUNNEL REVE Loading...…" at bounding box center [867, 416] width 395 height 625
type input "***"
click at [1017, 568] on button "Edit le produit" at bounding box center [1012, 567] width 105 height 31
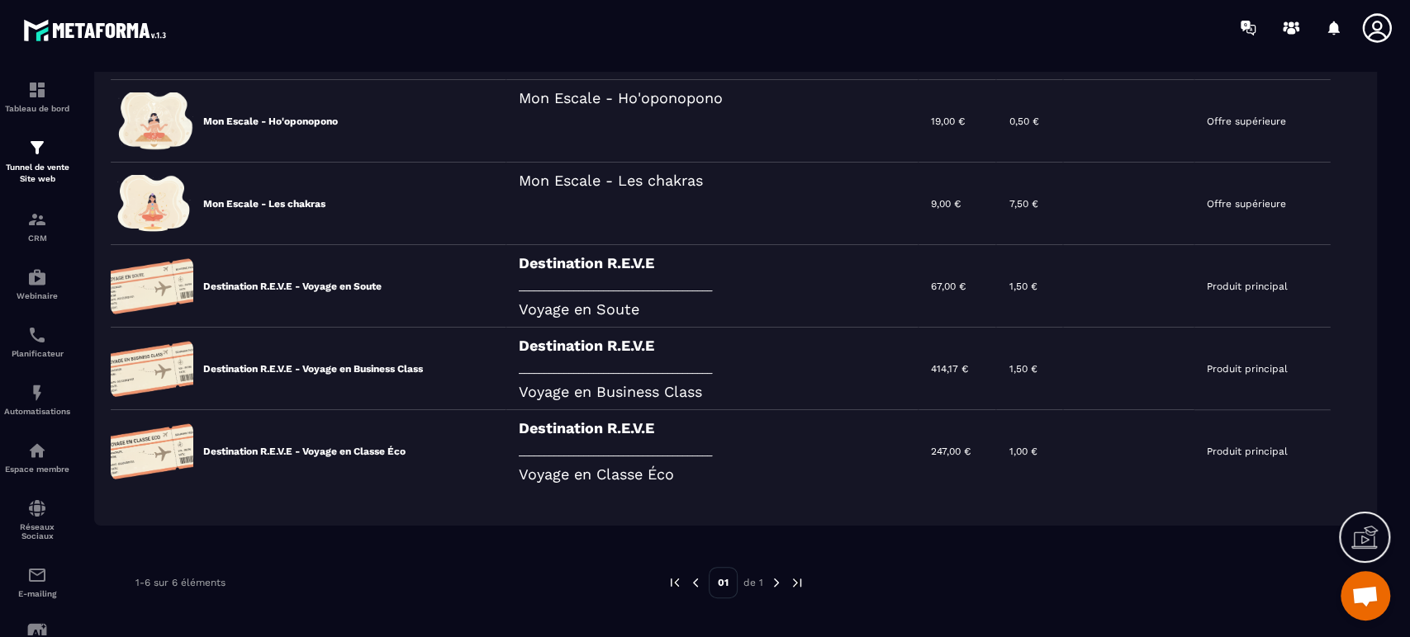
click at [641, 375] on div "Destination R.E.V.E _______________________________________ Voyage en Business …" at bounding box center [712, 369] width 412 height 83
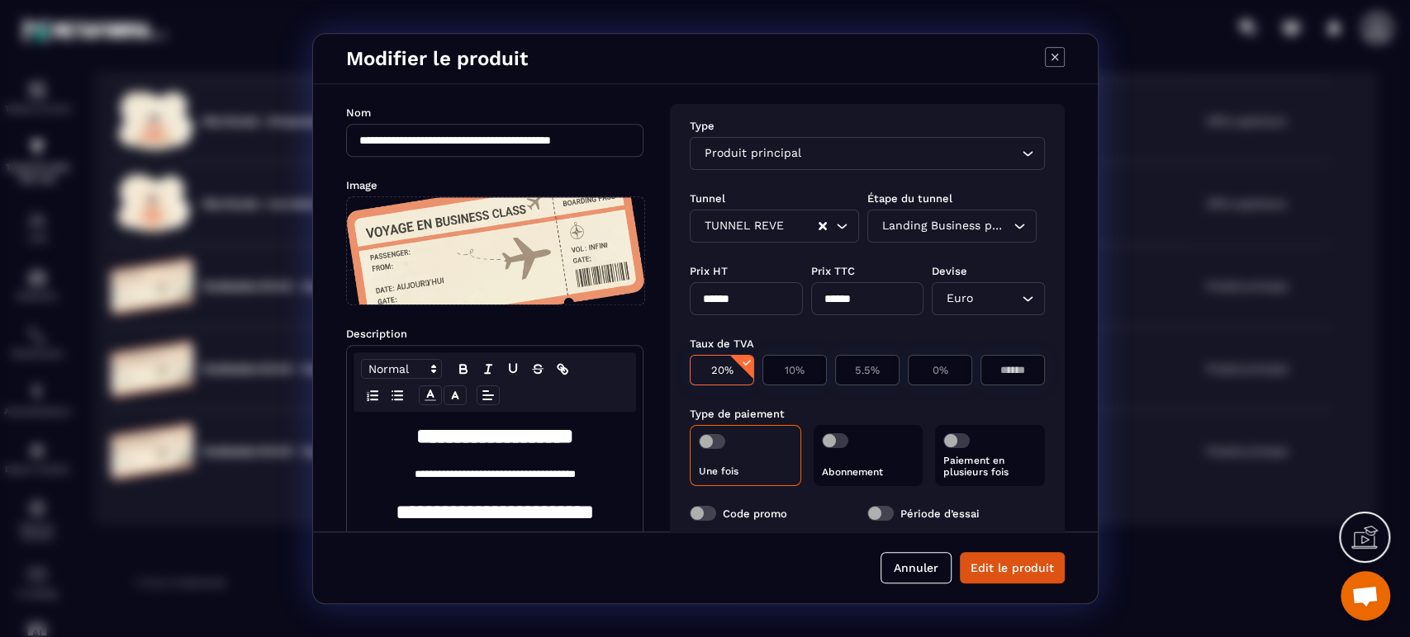
click at [943, 566] on button "Annuler" at bounding box center [915, 567] width 71 height 31
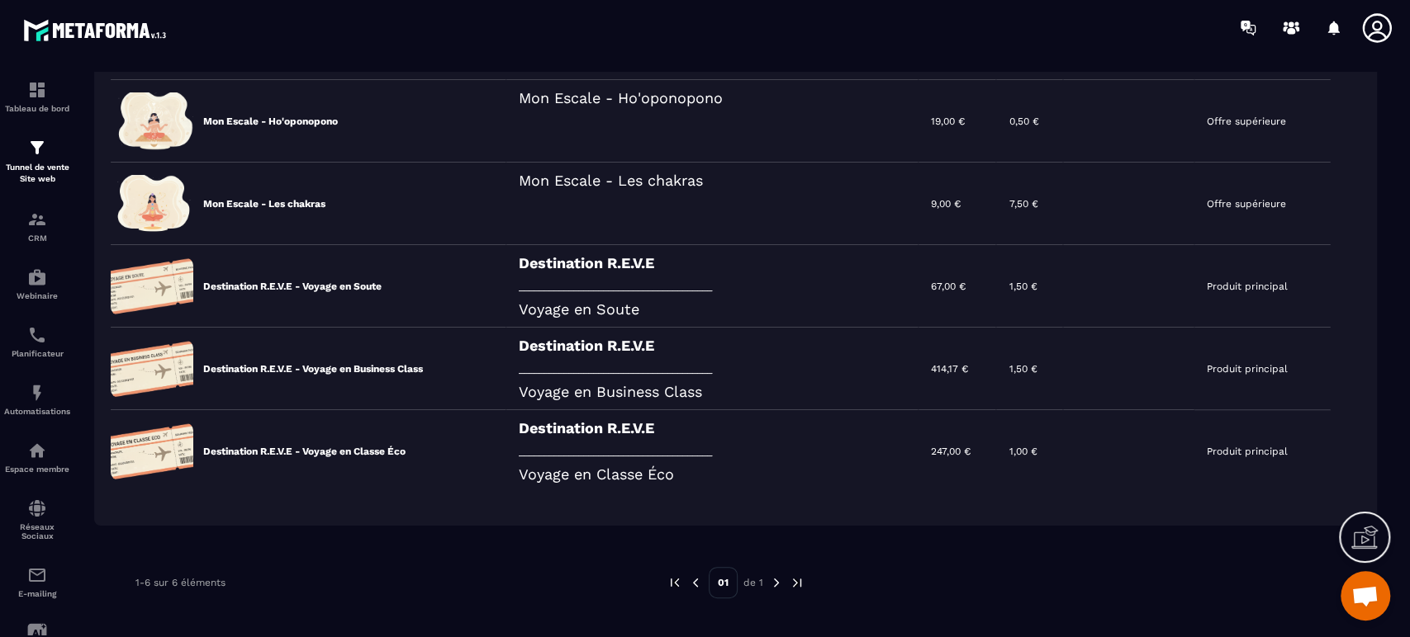
click at [34, 154] on img at bounding box center [37, 148] width 20 height 20
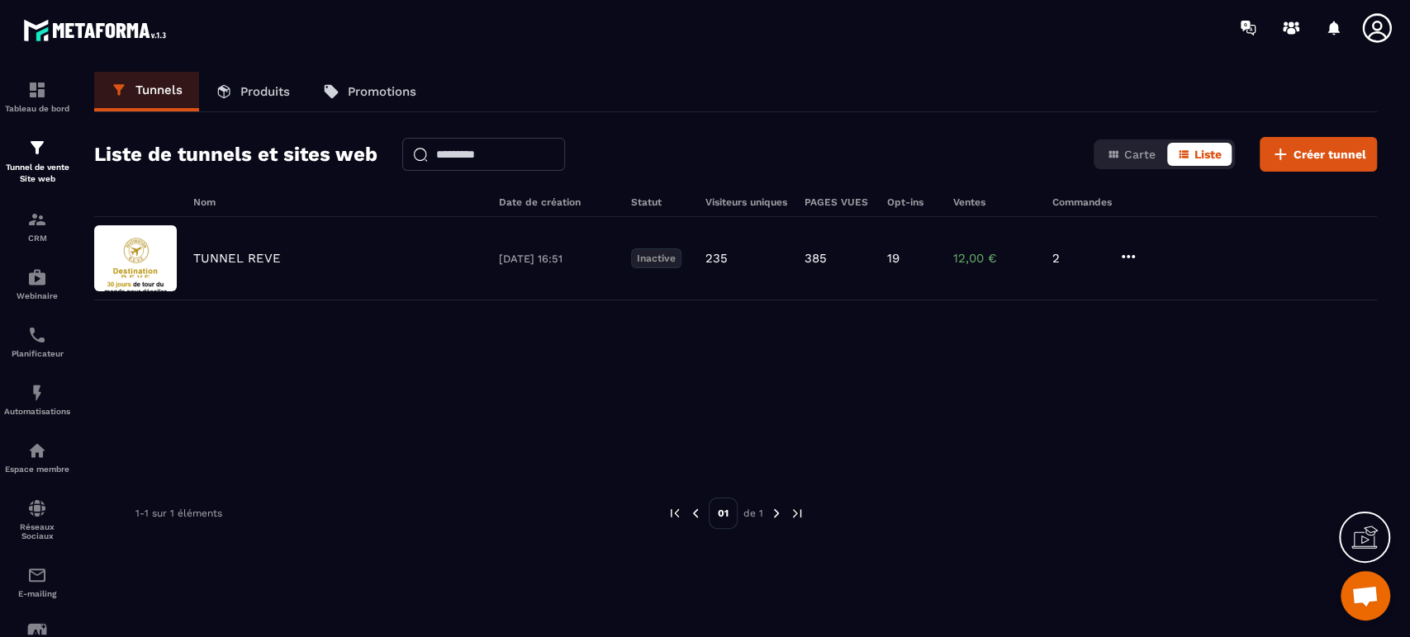
click at [212, 261] on p "TUNNEL REVE" at bounding box center [237, 258] width 88 height 15
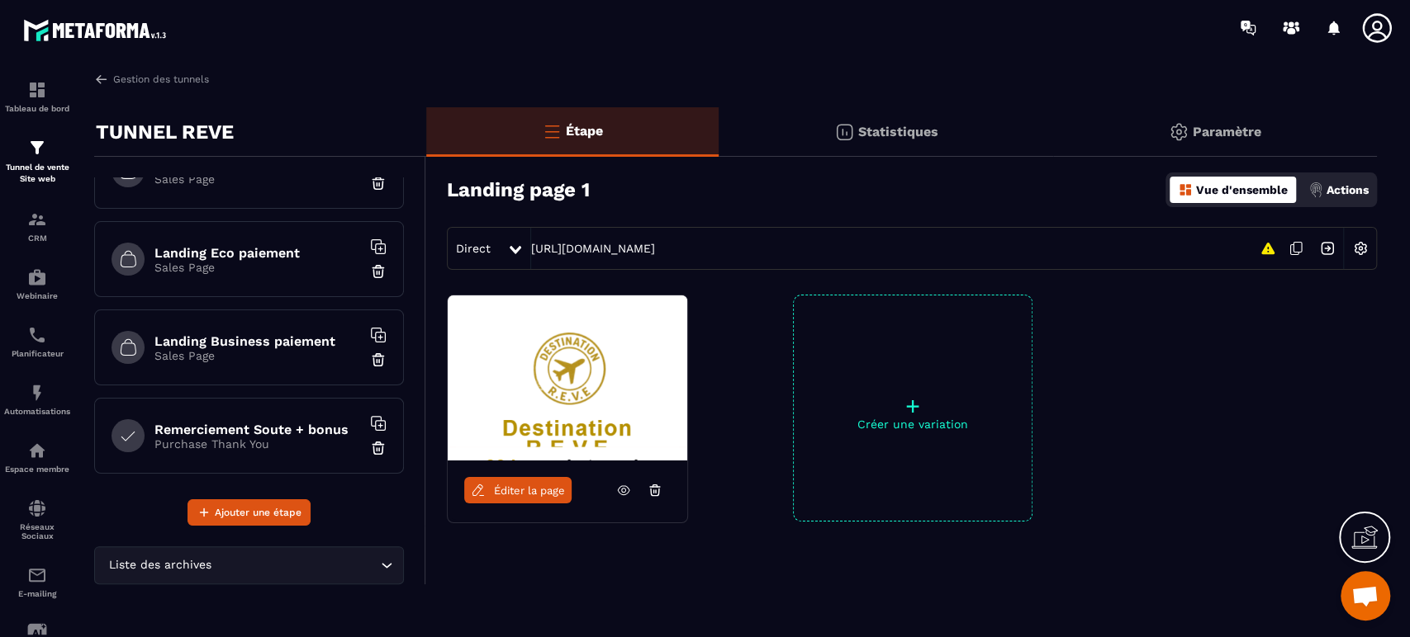
scroll to position [244, 0]
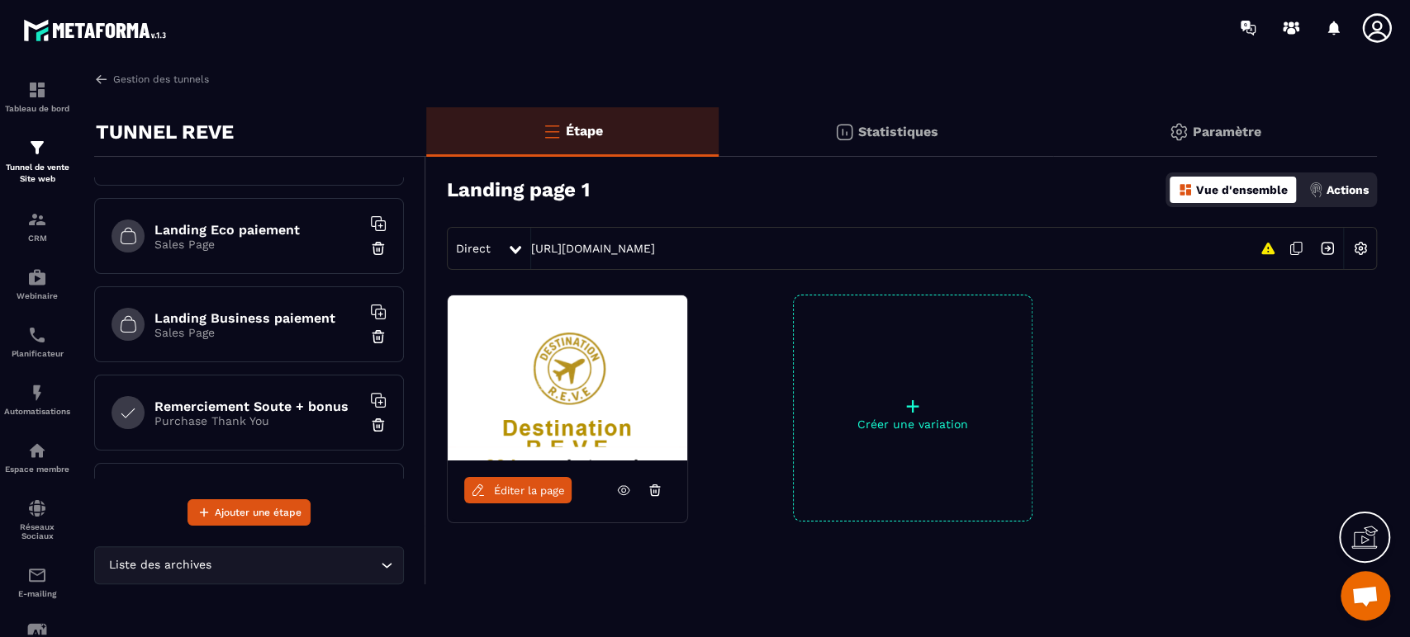
click at [256, 224] on h6 "Landing Eco paiement" at bounding box center [257, 230] width 206 height 16
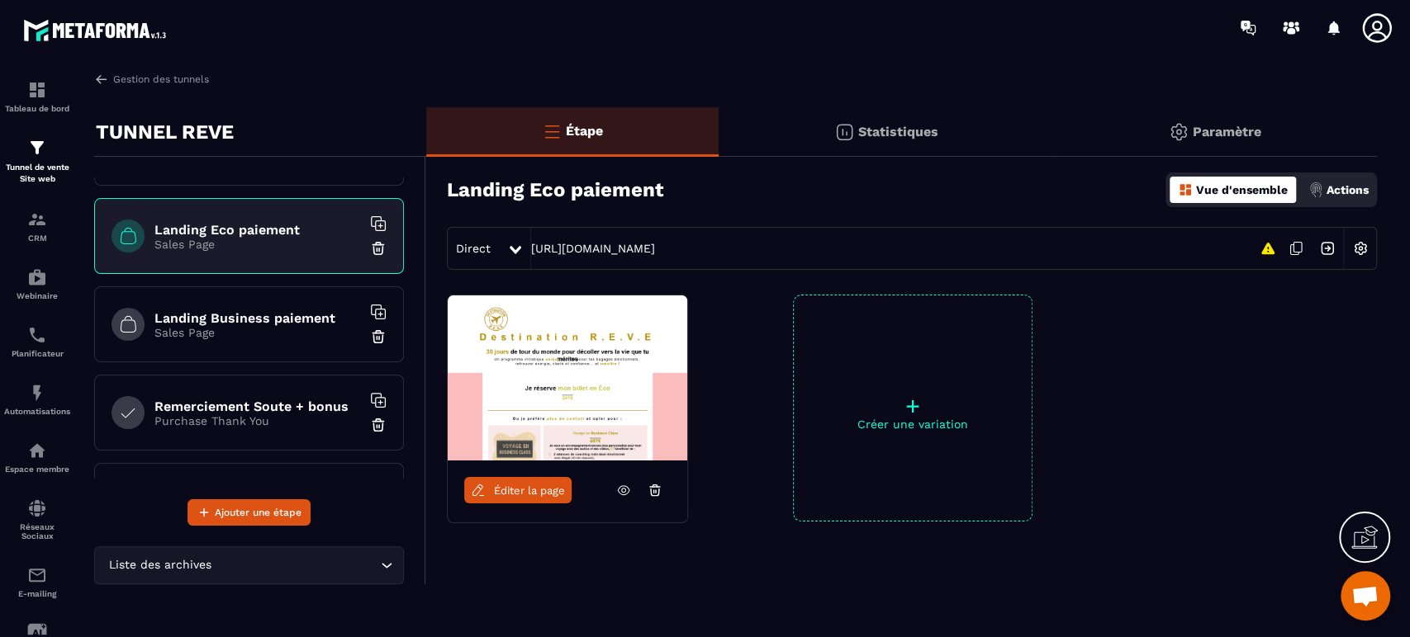
click at [628, 491] on icon at bounding box center [623, 490] width 15 height 15
click at [272, 316] on h6 "Landing Business paiement" at bounding box center [257, 318] width 206 height 16
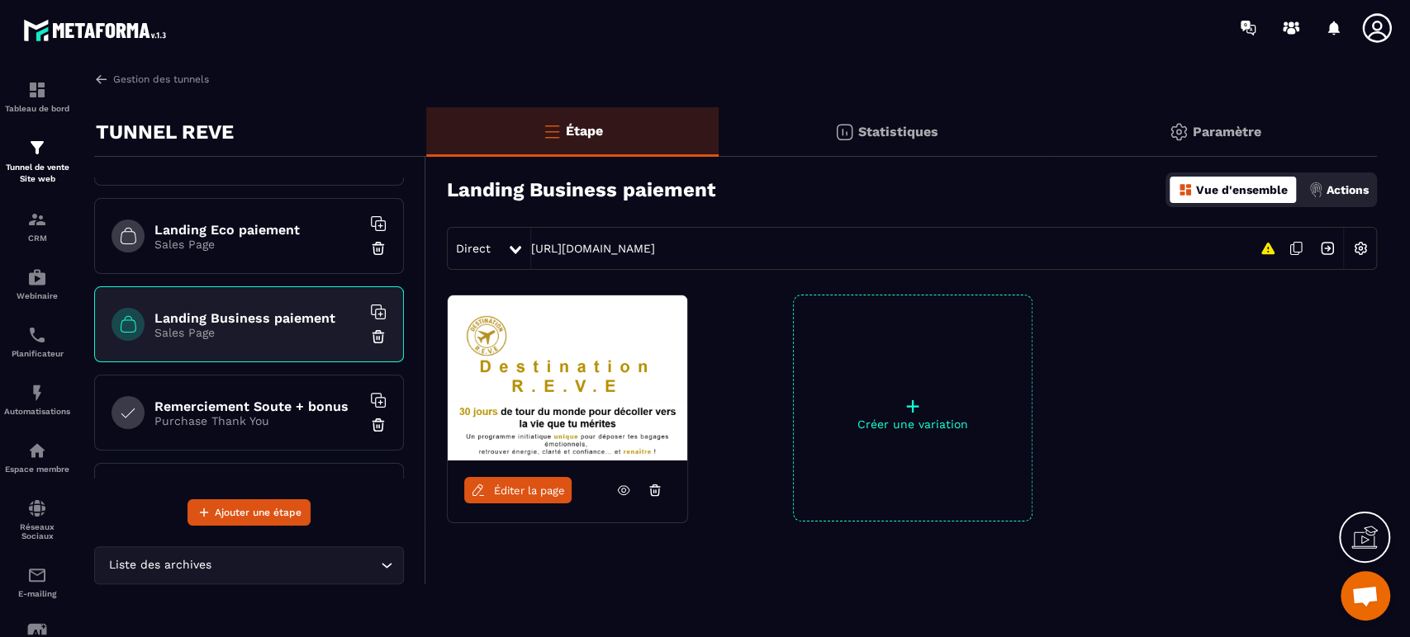
click at [618, 484] on icon at bounding box center [623, 490] width 15 height 15
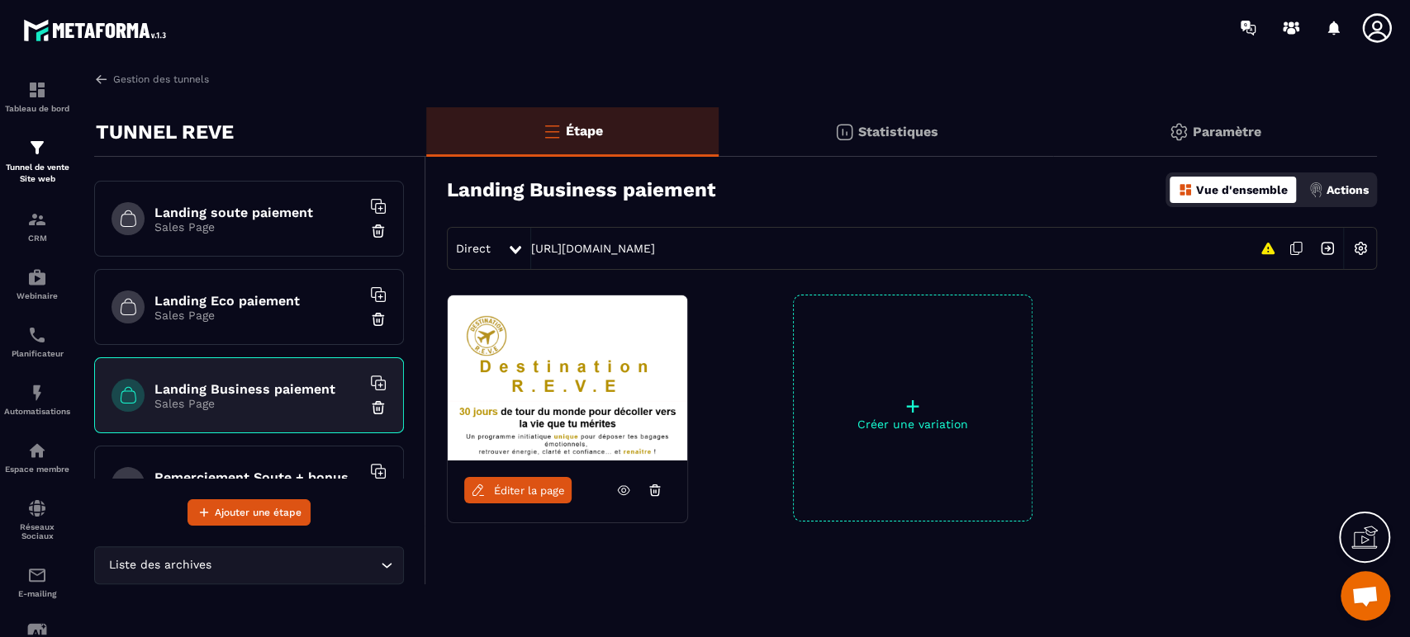
scroll to position [130, 0]
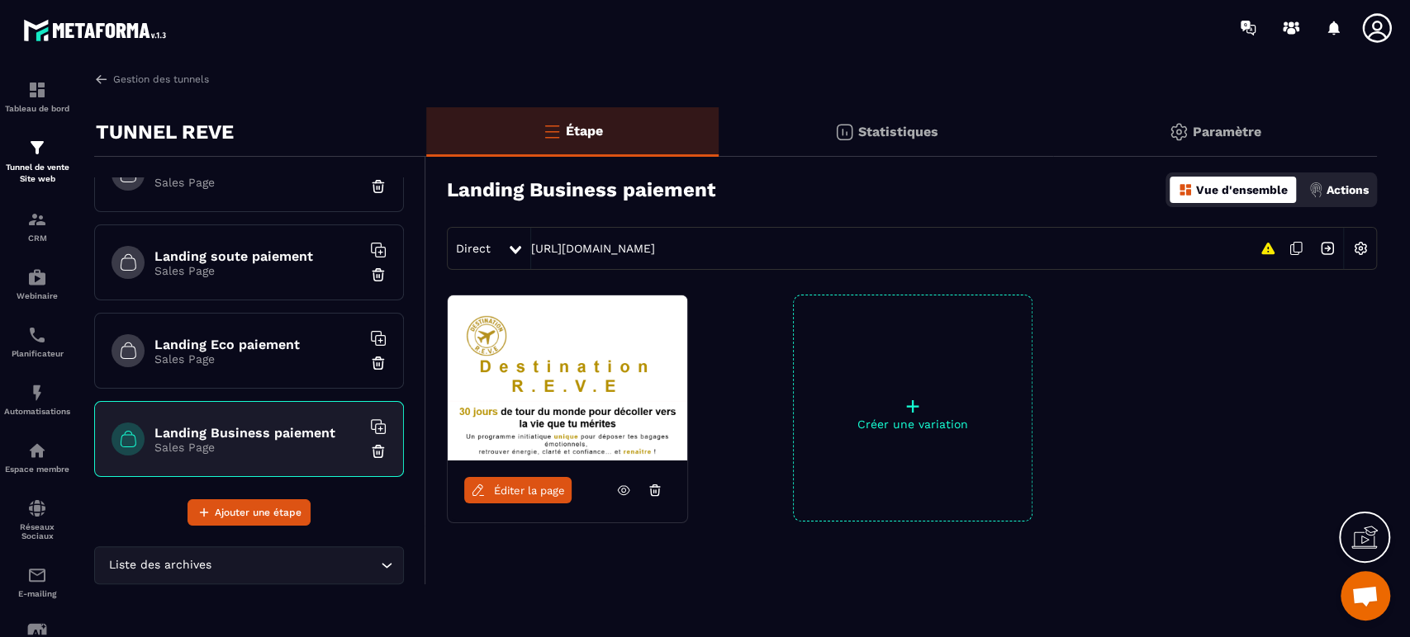
click at [293, 258] on h6 "Landing soute paiement" at bounding box center [257, 257] width 206 height 16
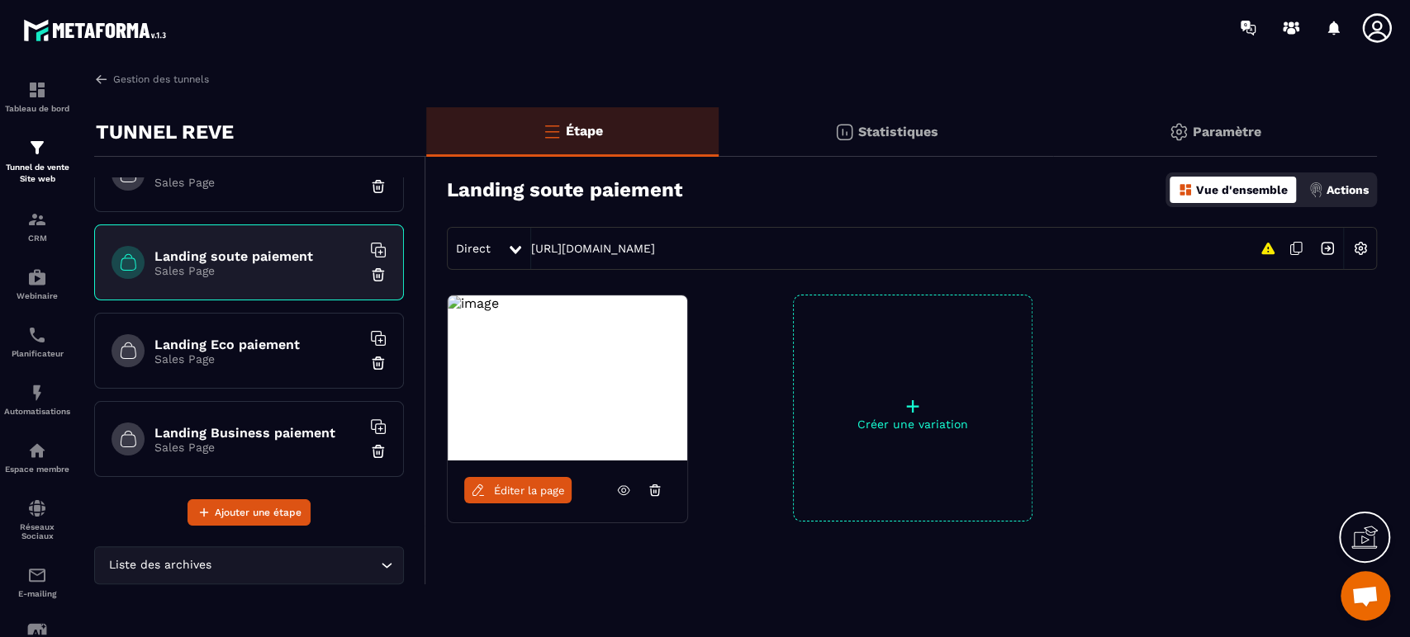
click at [510, 485] on span "Éditer la page" at bounding box center [529, 491] width 71 height 12
